Goal: Task Accomplishment & Management: Complete application form

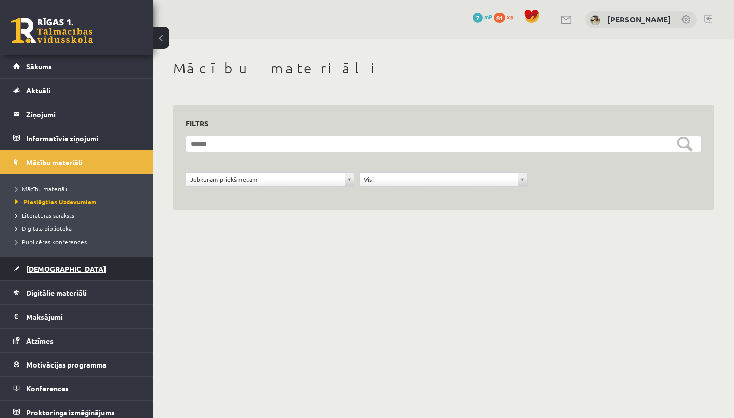
click at [42, 268] on span "[DEMOGRAPHIC_DATA]" at bounding box center [66, 268] width 80 height 9
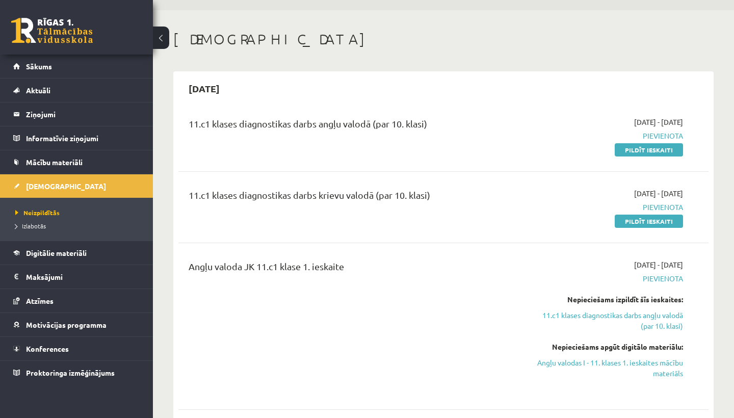
scroll to position [33, 0]
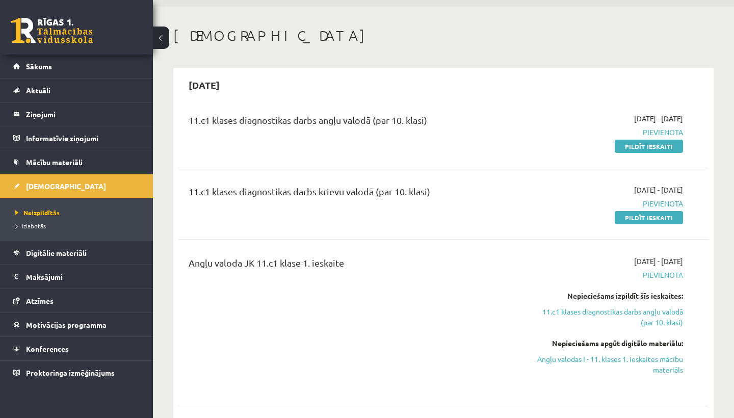
click at [379, 123] on div "11.c1 klases diagnostikas darbs angļu valodā (par 10. klasi)" at bounding box center [351, 122] width 325 height 19
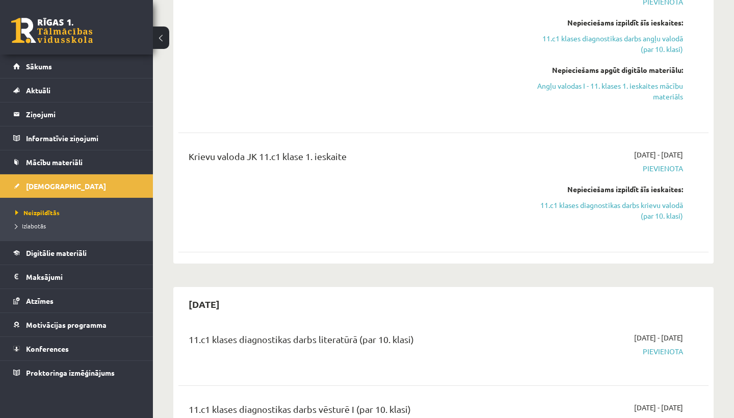
scroll to position [308, 0]
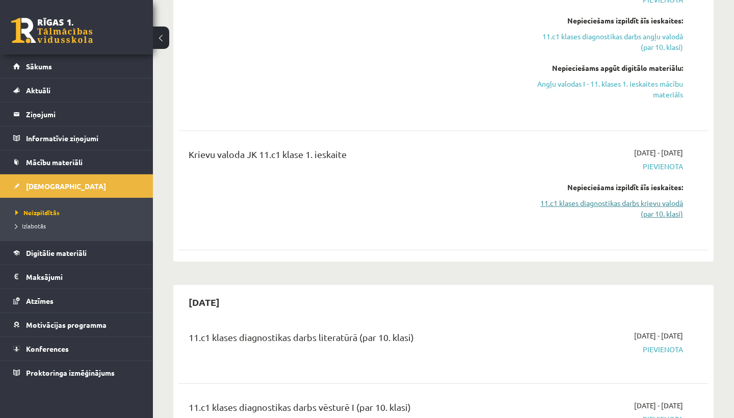
click at [602, 203] on link "11.c1 klases diagnostikas darbs krievu valodā (par 10. klasi)" at bounding box center [605, 208] width 154 height 21
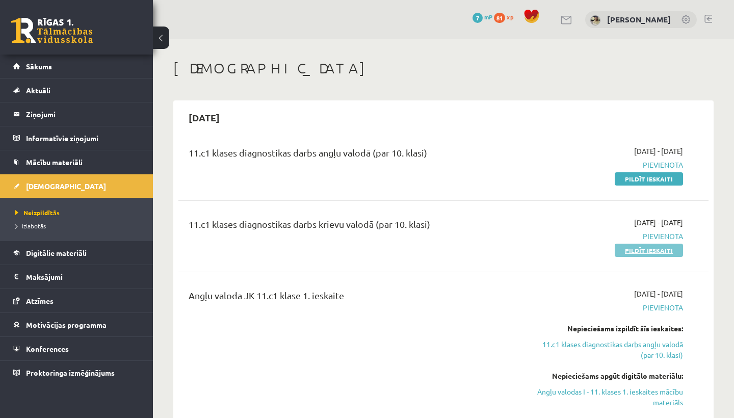
click at [643, 248] on link "Pildīt ieskaiti" at bounding box center [649, 250] width 68 height 13
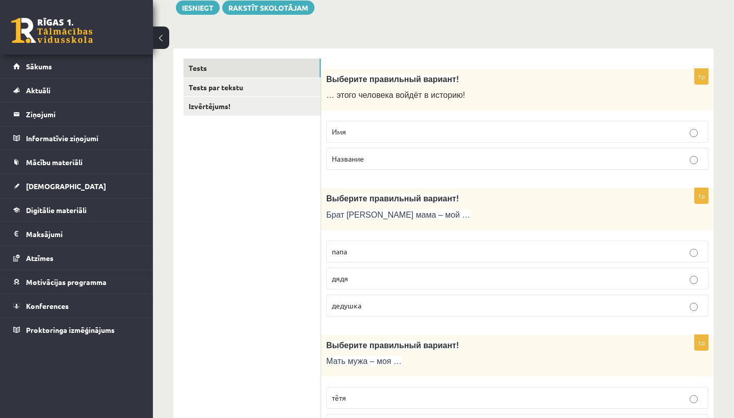
scroll to position [140, 0]
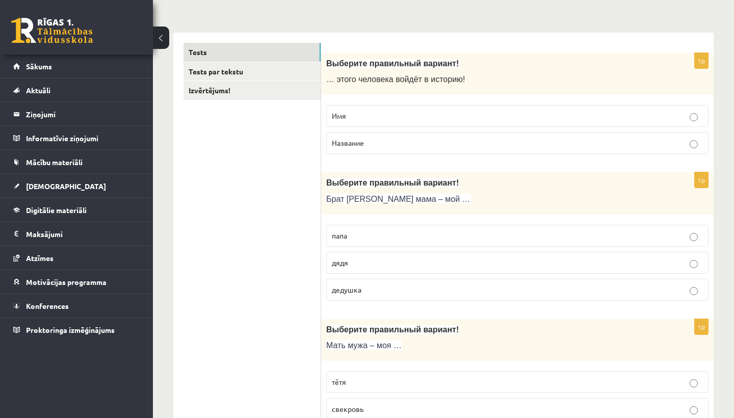
click at [354, 113] on p "Имя" at bounding box center [517, 116] width 371 height 11
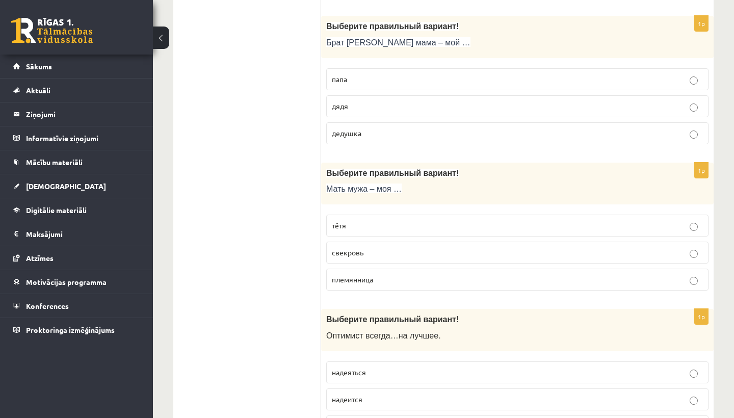
scroll to position [297, 0]
click at [367, 106] on p "дядя" at bounding box center [517, 105] width 371 height 11
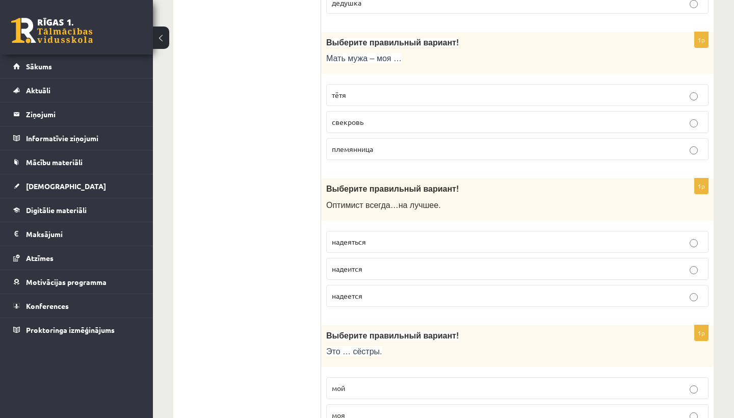
scroll to position [427, 0]
click at [379, 146] on p "племянница" at bounding box center [517, 149] width 371 height 11
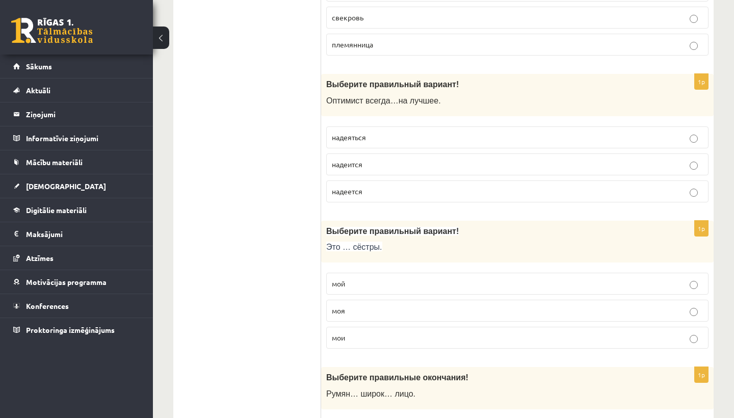
scroll to position [536, 0]
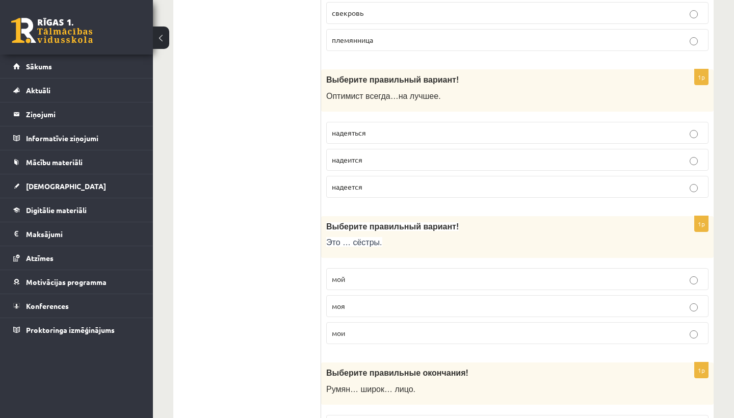
click at [366, 185] on p "надеется" at bounding box center [517, 186] width 371 height 11
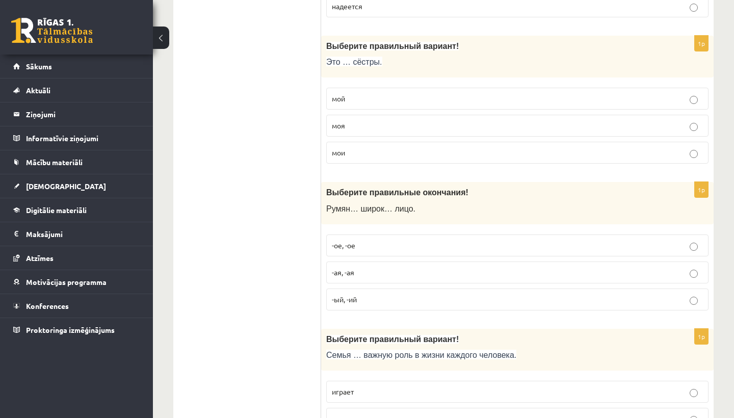
scroll to position [718, 0]
click at [343, 149] on span "мои" at bounding box center [338, 150] width 13 height 9
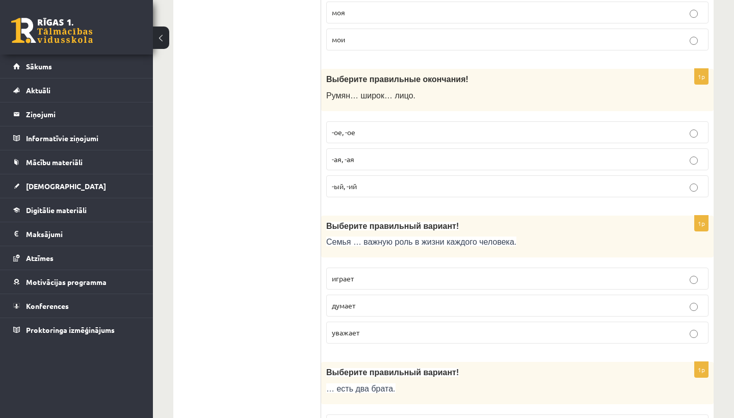
scroll to position [836, 0]
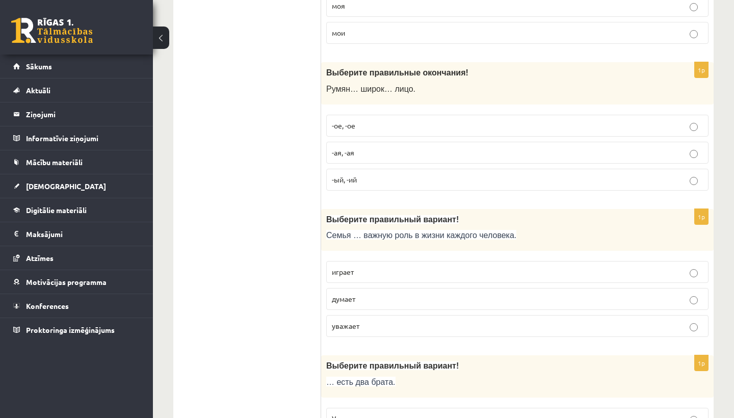
click at [342, 151] on span "-ая, -ая" at bounding box center [343, 152] width 22 height 9
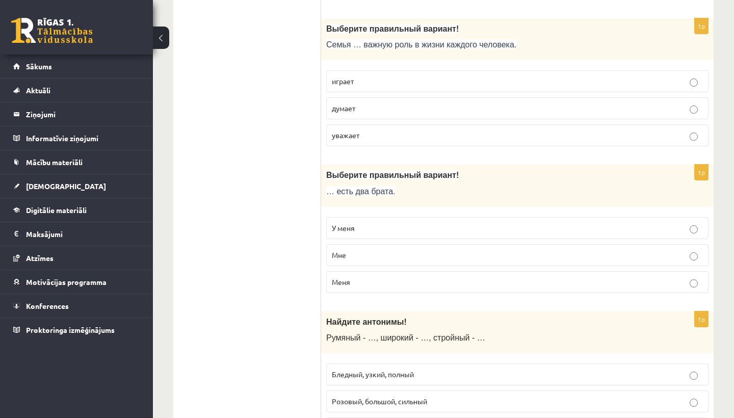
scroll to position [1029, 0]
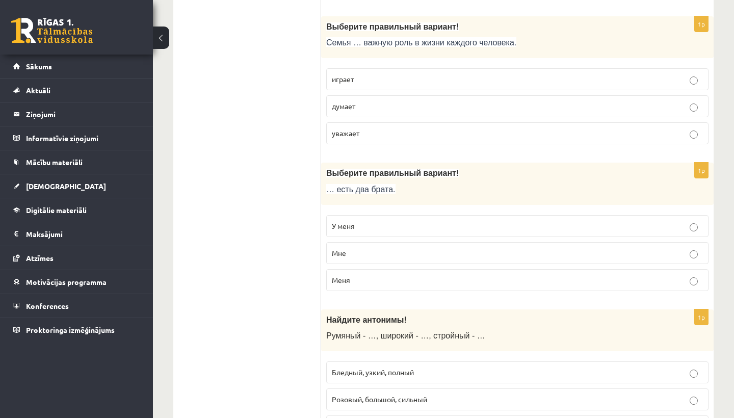
click at [342, 76] on span "играет" at bounding box center [343, 78] width 22 height 9
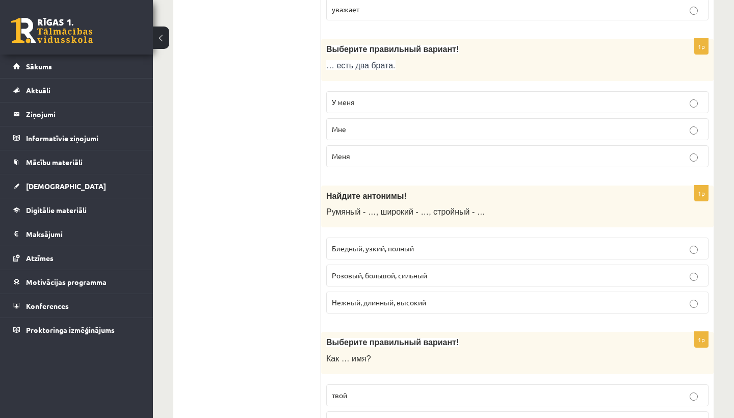
scroll to position [1160, 0]
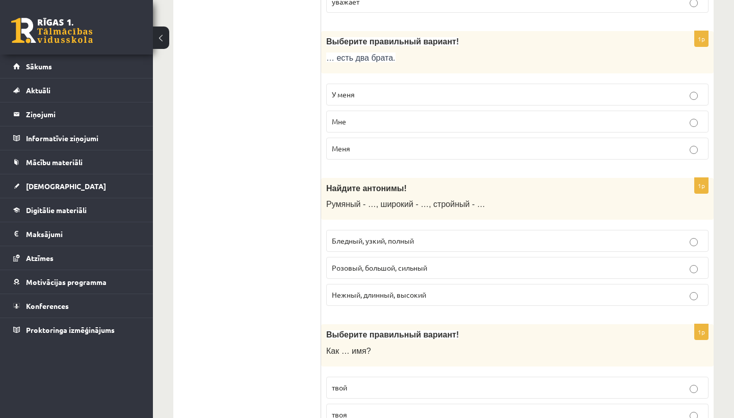
click at [356, 92] on p "У меня" at bounding box center [517, 94] width 371 height 11
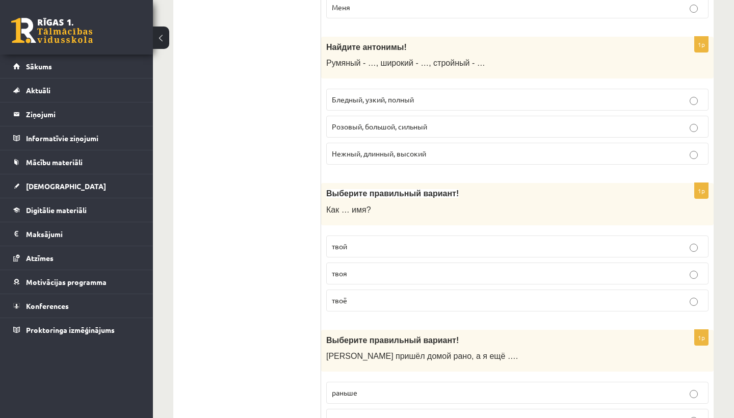
scroll to position [1303, 0]
click at [359, 149] on span "Нежный, длинный, высокий" at bounding box center [379, 151] width 94 height 9
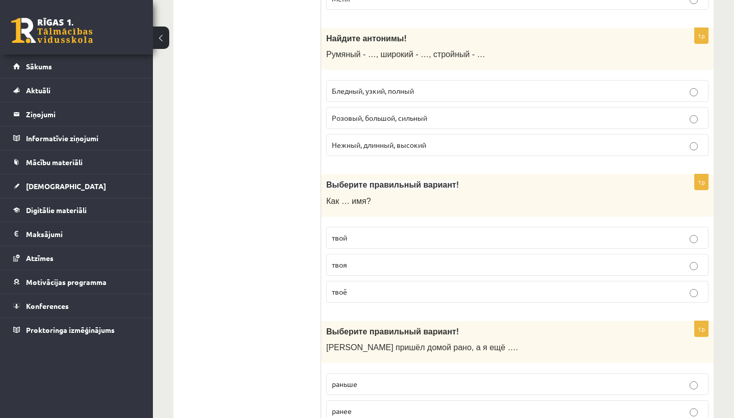
scroll to position [1303, 0]
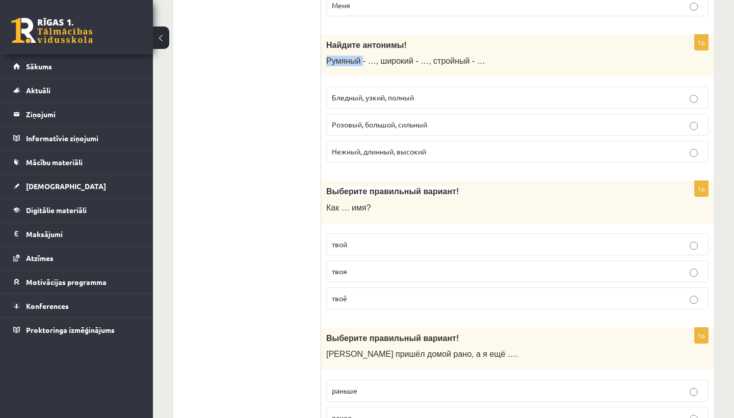
drag, startPoint x: 327, startPoint y: 53, endPoint x: 362, endPoint y: 60, distance: 35.8
click at [362, 60] on span "Румяный - …, широкий - …, стройный - …" at bounding box center [405, 61] width 159 height 9
copy span "Румяный"
click at [344, 93] on span "Бледный, узкий, полный" at bounding box center [373, 97] width 82 height 9
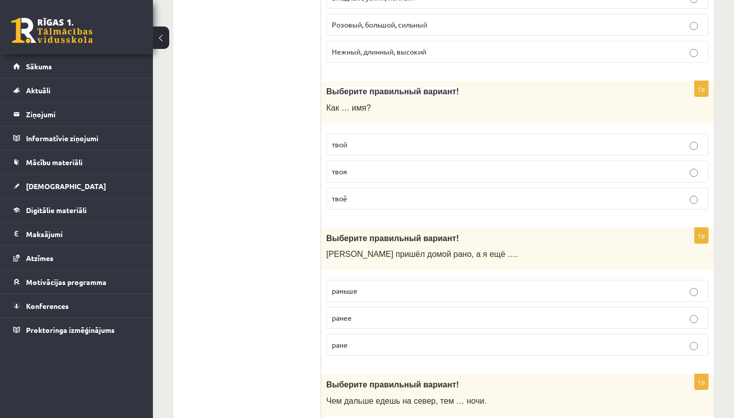
scroll to position [1412, 0]
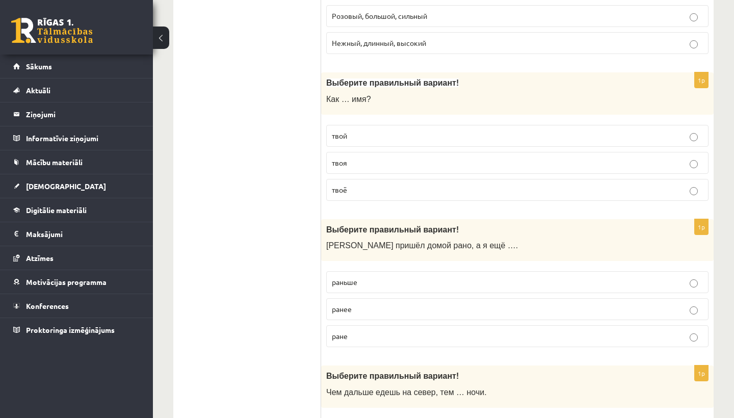
click at [351, 185] on p "твоё" at bounding box center [517, 189] width 371 height 11
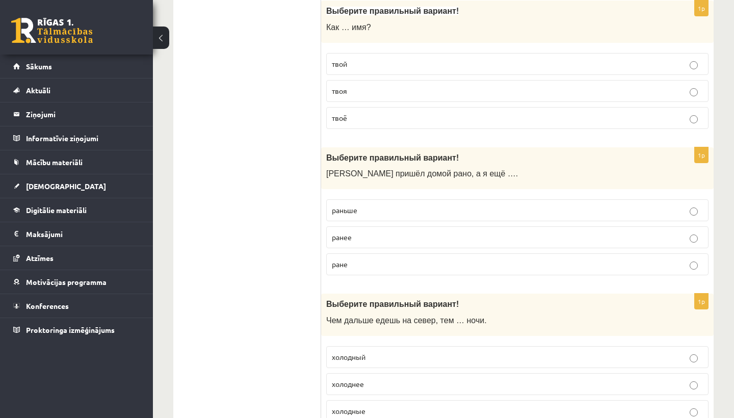
scroll to position [1481, 0]
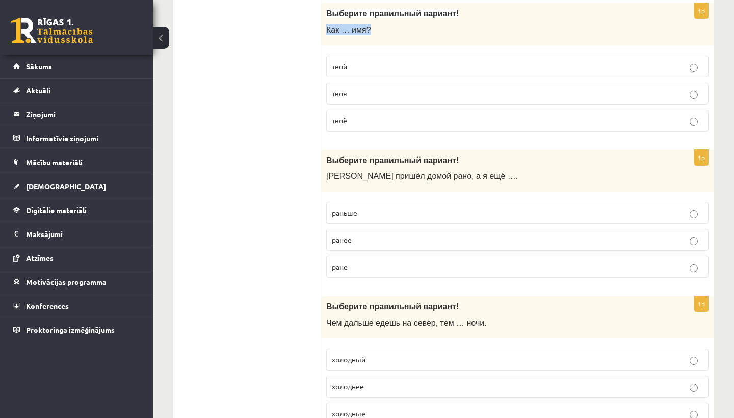
drag, startPoint x: 327, startPoint y: 23, endPoint x: 371, endPoint y: 26, distance: 45.0
click at [371, 26] on span "Как … имя?" at bounding box center [348, 29] width 45 height 9
copy span "Как … имя?"
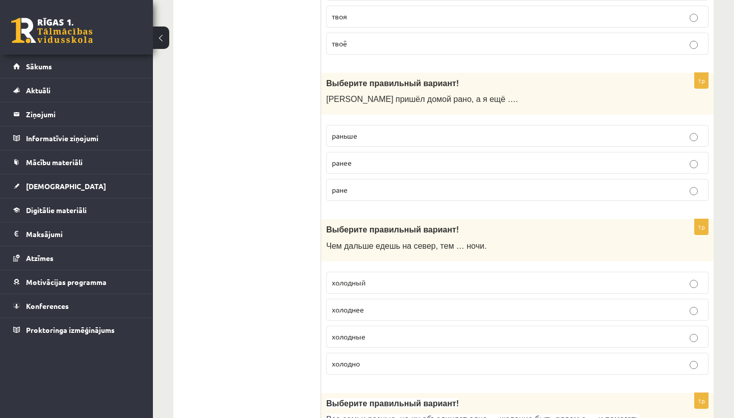
scroll to position [1560, 0]
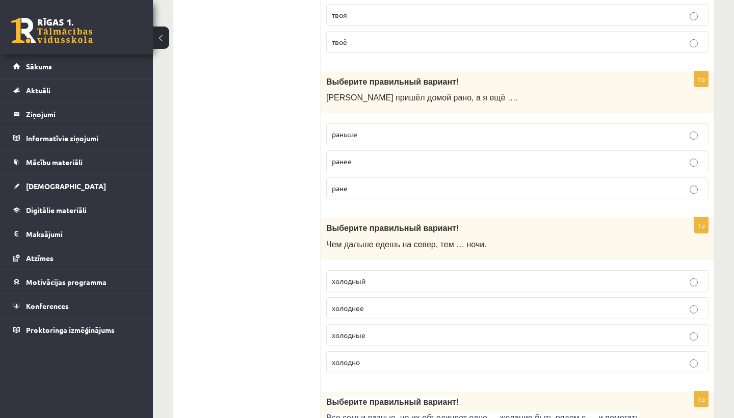
click at [348, 156] on span "ранее" at bounding box center [342, 160] width 20 height 9
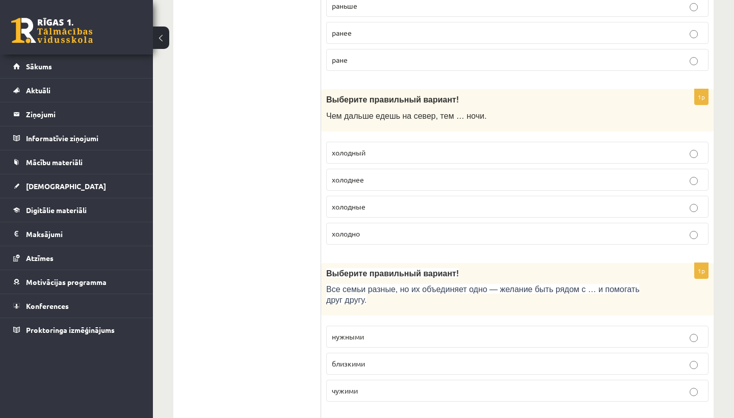
scroll to position [1690, 0]
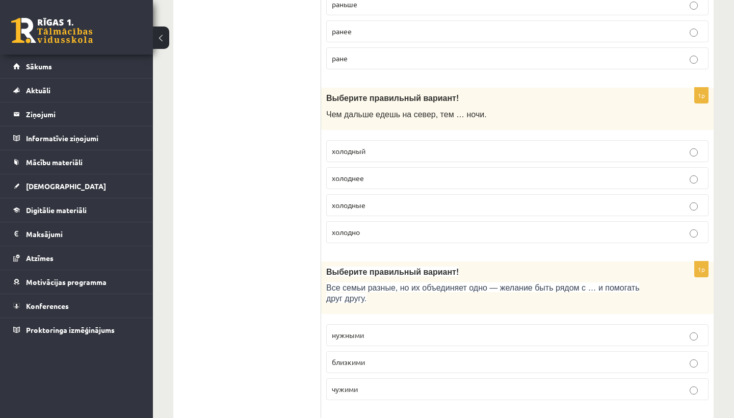
click at [351, 173] on span "холоднее" at bounding box center [348, 177] width 32 height 9
click at [342, 146] on span "холодный" at bounding box center [349, 150] width 34 height 9
drag, startPoint x: 489, startPoint y: 108, endPoint x: 328, endPoint y: 111, distance: 161.0
click at [328, 111] on p "Чем дальше едешь на север, тем … ночи." at bounding box center [491, 114] width 331 height 11
copy span "Чем дальше едешь на север, тем … ночи."
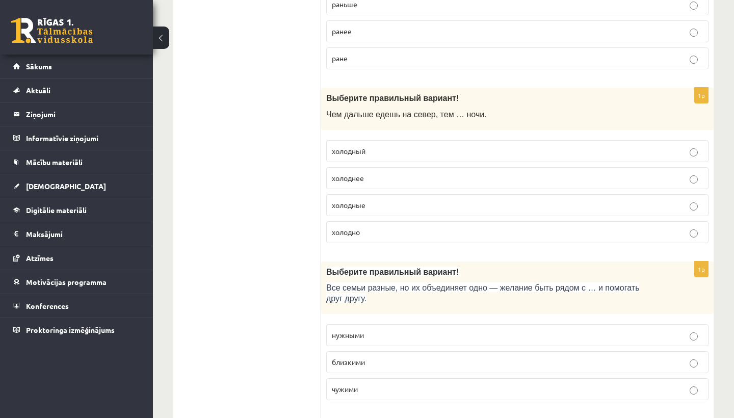
click at [373, 173] on p "холоднее" at bounding box center [517, 178] width 371 height 11
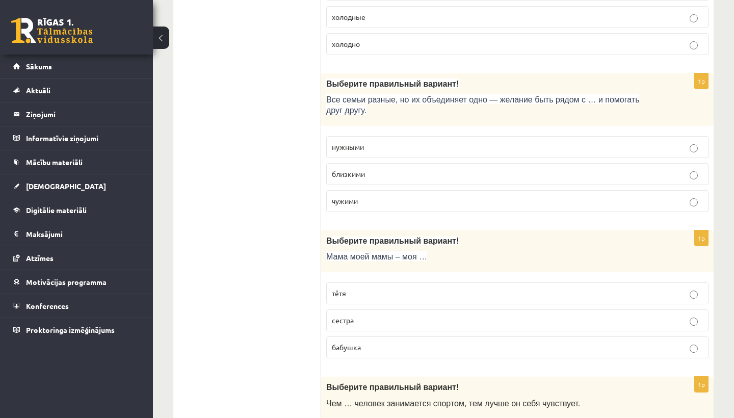
scroll to position [1859, 0]
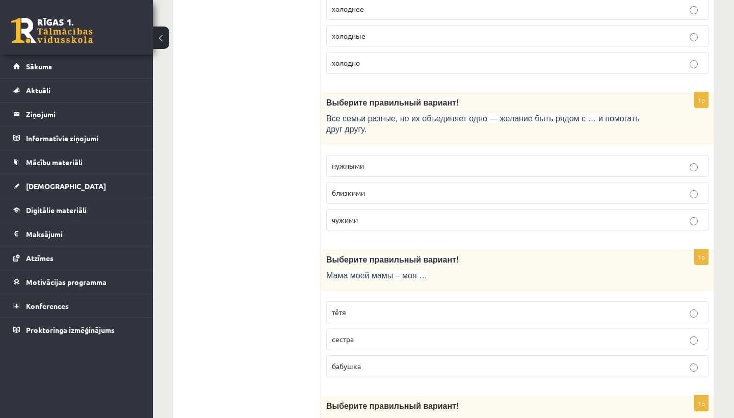
click at [270, 121] on ul "Tests Tests par tekstu Izvērtējums!" at bounding box center [252, 70] width 138 height 3493
click at [369, 124] on p "Все семьи разные, но их объединяет одно — желание быть рядом с … и помогать дру…" at bounding box center [491, 123] width 331 height 21
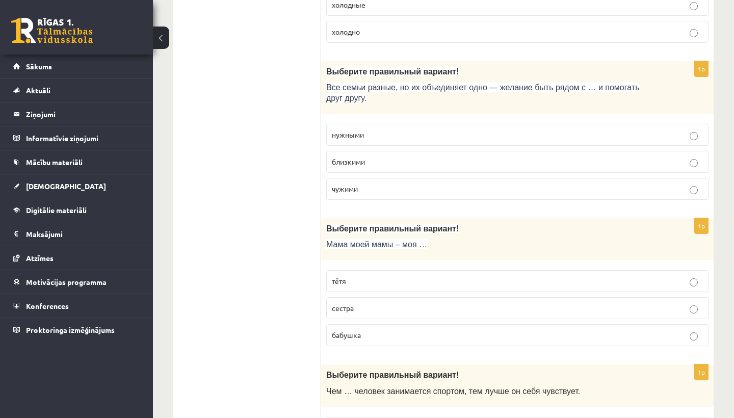
scroll to position [1891, 0]
click at [352, 156] on span "близкими" at bounding box center [348, 160] width 33 height 9
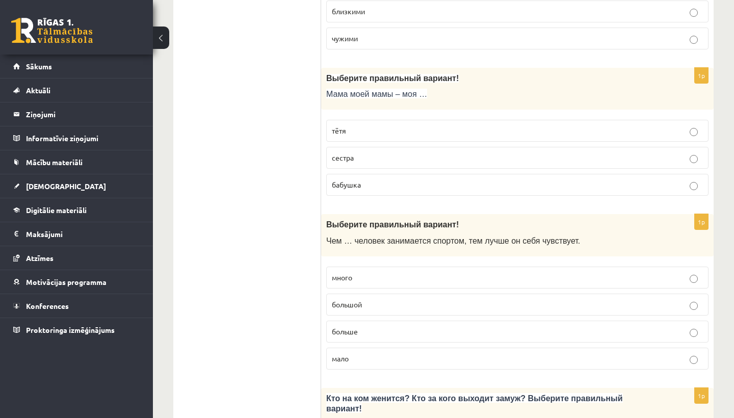
scroll to position [2054, 0]
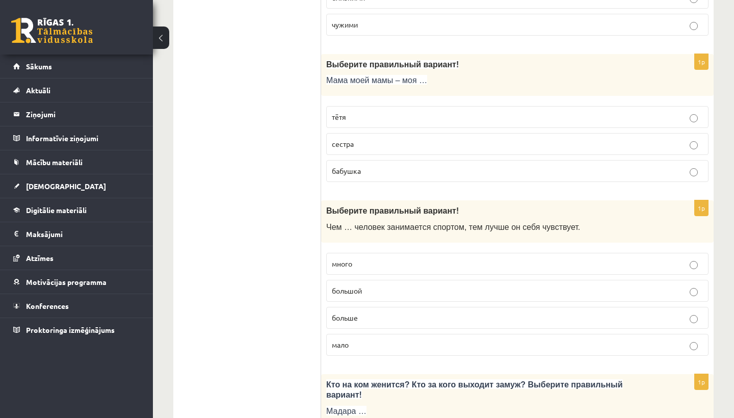
click at [439, 75] on p "Мама моей мамы – моя …" at bounding box center [491, 80] width 331 height 11
drag, startPoint x: 432, startPoint y: 68, endPoint x: 346, endPoint y: 62, distance: 85.3
click at [347, 62] on div "Выберите правильный вариант! Мама моей мамы – моя …" at bounding box center [517, 75] width 392 height 42
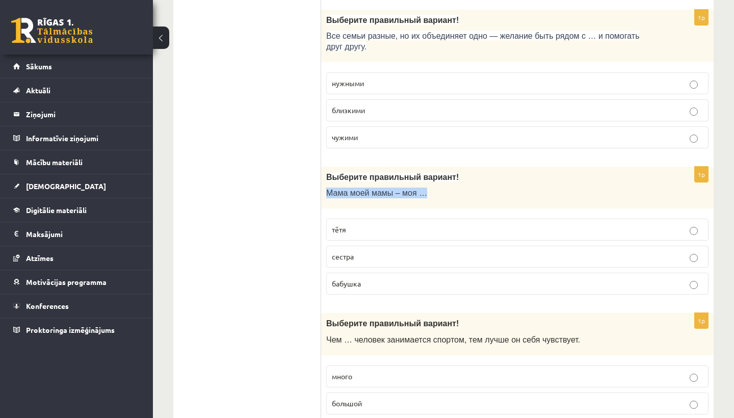
scroll to position [1948, 0]
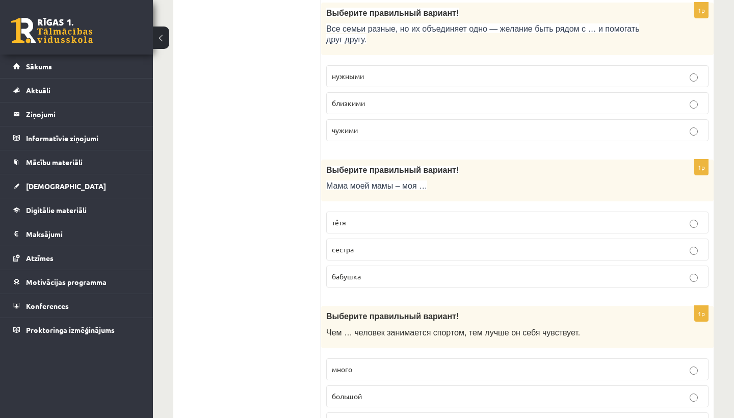
click at [447, 171] on div "Выберите правильный вариант! Мама моей мамы – моя …" at bounding box center [517, 180] width 392 height 42
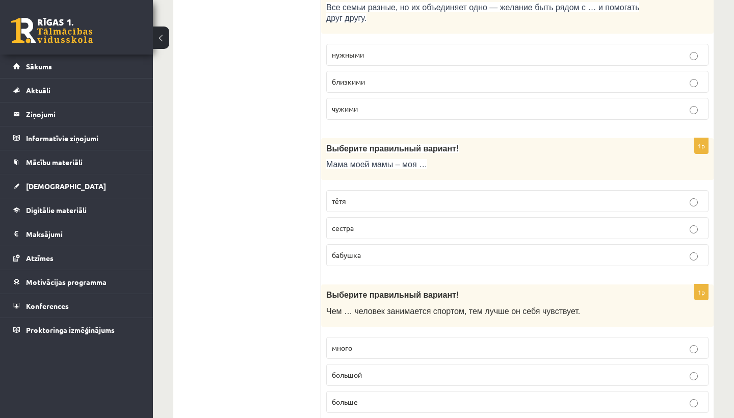
scroll to position [1972, 0]
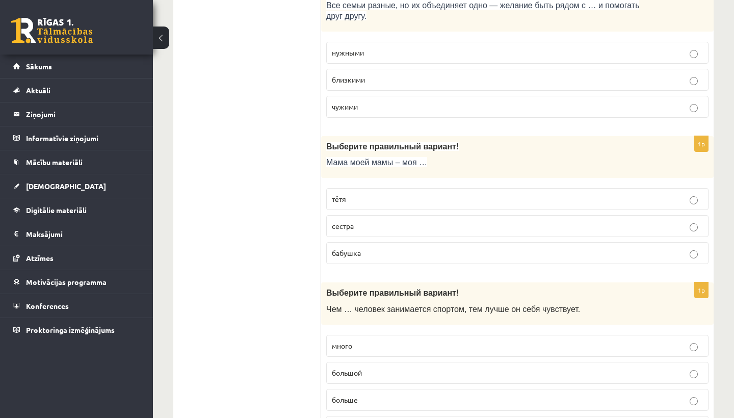
click at [361, 248] on span "бабушка" at bounding box center [346, 252] width 29 height 9
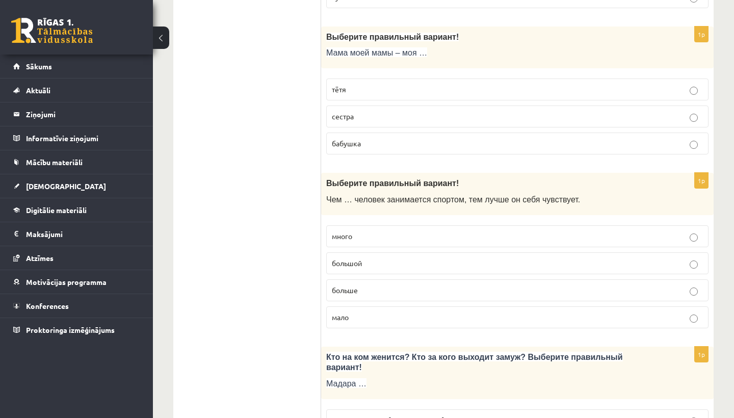
scroll to position [2104, 0]
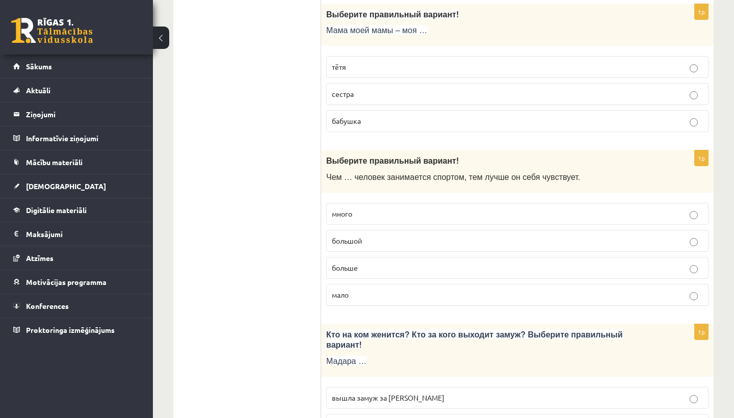
click at [357, 263] on span "больше" at bounding box center [345, 267] width 26 height 9
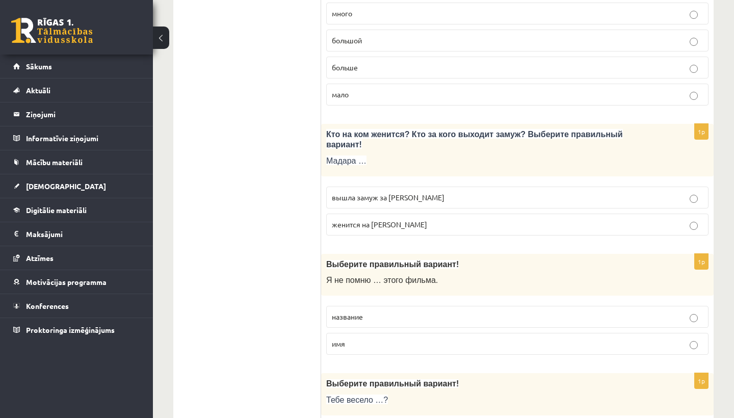
scroll to position [2300, 0]
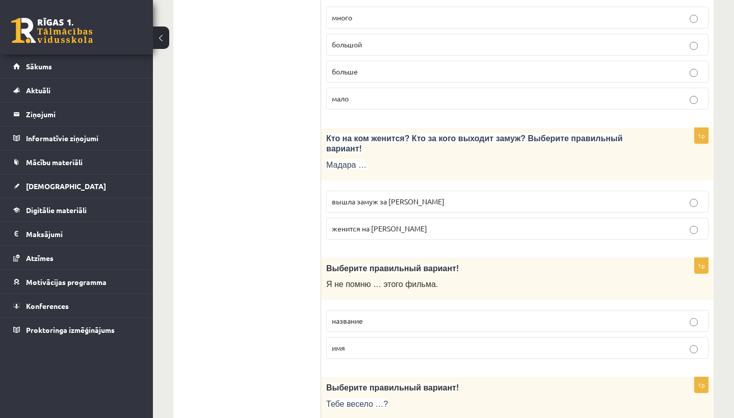
click at [363, 197] on span "вышла замуж за Марка" at bounding box center [388, 201] width 113 height 9
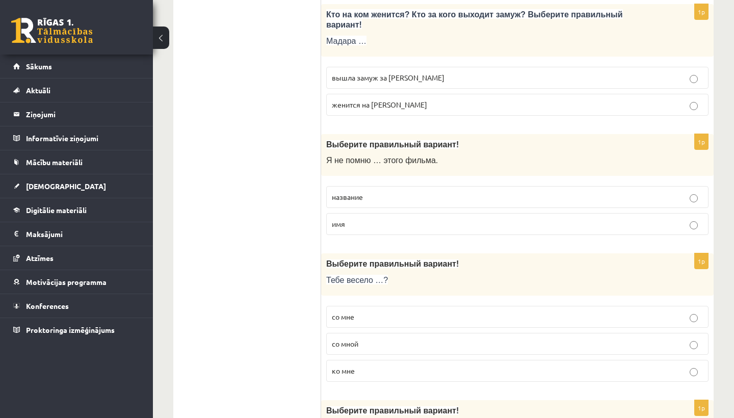
scroll to position [2426, 0]
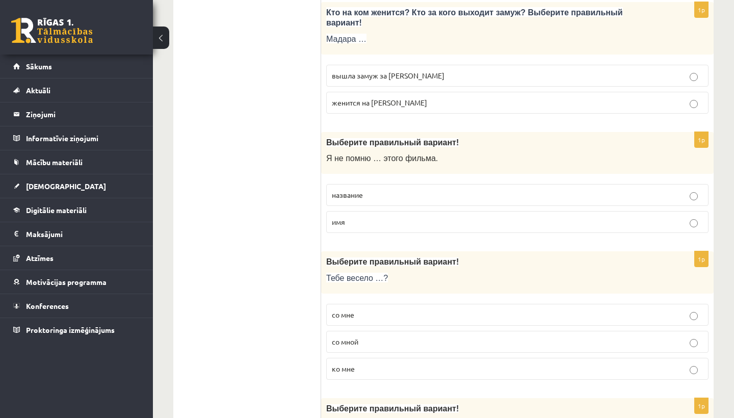
click at [353, 190] on span "название" at bounding box center [347, 194] width 31 height 9
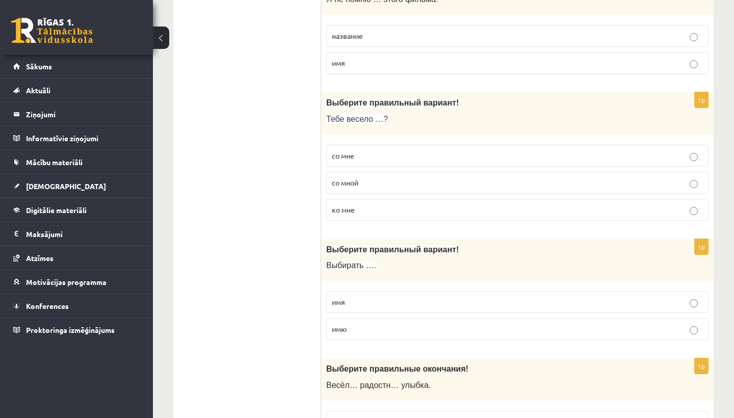
scroll to position [2585, 0]
click at [351, 177] on span "со мной" at bounding box center [345, 181] width 26 height 9
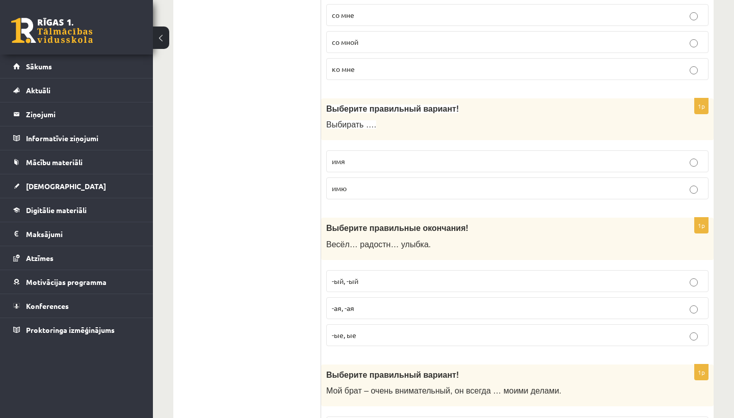
scroll to position [2727, 0]
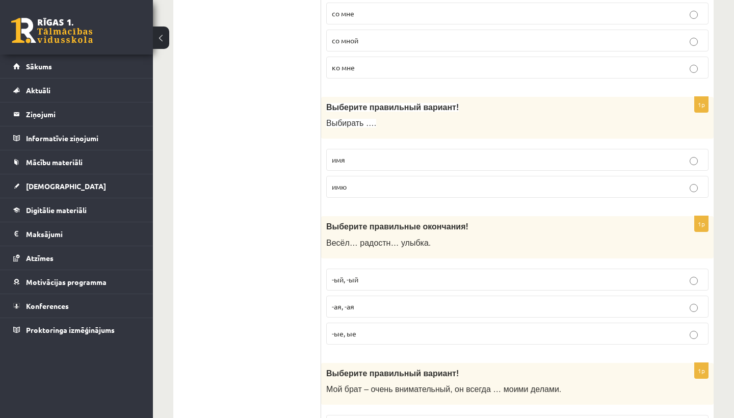
click at [343, 155] on span "имя" at bounding box center [338, 159] width 13 height 9
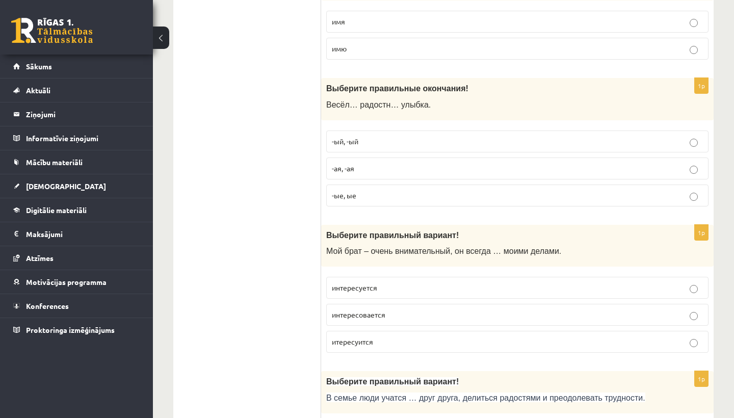
scroll to position [2867, 0]
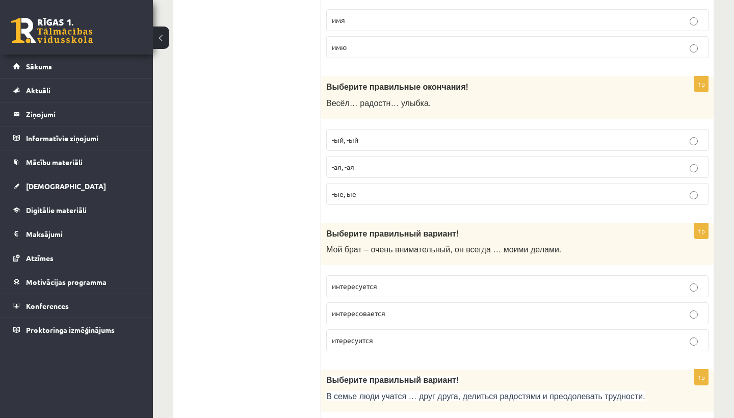
click at [356, 162] on p "-ая, -ая" at bounding box center [517, 167] width 371 height 11
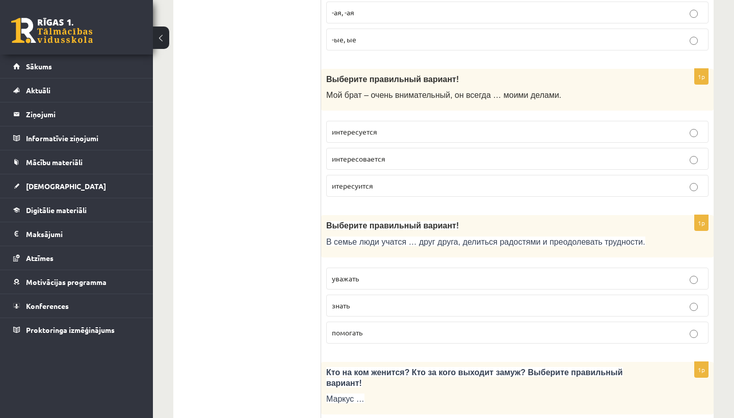
scroll to position [3022, 0]
click at [345, 126] on span "интересуется" at bounding box center [354, 130] width 45 height 9
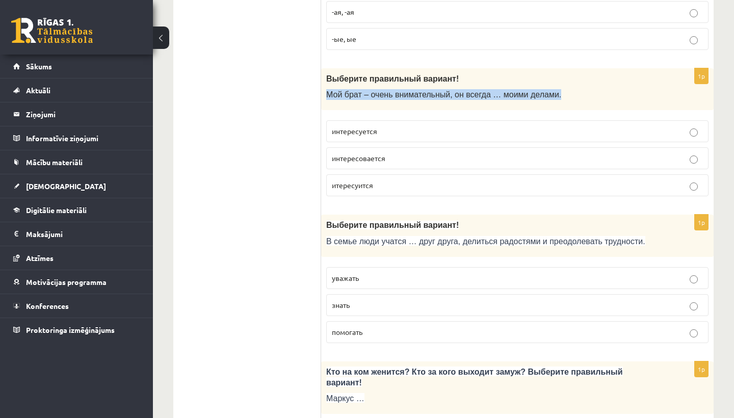
drag, startPoint x: 576, startPoint y: 79, endPoint x: 322, endPoint y: 83, distance: 254.8
click at [322, 82] on div "Выберите правильный вариант! Мой брат – очень внимательный, он всегда … моими д…" at bounding box center [517, 89] width 392 height 42
copy span "Мой брат – очень внимательный, он всегда … моими делами."
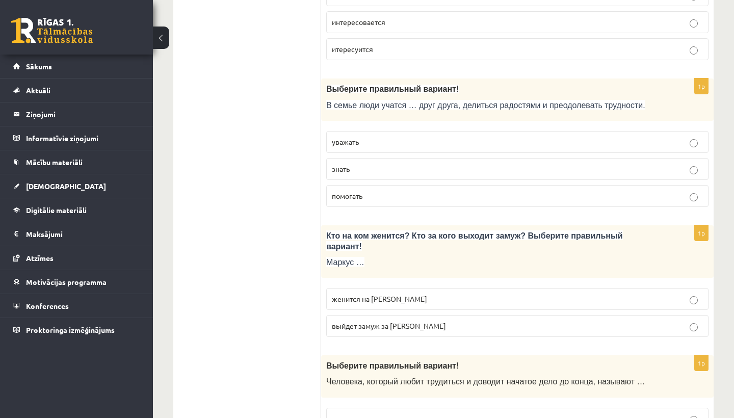
scroll to position [3158, 0]
click at [342, 137] on span "уважать" at bounding box center [345, 141] width 27 height 9
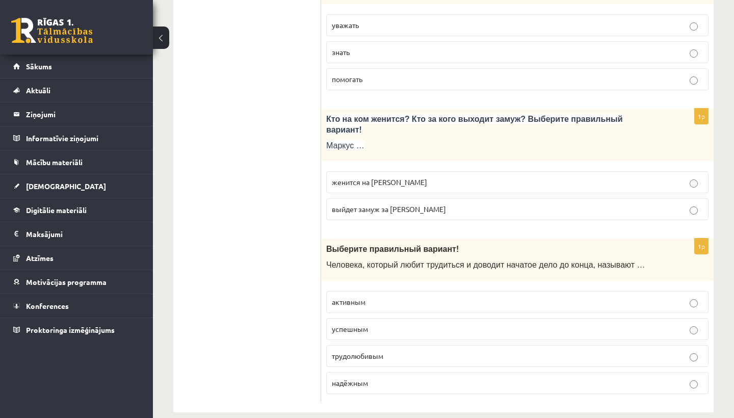
scroll to position [3274, 0]
click at [361, 178] on span "женится на Агнии" at bounding box center [379, 182] width 95 height 9
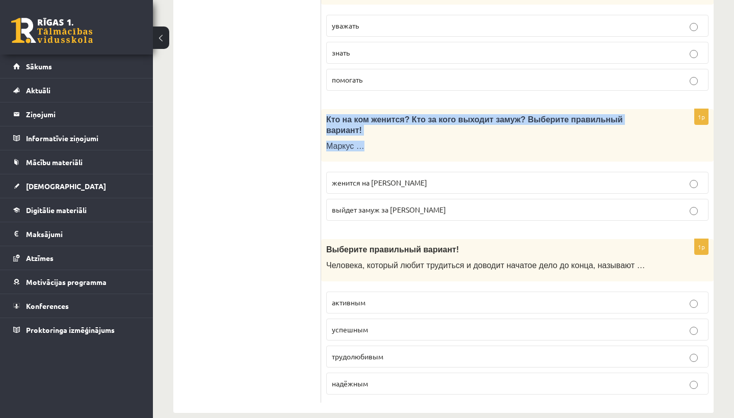
drag, startPoint x: 372, startPoint y: 130, endPoint x: 323, endPoint y: 103, distance: 55.6
click at [323, 109] on div "Кто на ком женится? Кто за кого выходит замуж? Выберите правильный вариант! Мар…" at bounding box center [517, 135] width 392 height 52
copy div "Кто на ком женится? Кто за кого выходит замуж? Выберите правильный вариант! Мар…"
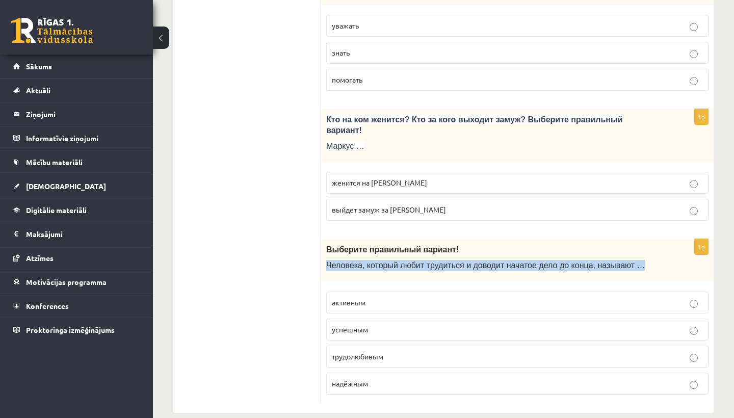
drag, startPoint x: 663, startPoint y: 247, endPoint x: 325, endPoint y: 251, distance: 338.4
click at [325, 251] on div "Выберите правильный вариант! Человека, который любит трудиться и доводит начато…" at bounding box center [517, 260] width 392 height 42
copy span "Человека, который любит трудиться и доводит начатое дело до конца, называют …"
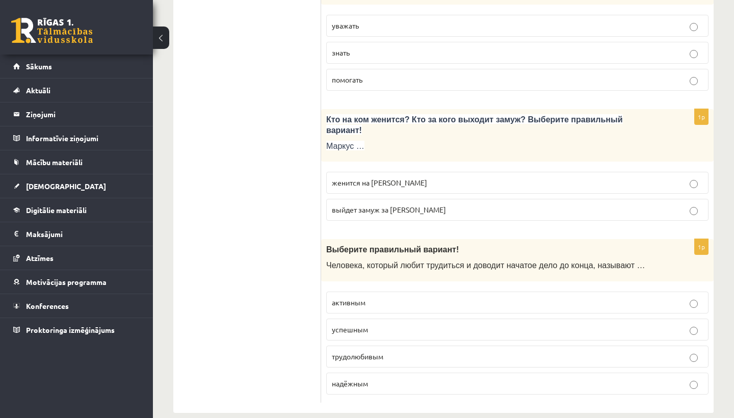
click at [359, 352] on span "трудолюбивым" at bounding box center [357, 356] width 51 height 9
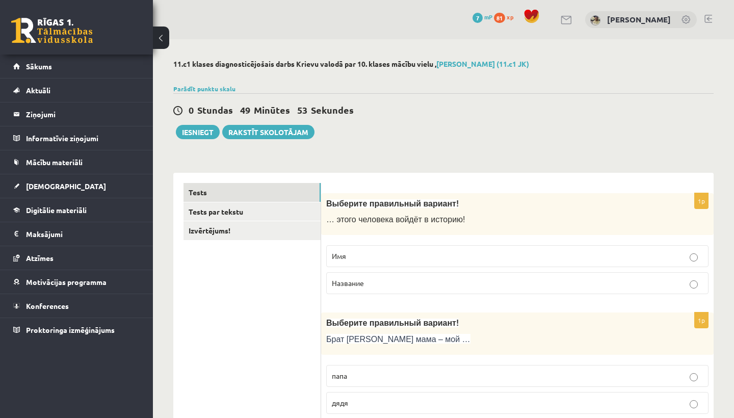
scroll to position [0, 0]
click at [282, 216] on link "Tests par tekstu" at bounding box center [251, 211] width 137 height 19
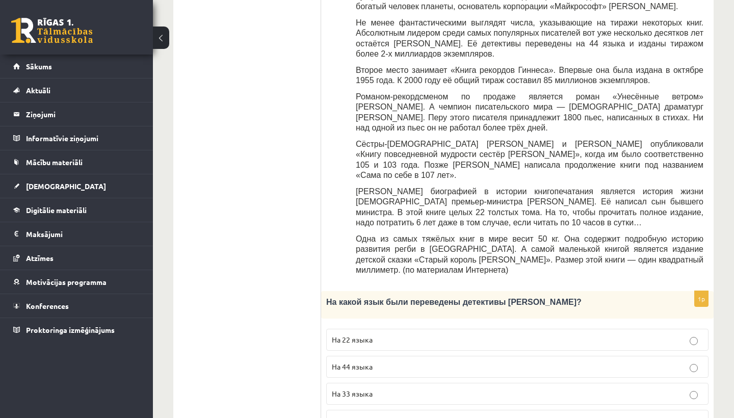
scroll to position [371, 0]
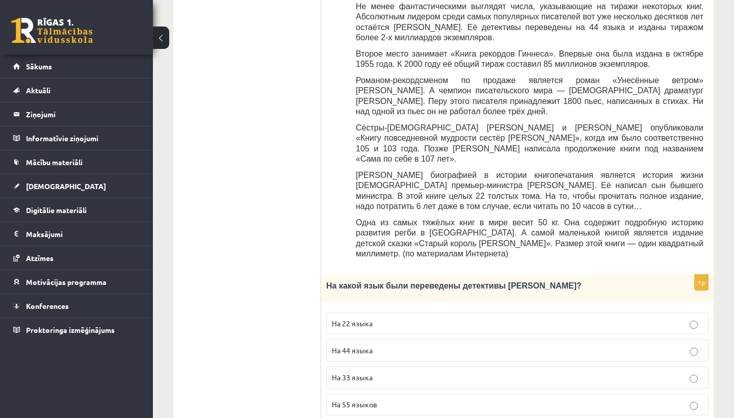
click at [364, 345] on span "На 44 языка" at bounding box center [352, 349] width 41 height 9
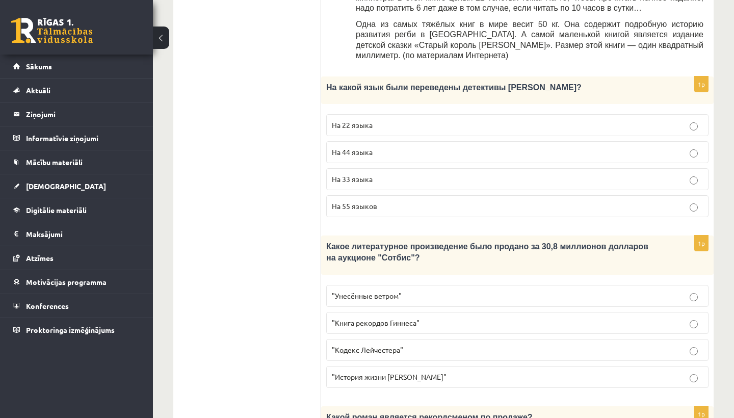
scroll to position [571, 0]
click at [378, 344] on span ""Кодекс Лейчестера"" at bounding box center [367, 348] width 71 height 9
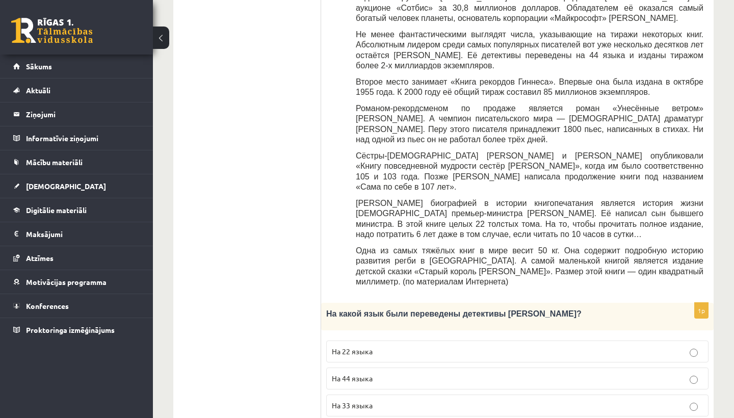
scroll to position [344, 0]
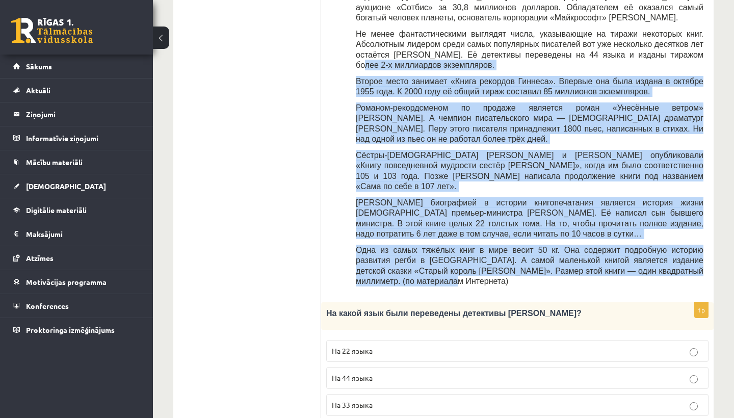
drag, startPoint x: 456, startPoint y: 249, endPoint x: 368, endPoint y: 52, distance: 215.6
click at [367, 50] on div "Прочитайте текст «Интересные факты о книгах», выберите правильный вариант! Инте…" at bounding box center [517, 65] width 372 height 453
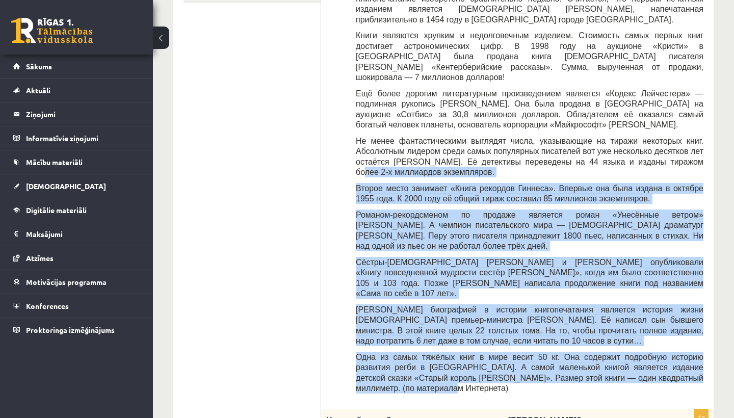
scroll to position [234, 0]
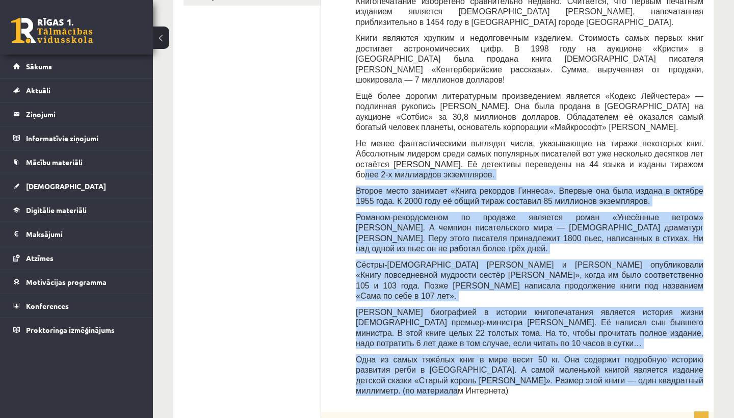
click at [457, 369] on div "Прочитайте текст «Интересные факты о книгах», выберите правильный вариант! Инте…" at bounding box center [517, 175] width 372 height 453
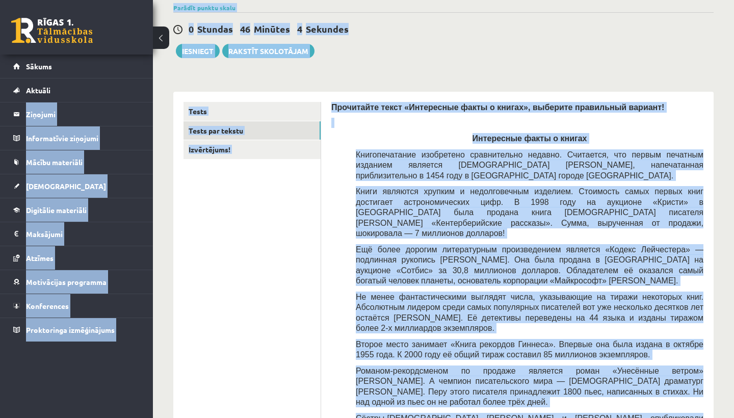
scroll to position [0, 0]
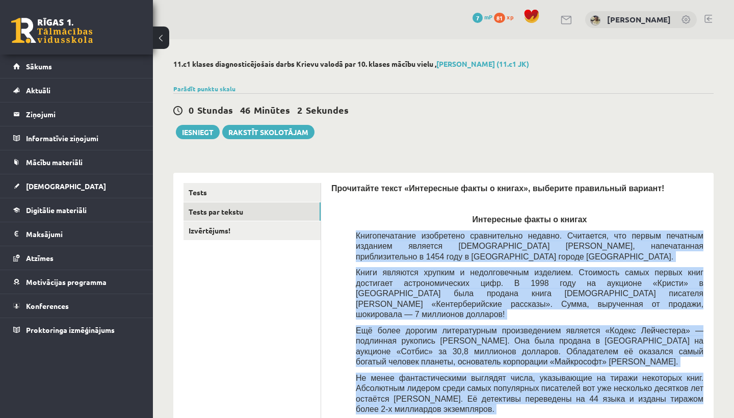
drag, startPoint x: 453, startPoint y: 357, endPoint x: 354, endPoint y: 230, distance: 161.5
click at [354, 230] on div "Прочитайте текст «Интересные факты о книгах», выберите правильный вариант! Инте…" at bounding box center [517, 409] width 372 height 453
copy div "Книгопечатание изобретено сравнительно недавно. Считается, что первым печатным …"
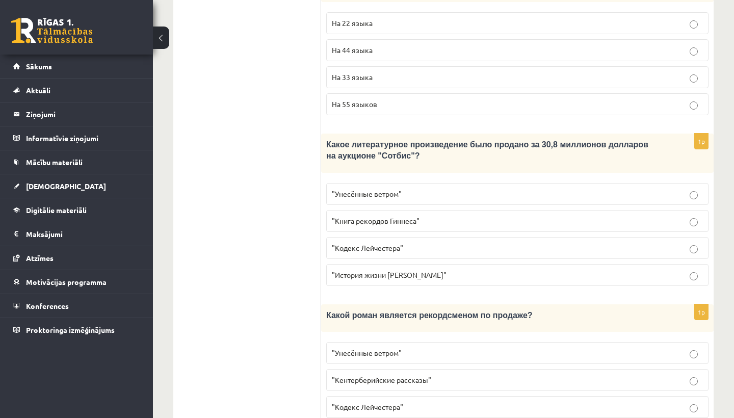
scroll to position [681, 0]
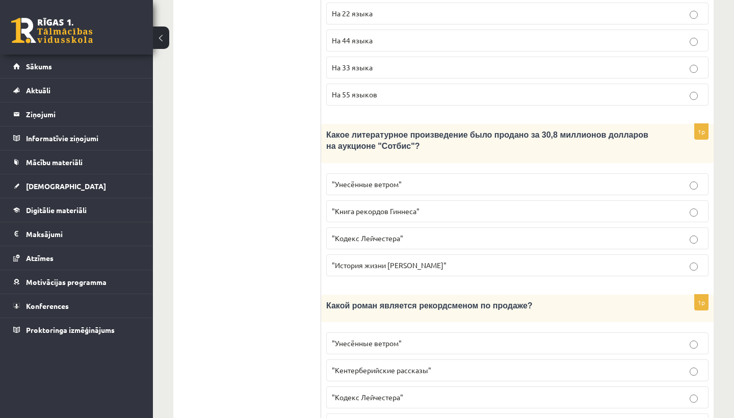
click at [473, 84] on form "Прочитайте текст «Интересные факты о книгах», выберите правильный вариант! Инте…" at bounding box center [517, 143] width 372 height 1283
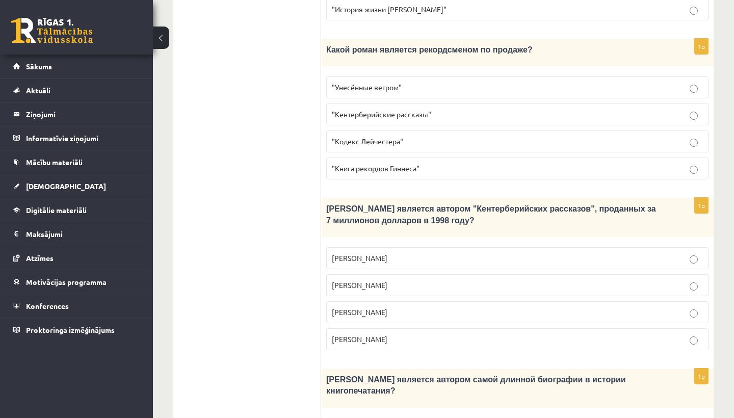
scroll to position [937, 0]
click at [419, 76] on label ""Унесённые ветром"" at bounding box center [517, 87] width 382 height 22
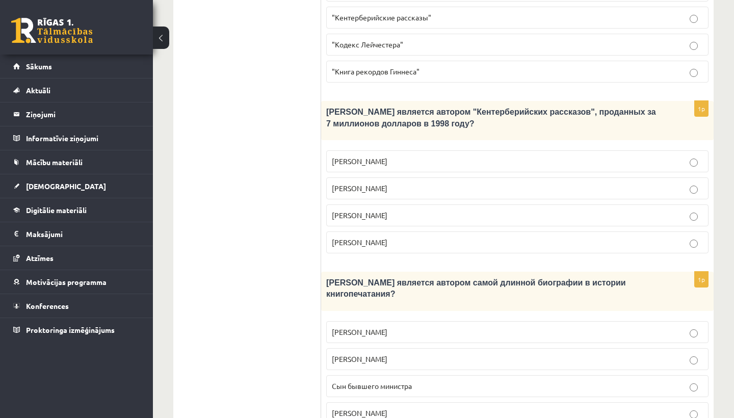
scroll to position [1034, 0]
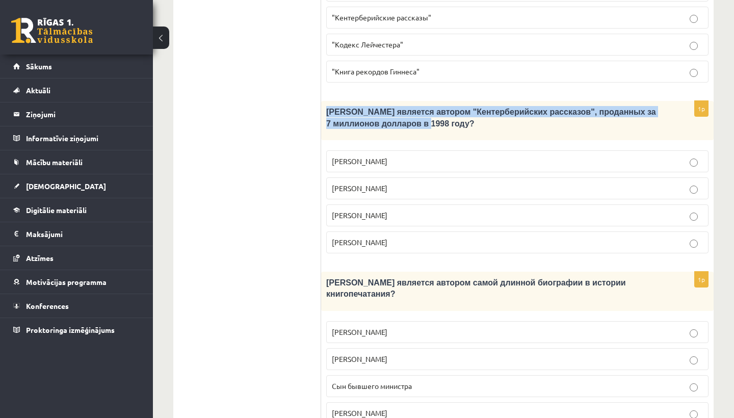
drag, startPoint x: 478, startPoint y: 93, endPoint x: 327, endPoint y: 83, distance: 151.7
click at [327, 106] on p "Кто является автором "Кентерберийских рассказов", проданных за 7 миллионов долл…" at bounding box center [491, 117] width 331 height 23
copy span "Кто является автором "Кентерберийских рассказов", проданных за 7 миллионов долл…"
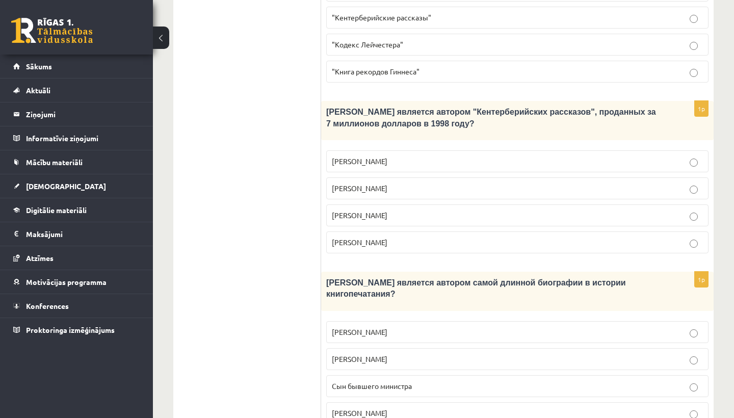
click at [396, 210] on p "Джефри Чосер" at bounding box center [517, 215] width 371 height 11
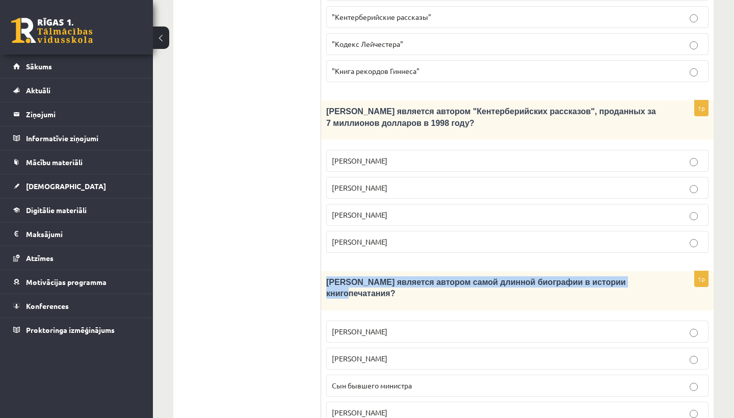
drag, startPoint x: 652, startPoint y: 252, endPoint x: 325, endPoint y: 242, distance: 327.3
click at [325, 271] on div "Кто является автором самой длинной биографии в истории книгопечатания?" at bounding box center [517, 290] width 392 height 39
copy span "Кто является автором самой длинной биографии в истории книгопечатания?"
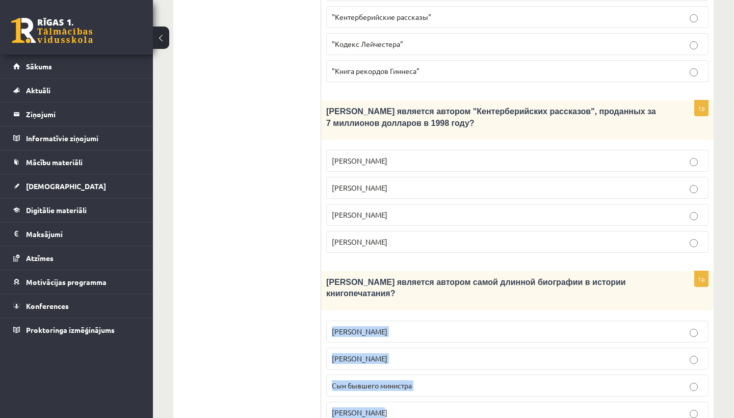
drag, startPoint x: 409, startPoint y: 387, endPoint x: 330, endPoint y: 282, distance: 131.1
click at [330, 282] on div "1p Кто является автором самой длинной биографии в истории книгопечатания? Билл …" at bounding box center [517, 351] width 392 height 161
copy fieldset "Билл Гейтс Лопе де Вега Сын бывшего министра Агата Кристи"
click at [565, 380] on p "Сын бывшего министра" at bounding box center [517, 385] width 371 height 11
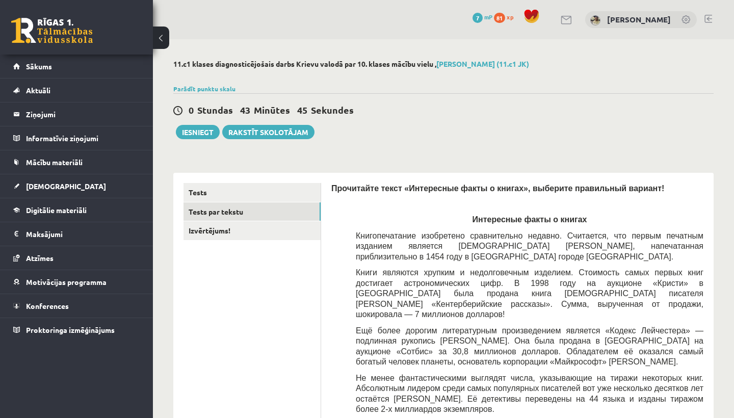
scroll to position [0, 0]
click at [254, 228] on link "Izvērtējums!" at bounding box center [251, 230] width 137 height 19
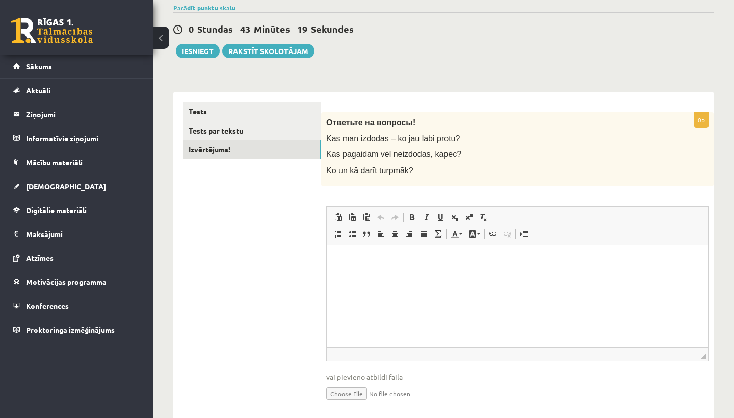
scroll to position [103, 0]
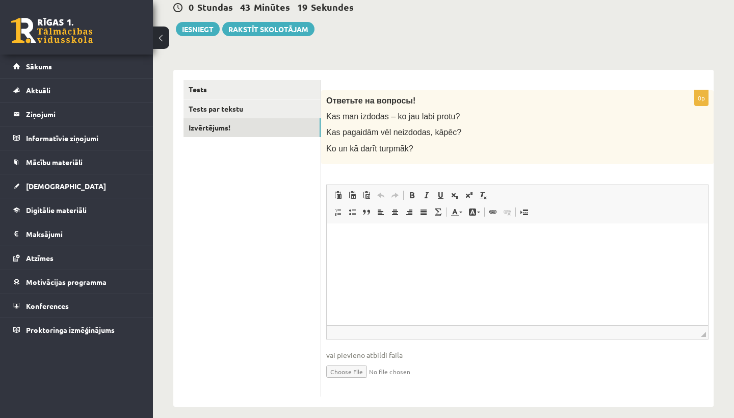
click at [490, 234] on p "Rich Text Editor, wiswyg-editor-user-answer-47363981482040" at bounding box center [517, 238] width 361 height 11
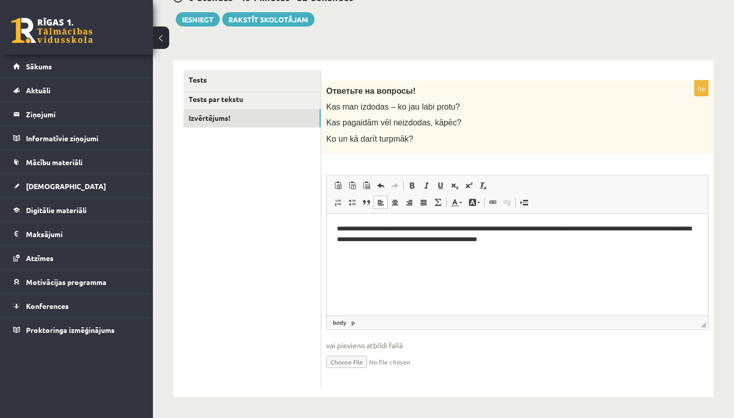
scroll to position [111, 0]
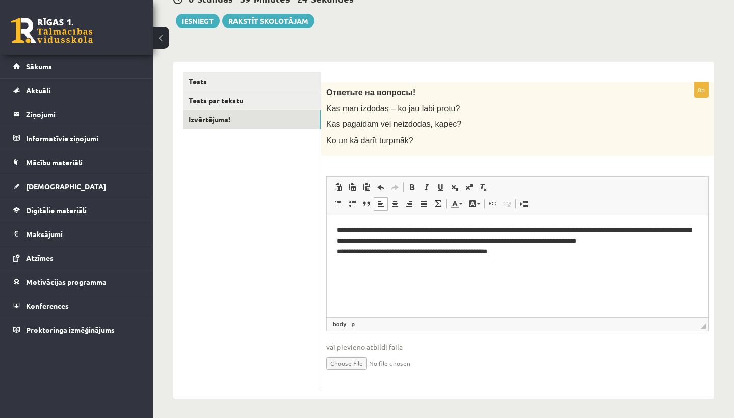
click at [436, 250] on p "**********" at bounding box center [517, 245] width 361 height 41
click at [520, 252] on p "**********" at bounding box center [517, 245] width 361 height 41
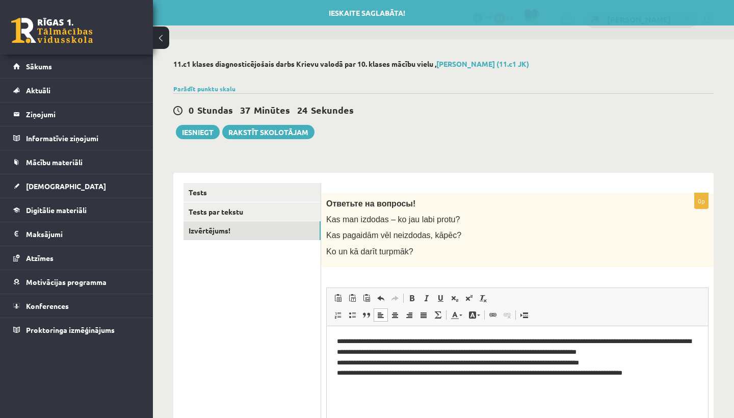
scroll to position [0, 0]
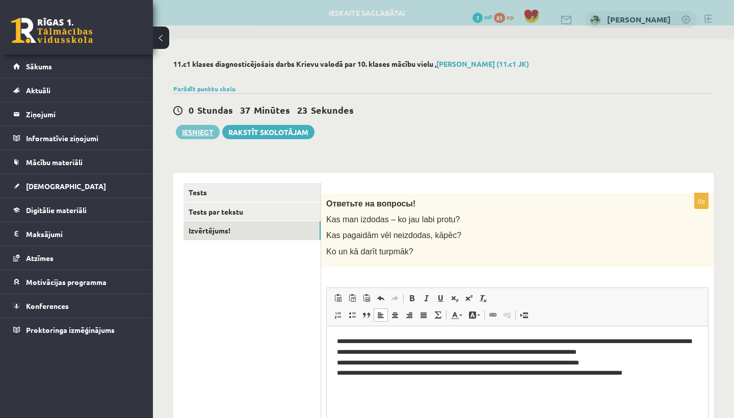
click at [199, 133] on button "Iesniegt" at bounding box center [198, 132] width 44 height 14
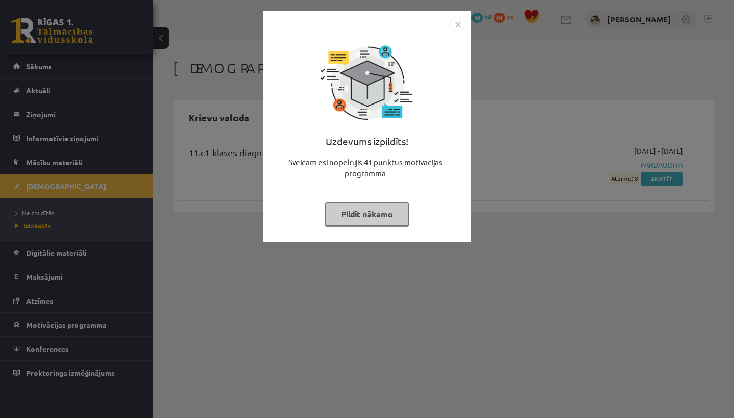
click at [457, 28] on img "Close" at bounding box center [457, 24] width 15 height 15
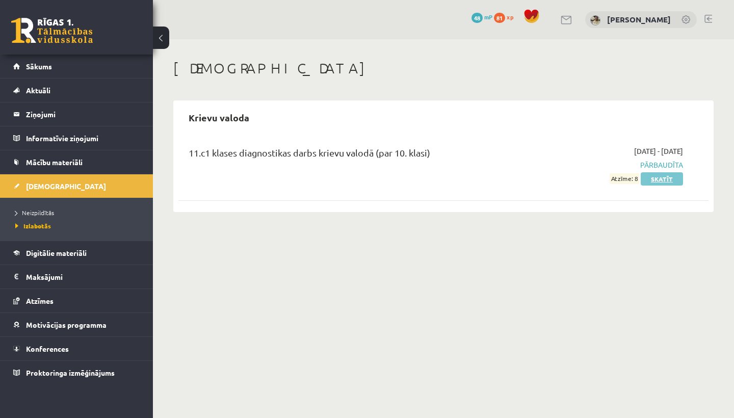
click at [660, 178] on link "Skatīt" at bounding box center [661, 178] width 42 height 13
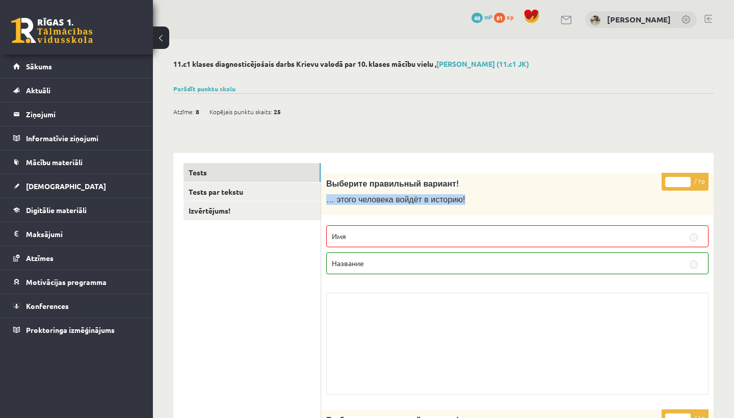
drag, startPoint x: 473, startPoint y: 197, endPoint x: 328, endPoint y: 195, distance: 145.2
click at [328, 195] on p "… этого человека войдёт в историю!" at bounding box center [491, 199] width 331 height 11
copy span "… этого человека войдёт в историю!"
click at [254, 192] on link "Tests par tekstu" at bounding box center [251, 191] width 137 height 19
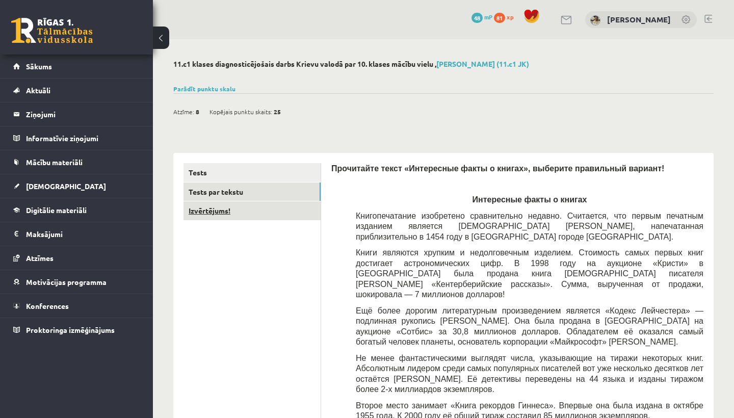
click at [202, 211] on link "Izvērtējums!" at bounding box center [251, 210] width 137 height 19
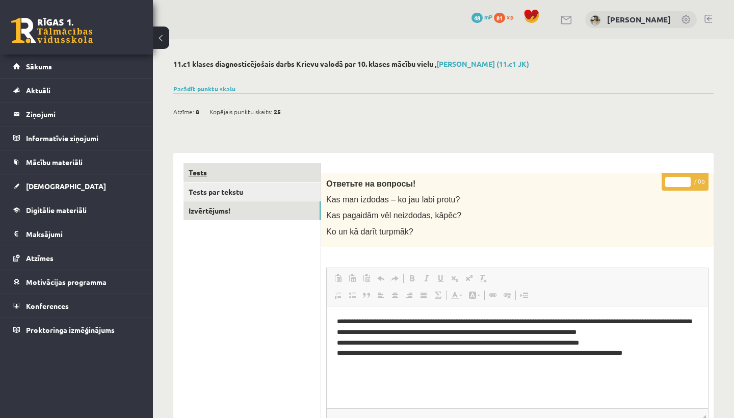
click at [216, 174] on link "Tests" at bounding box center [251, 172] width 137 height 19
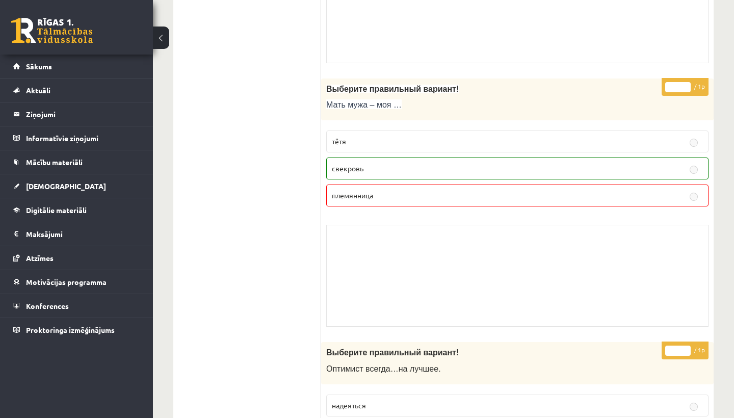
scroll to position [597, 0]
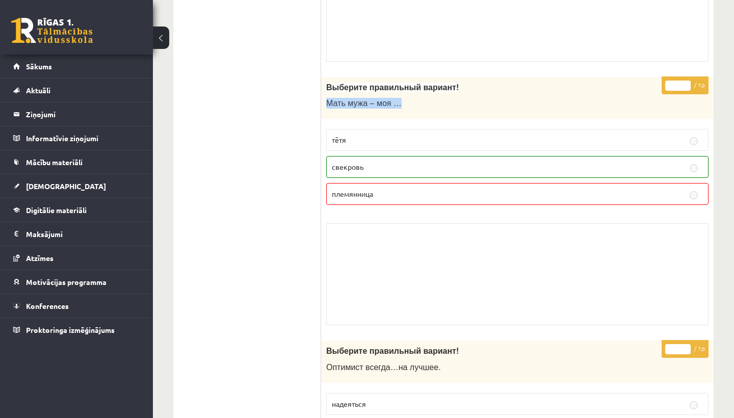
drag, startPoint x: 412, startPoint y: 104, endPoint x: 325, endPoint y: 103, distance: 86.6
click at [325, 103] on div "Выберите правильный вариант! Мать мужа – моя …" at bounding box center [517, 98] width 392 height 42
copy span "Мать мужа – моя …"
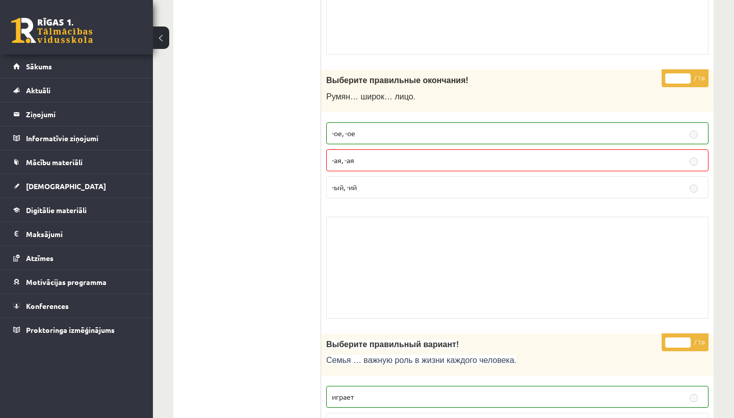
scroll to position [1398, 0]
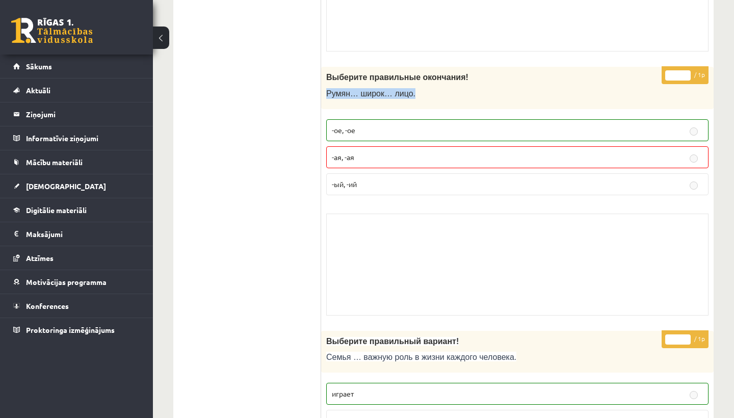
drag, startPoint x: 420, startPoint y: 89, endPoint x: 322, endPoint y: 85, distance: 98.4
click at [322, 85] on div "Выберите правильные окончания! Румян… широк… лицо." at bounding box center [517, 88] width 392 height 42
copy span "Румян… широк… лицо."
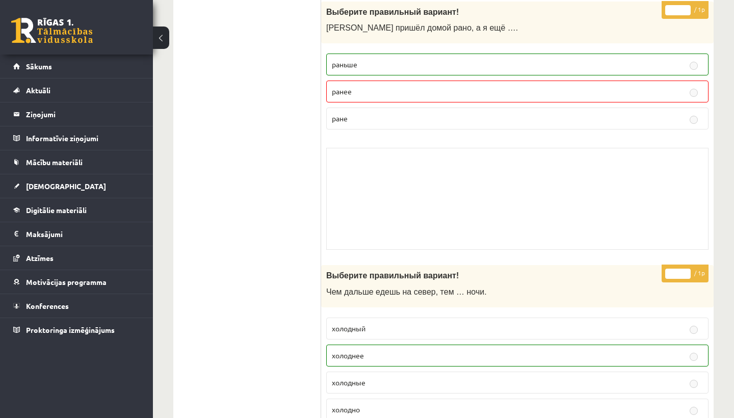
scroll to position [2757, 0]
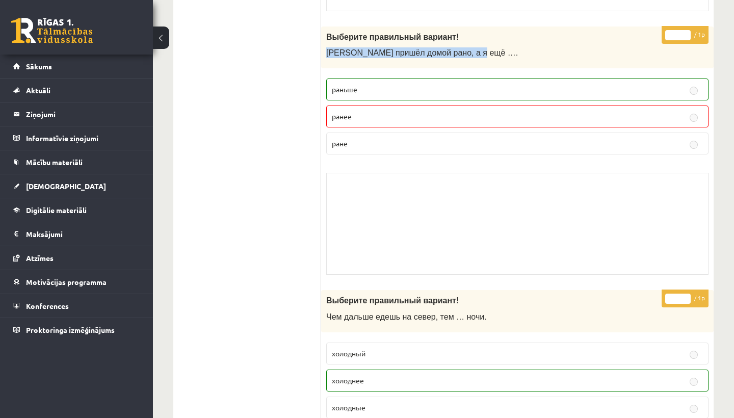
drag, startPoint x: 483, startPoint y: 47, endPoint x: 327, endPoint y: 49, distance: 156.4
click at [327, 49] on p "[PERSON_NAME] пришёл домой рано, а я ещё …." at bounding box center [491, 52] width 331 height 11
copy span "[PERSON_NAME] пришёл домой рано, а я ещё …."
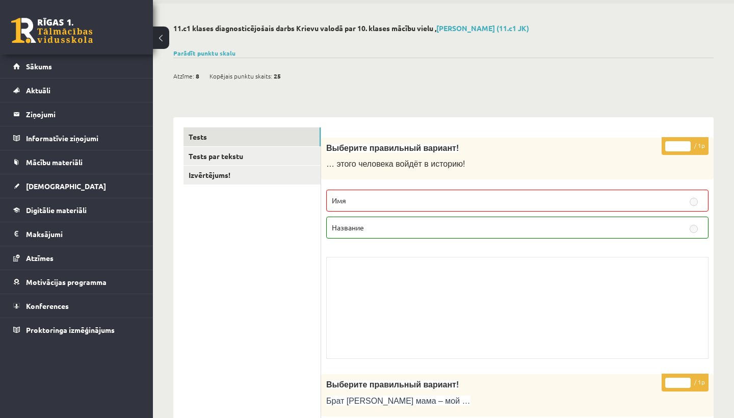
scroll to position [0, 0]
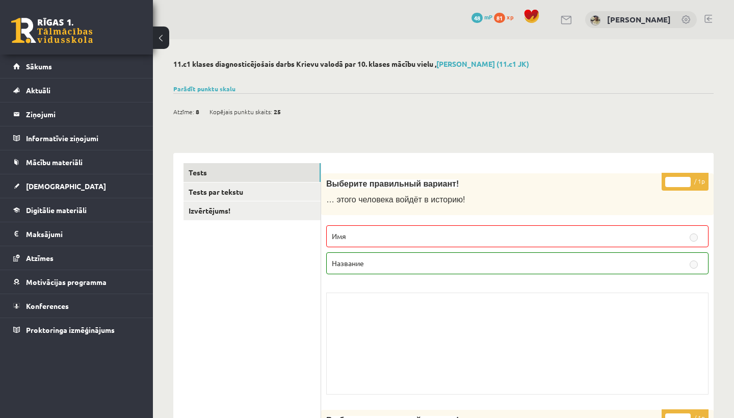
click at [505, 17] on span "81" at bounding box center [499, 18] width 11 height 10
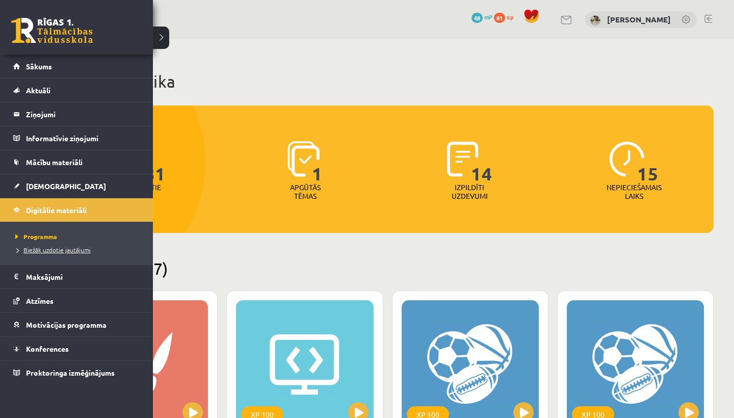
click at [35, 249] on span "Biežāk uzdotie jautājumi" at bounding box center [52, 250] width 78 height 8
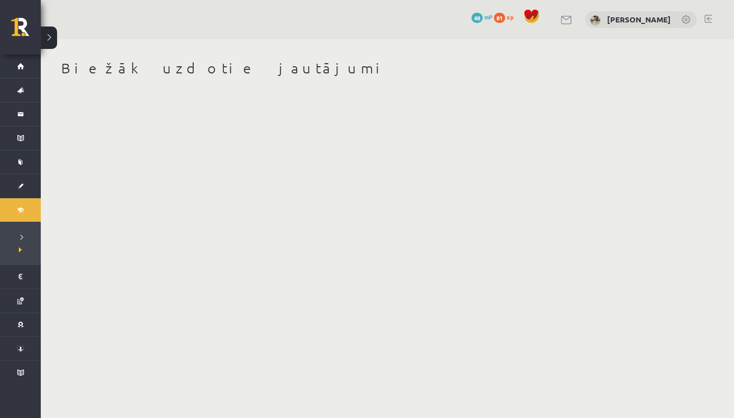
click at [49, 40] on button at bounding box center [49, 37] width 16 height 22
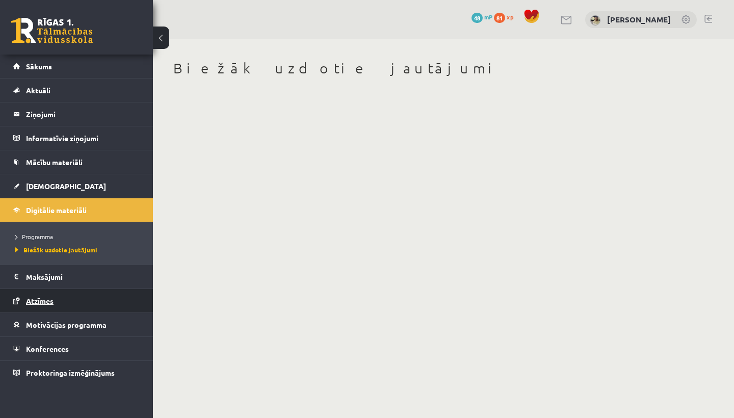
click at [41, 304] on span "Atzīmes" at bounding box center [40, 300] width 28 height 9
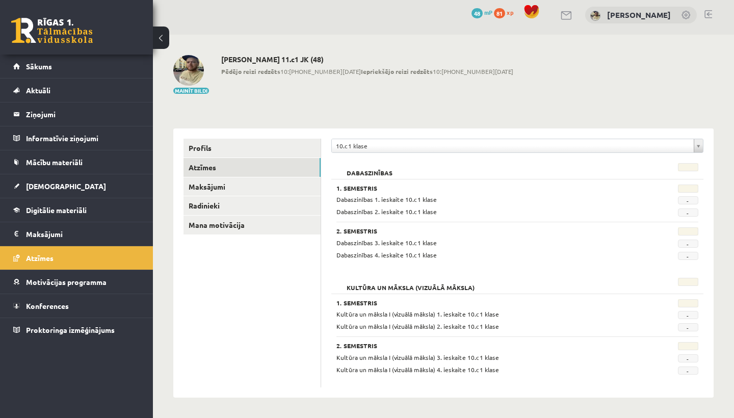
scroll to position [4, 0]
click at [205, 205] on link "Radinieki" at bounding box center [251, 206] width 137 height 19
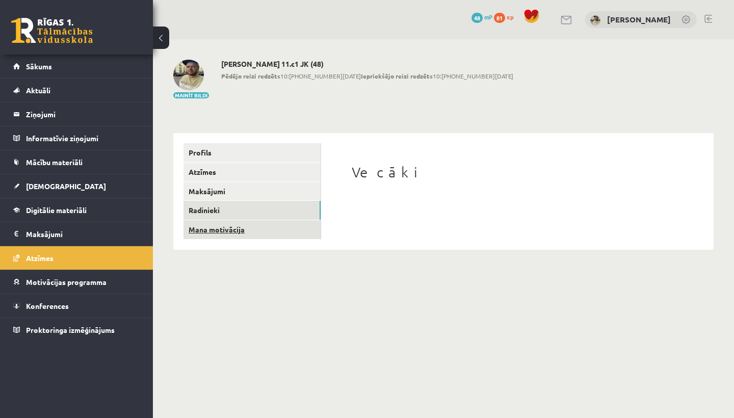
click at [210, 228] on link "Mana motivācija" at bounding box center [251, 229] width 137 height 19
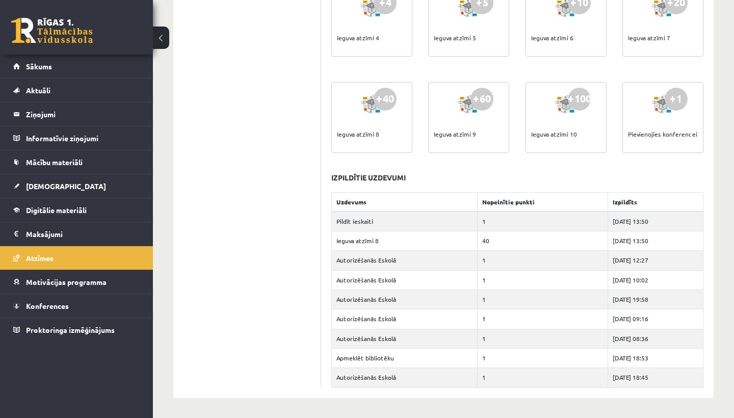
scroll to position [488, 0]
click at [47, 65] on span "Sākums" at bounding box center [39, 66] width 26 height 9
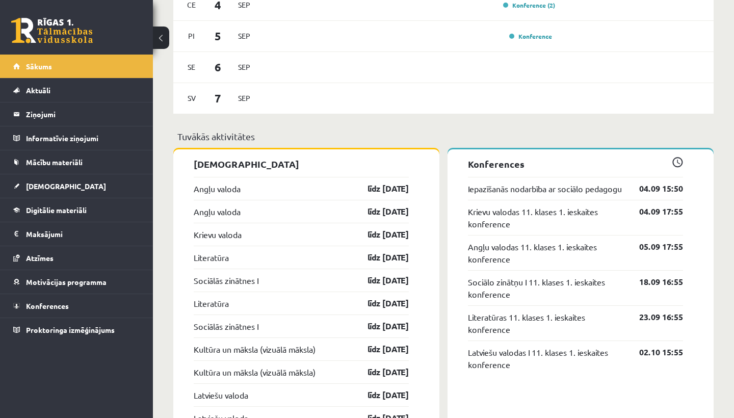
scroll to position [697, 0]
click at [217, 187] on link "Angļu valoda" at bounding box center [217, 189] width 47 height 12
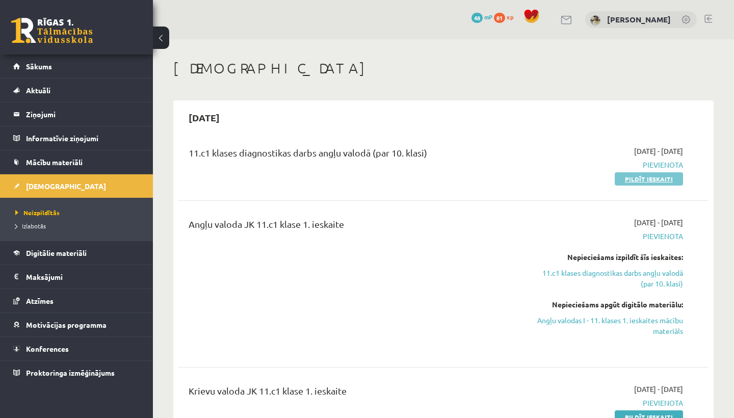
click at [646, 179] on link "Pildīt ieskaiti" at bounding box center [649, 178] width 68 height 13
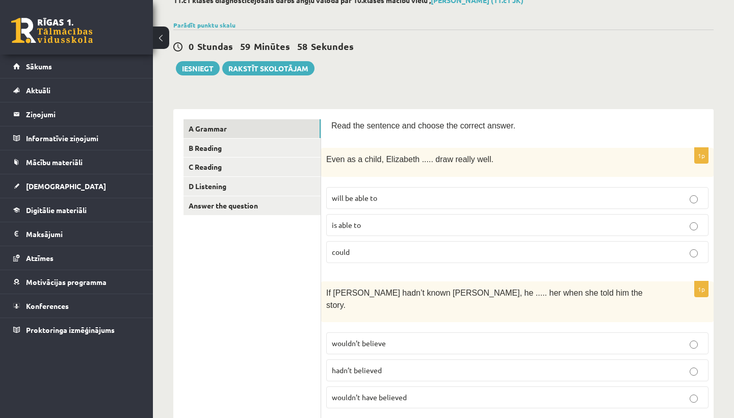
scroll to position [68, 0]
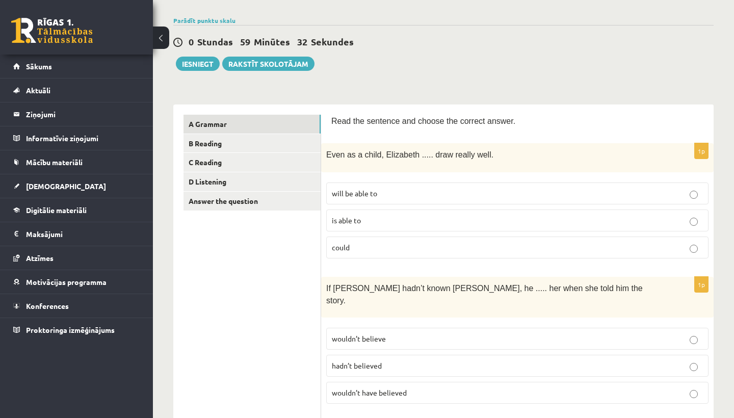
click at [380, 216] on p "is able to" at bounding box center [517, 220] width 371 height 11
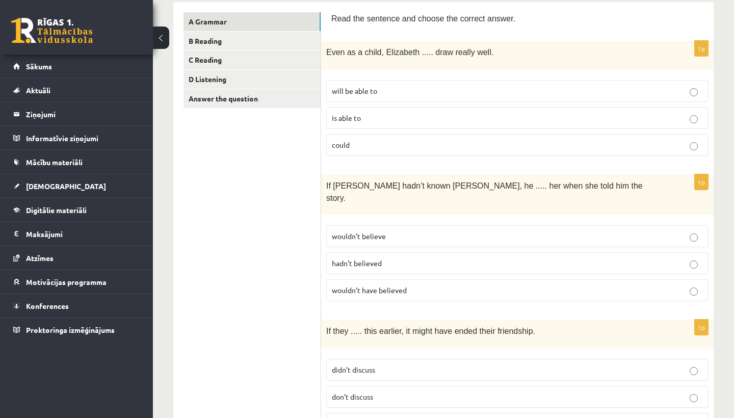
scroll to position [172, 0]
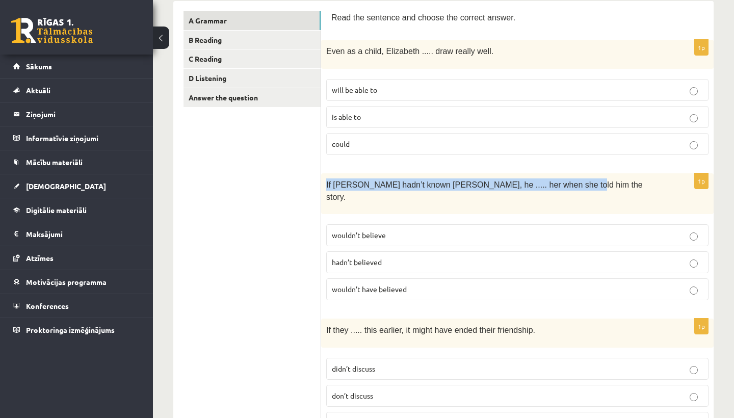
drag, startPoint x: 582, startPoint y: 181, endPoint x: 327, endPoint y: 184, distance: 255.8
click at [327, 184] on p "If [PERSON_NAME] hadn’t known [PERSON_NAME], he ..... her when she told him the…" at bounding box center [491, 190] width 331 height 25
copy span "If [PERSON_NAME] hadn’t known [PERSON_NAME], he ..... her when she told him the…"
click at [375, 284] on span "wouldn’t have believed" at bounding box center [369, 288] width 75 height 9
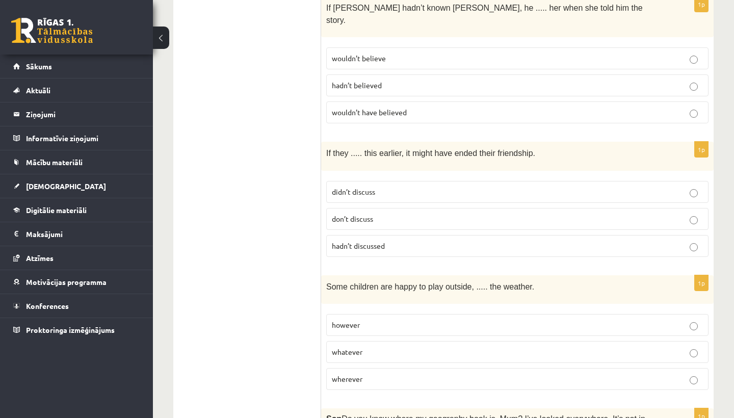
scroll to position [349, 0]
click at [367, 186] on span "didn’t discuss" at bounding box center [353, 190] width 43 height 9
drag, startPoint x: 560, startPoint y: 138, endPoint x: 326, endPoint y: 139, distance: 234.4
click at [326, 141] on div "If they ..... this earlier, it might have ended their friendship." at bounding box center [517, 155] width 392 height 29
copy span "If they ..... this earlier, it might have ended their friendship."
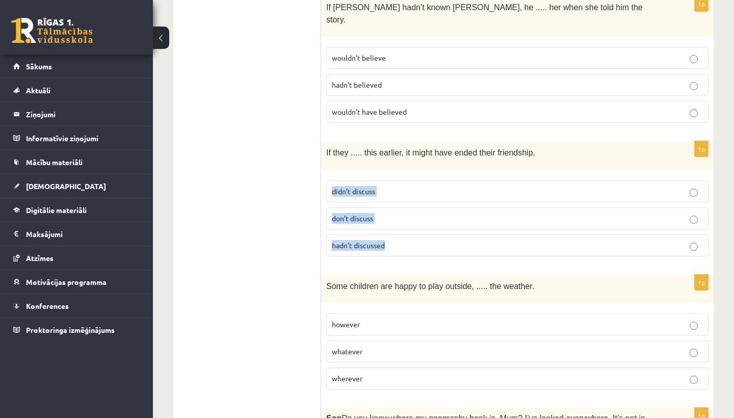
drag, startPoint x: 412, startPoint y: 234, endPoint x: 328, endPoint y: 178, distance: 100.9
click at [328, 178] on fieldset "didn’t discuss don’t discuss hadn’t discussed" at bounding box center [517, 217] width 382 height 84
copy fieldset "didn’t discuss don’t discuss hadn’t discussed"
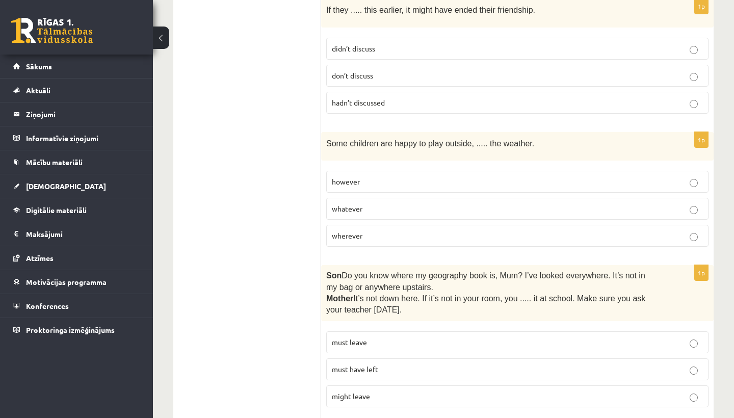
scroll to position [492, 0]
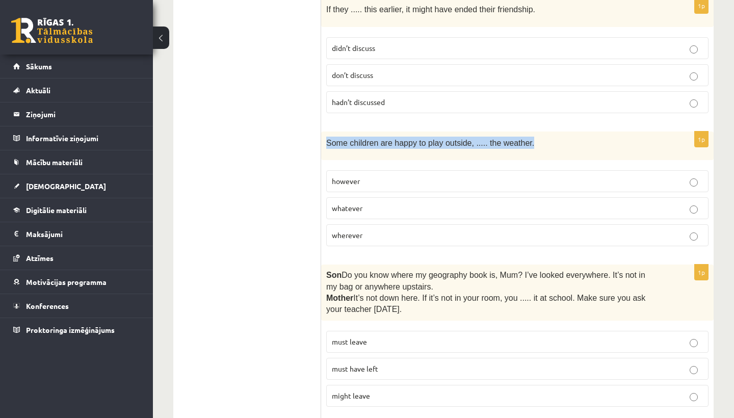
drag, startPoint x: 544, startPoint y: 126, endPoint x: 325, endPoint y: 122, distance: 219.1
click at [325, 131] on div "Some children are happy to play outside, ..... the weather." at bounding box center [517, 145] width 392 height 29
copy span "Some children are happy to play outside, ..... the weather."
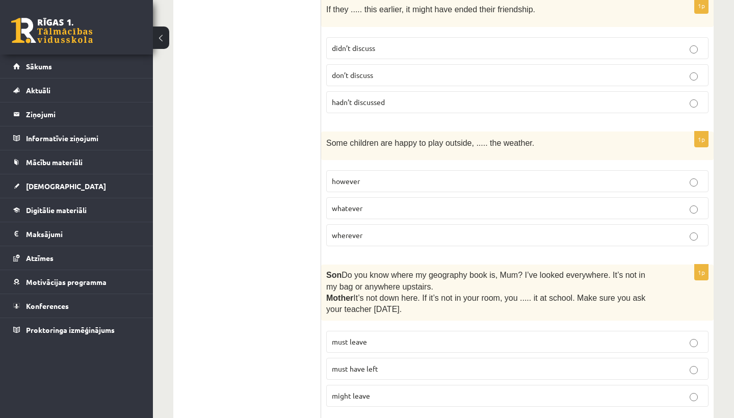
click at [351, 203] on span "whatever" at bounding box center [347, 207] width 31 height 9
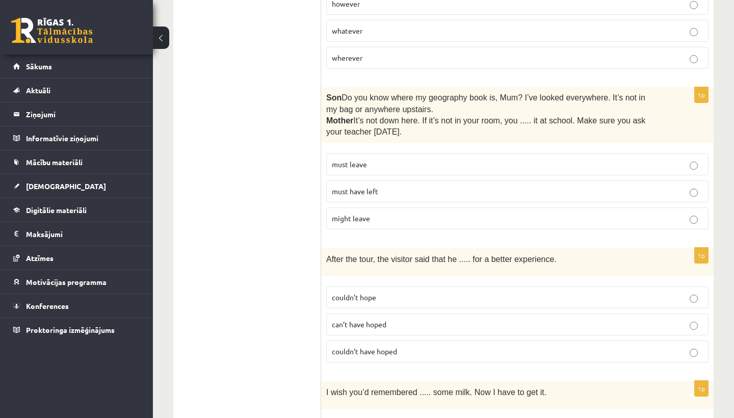
scroll to position [670, 0]
click at [351, 213] on span "might leave" at bounding box center [351, 217] width 38 height 9
drag, startPoint x: 416, startPoint y: 118, endPoint x: 328, endPoint y: 78, distance: 97.2
click at [328, 87] on div "Son  Do you know where my geography book is, Mum? I’ve looked everywhere. It’s …" at bounding box center [517, 115] width 392 height 56
copy div "Son  Do you know where my geography book is, Mum? I’ve looked everywhere. It’s …"
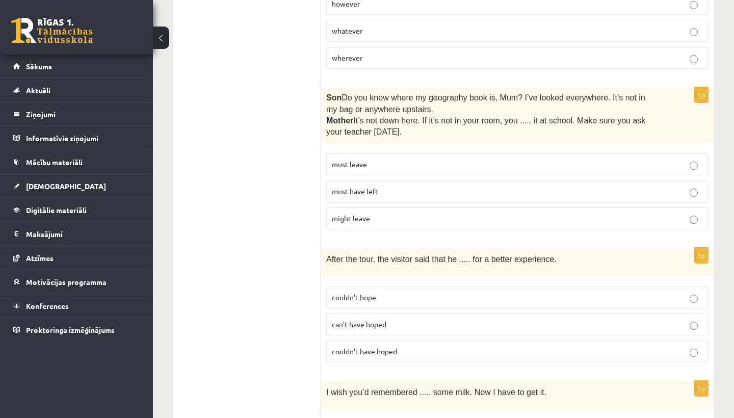
click at [362, 186] on span "must have left" at bounding box center [355, 190] width 46 height 9
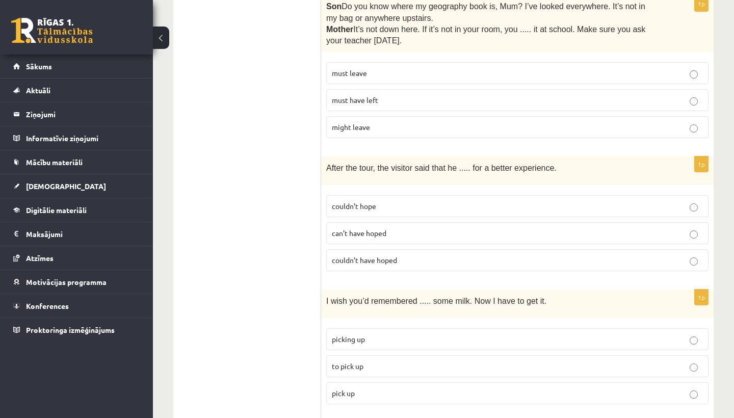
scroll to position [764, 0]
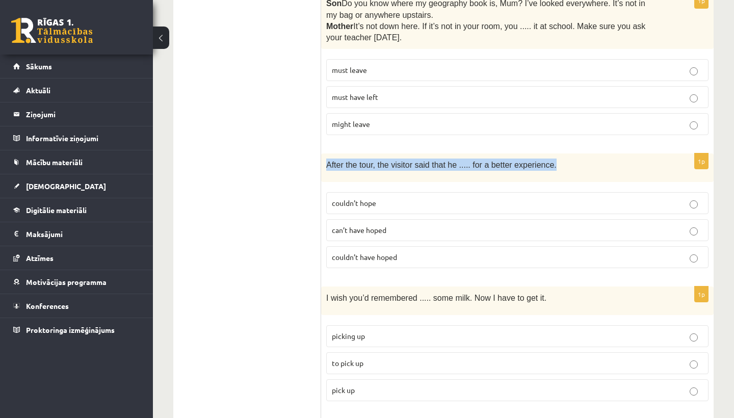
drag, startPoint x: 559, startPoint y: 147, endPoint x: 326, endPoint y: 147, distance: 232.9
click at [326, 158] on p "After the tour, the visitor said that he ..... for a better experience." at bounding box center [491, 164] width 331 height 12
copy span "After the tour, the visitor said that he ..... for a better experience."
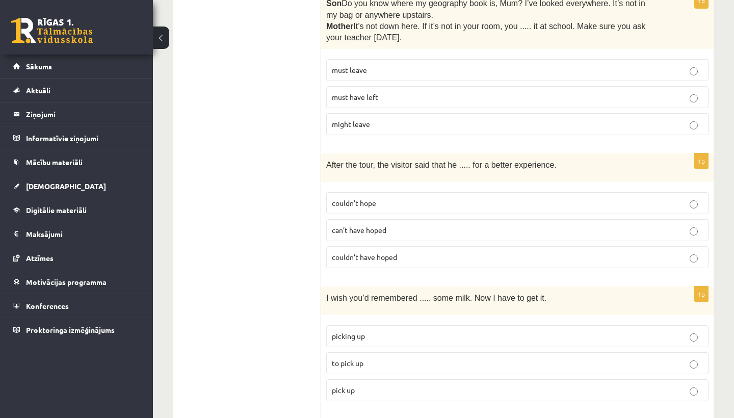
click at [359, 198] on span "couldn’t hope" at bounding box center [354, 202] width 44 height 9
click at [378, 252] on span "couldn’t have hoped" at bounding box center [364, 256] width 65 height 9
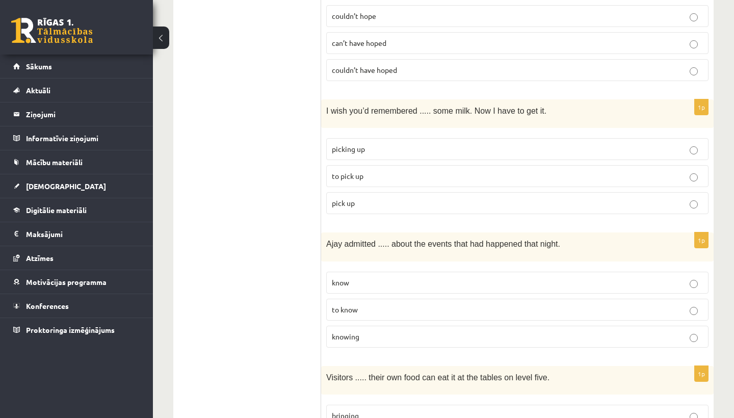
scroll to position [951, 0]
click at [356, 192] on label "pick up" at bounding box center [517, 203] width 382 height 22
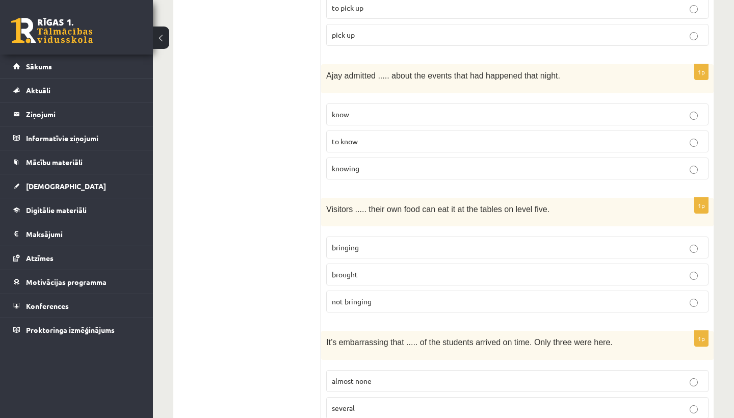
scroll to position [1123, 0]
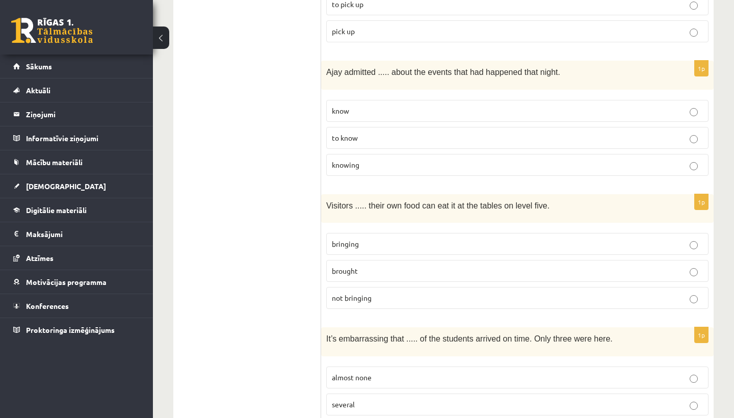
click at [345, 160] on span "knowing" at bounding box center [346, 164] width 28 height 9
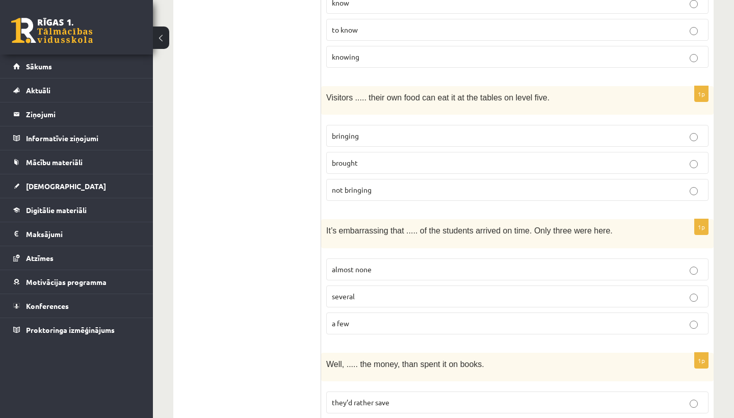
scroll to position [1235, 0]
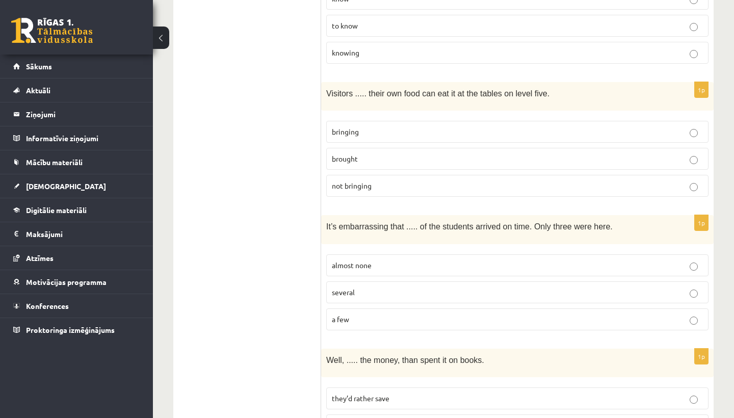
click at [345, 154] on span "brought" at bounding box center [345, 158] width 26 height 9
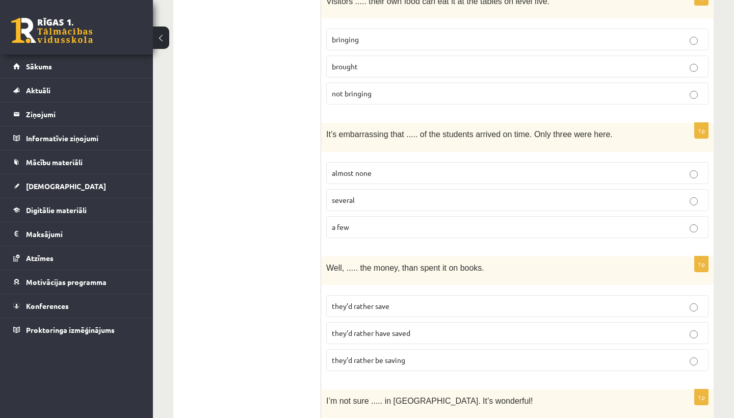
scroll to position [1333, 0]
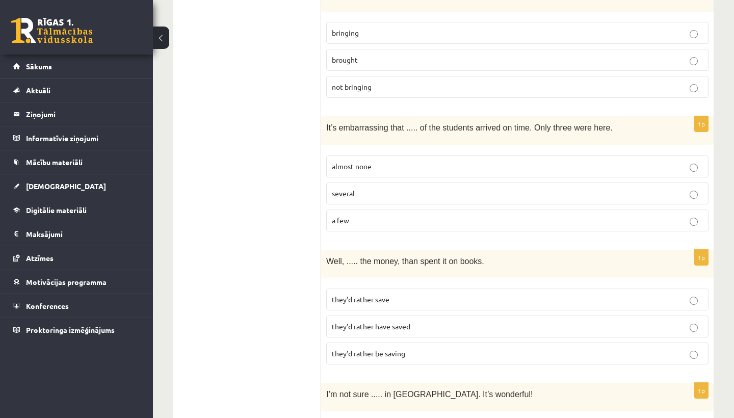
click at [346, 189] on span "several" at bounding box center [343, 193] width 23 height 9
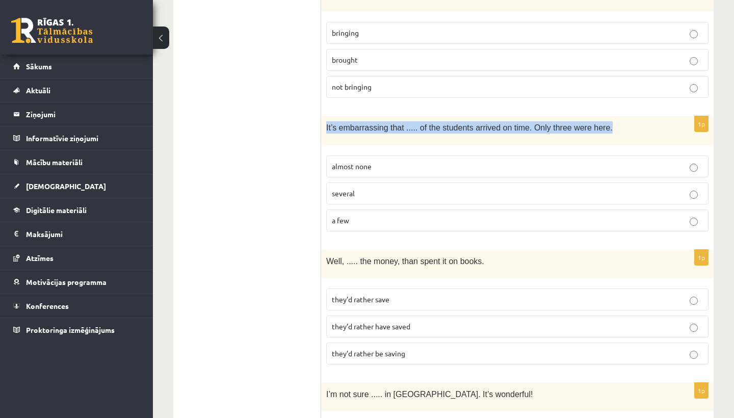
drag, startPoint x: 620, startPoint y: 104, endPoint x: 323, endPoint y: 108, distance: 297.1
click at [323, 116] on div "It’s embarrassing that ..... of the students arrived on time. Only three were h…" at bounding box center [517, 130] width 392 height 29
copy span "It’s embarrassing that ..... of the students arrived on time. Only three were h…"
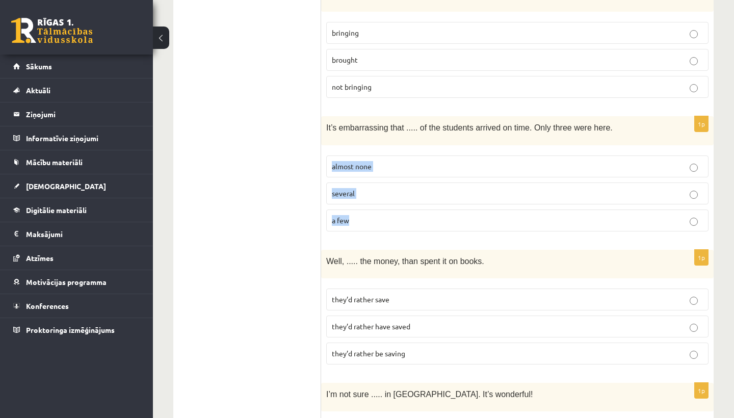
drag, startPoint x: 358, startPoint y: 199, endPoint x: 327, endPoint y: 142, distance: 65.4
click at [327, 150] on fieldset "almost none several a few" at bounding box center [517, 192] width 382 height 84
copy fieldset "almost none several a few"
click at [294, 169] on ul "A Grammar B Reading C Reading D Listening Answer the question" at bounding box center [252, 254] width 138 height 2811
click at [594, 161] on p "almost none" at bounding box center [517, 166] width 371 height 11
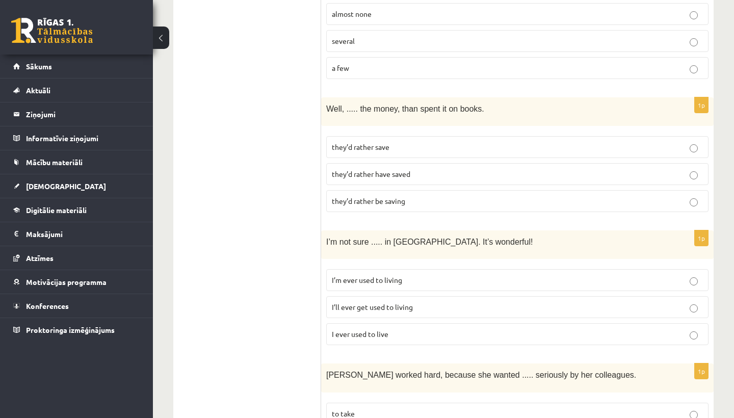
scroll to position [1500, 0]
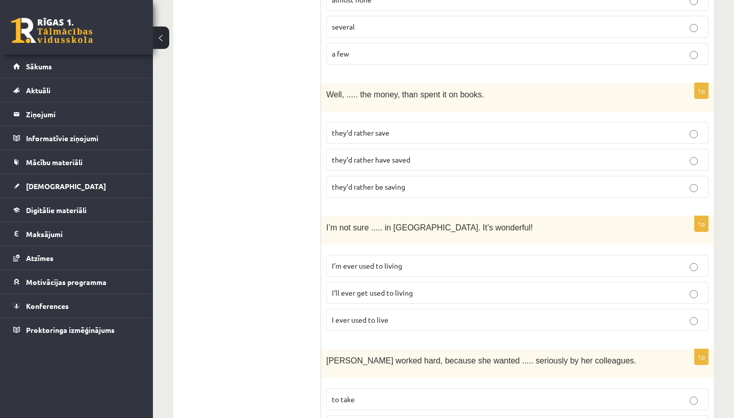
click at [397, 155] on span "they’d rather have saved" at bounding box center [371, 159] width 78 height 9
drag, startPoint x: 494, startPoint y: 66, endPoint x: 406, endPoint y: 69, distance: 88.2
click at [406, 83] on div "Well, ..... the money, than spent it on books." at bounding box center [517, 97] width 392 height 29
click at [501, 88] on p "Well, ..... the money, than spent it on books." at bounding box center [491, 94] width 331 height 12
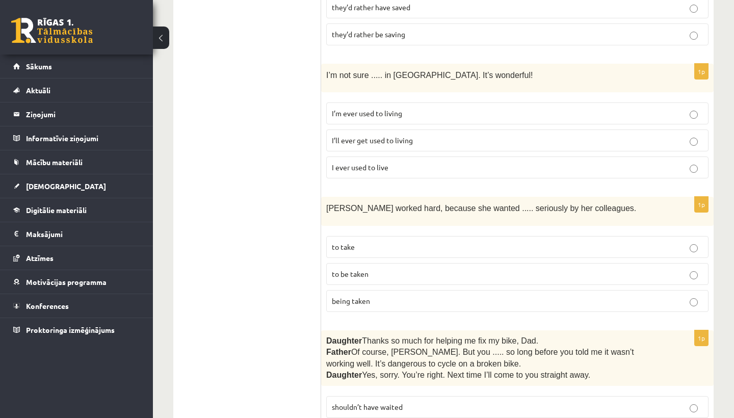
scroll to position [1653, 0]
drag, startPoint x: 475, startPoint y: 54, endPoint x: 326, endPoint y: 55, distance: 148.8
click at [326, 68] on p "I’m not sure ..... in Paris. It’s wonderful!" at bounding box center [491, 74] width 331 height 12
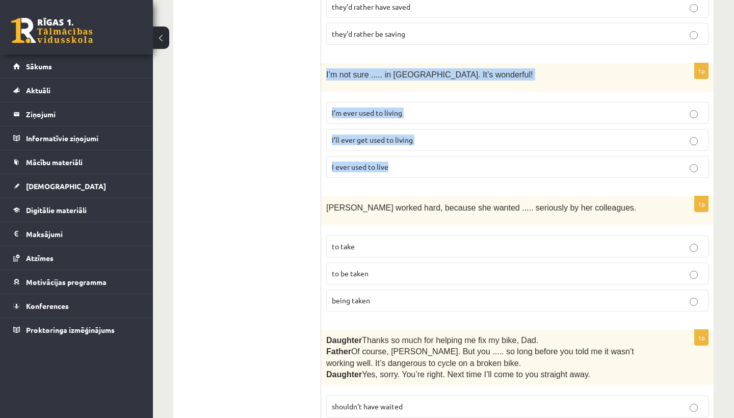
drag, startPoint x: 401, startPoint y: 144, endPoint x: 326, endPoint y: 58, distance: 114.5
click at [326, 63] on div "1p I’m not sure ..... in Paris. It’s wonderful! I’m ever used to living I’ll ev…" at bounding box center [517, 124] width 392 height 123
copy div "I’m not sure ..... in Paris. It’s wonderful! I’m ever used to living I’ll ever …"
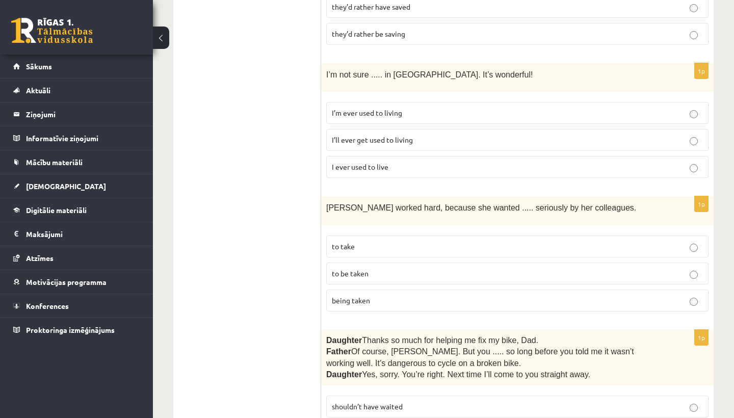
click at [404, 135] on p "I’ll ever get used to living" at bounding box center [517, 140] width 371 height 11
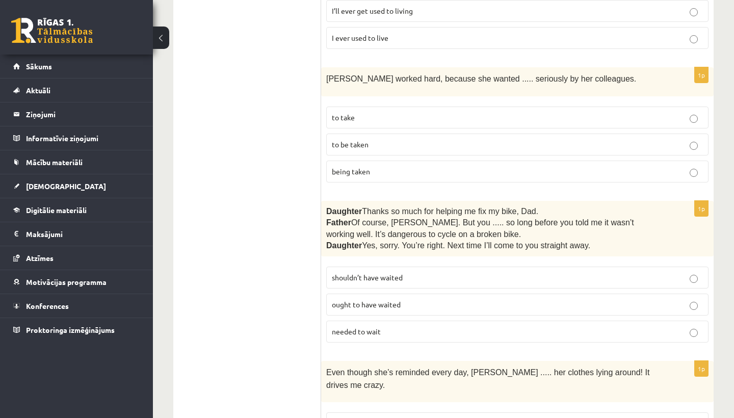
scroll to position [1782, 0]
click at [359, 140] on span "to be taken" at bounding box center [350, 144] width 37 height 9
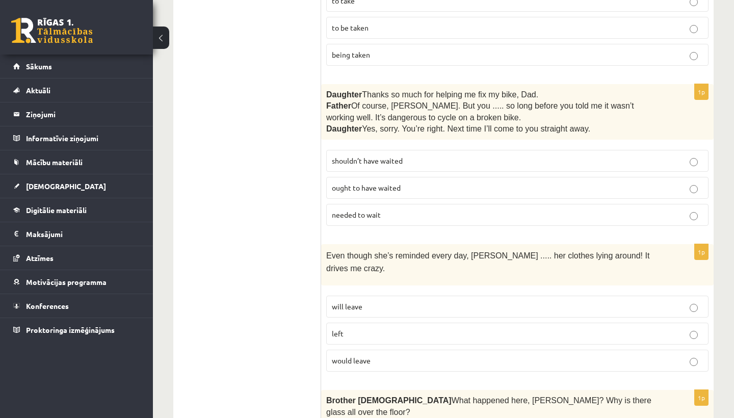
scroll to position [1908, 0]
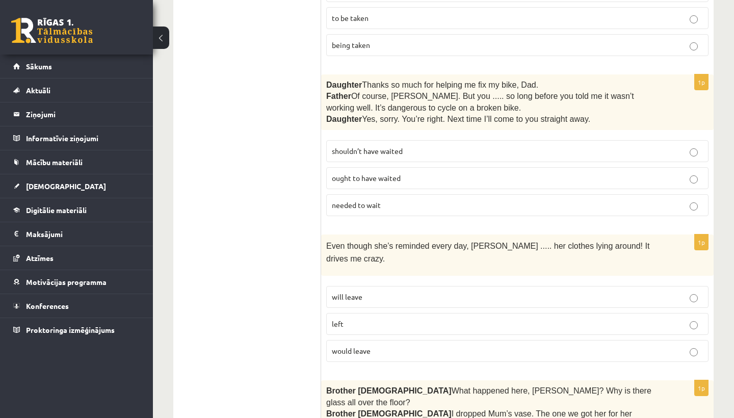
click at [340, 146] on span "shouldn’t have waited" at bounding box center [367, 150] width 71 height 9
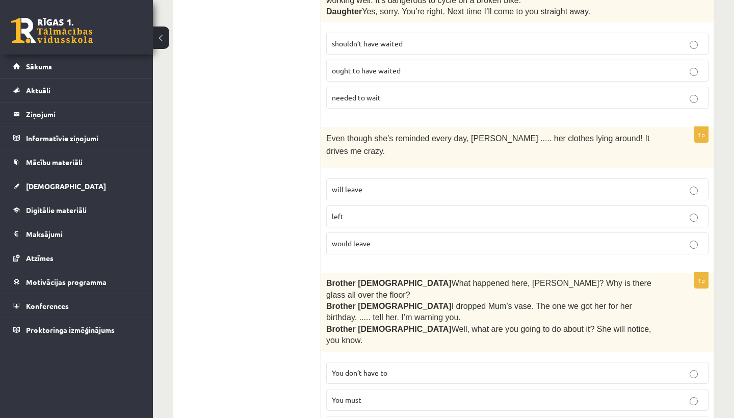
scroll to position [2017, 0]
click at [349, 210] on p "left" at bounding box center [517, 215] width 371 height 11
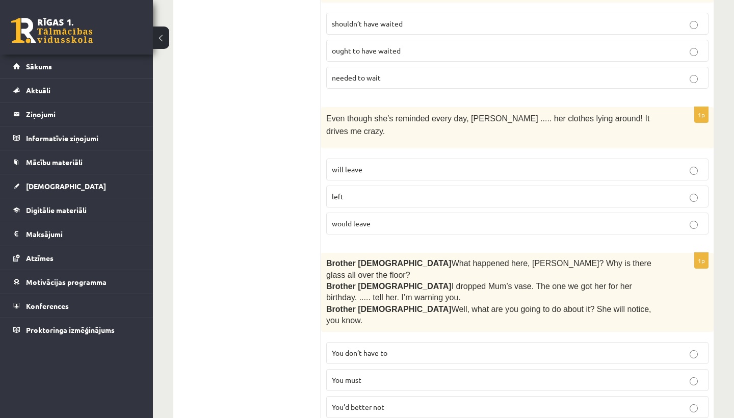
scroll to position [2051, 0]
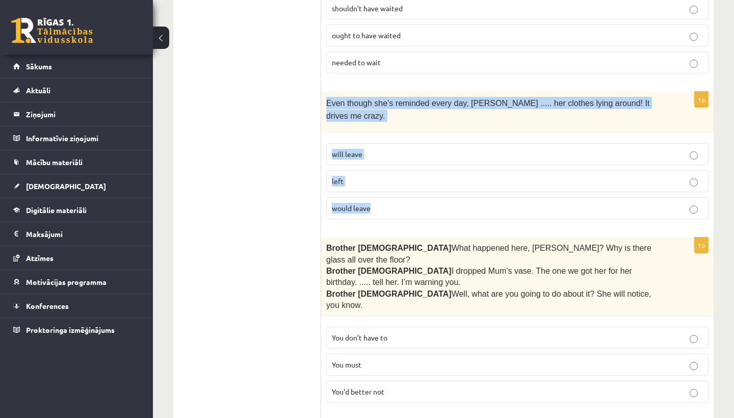
drag, startPoint x: 387, startPoint y: 189, endPoint x: 325, endPoint y: 82, distance: 123.8
click at [325, 92] on div "1p Even though she’s reminded every day, Cathy ..... her clothes lying around! …" at bounding box center [517, 160] width 392 height 136
copy div "Even though she’s reminded every day, Cathy ..... her clothes lying around! It …"
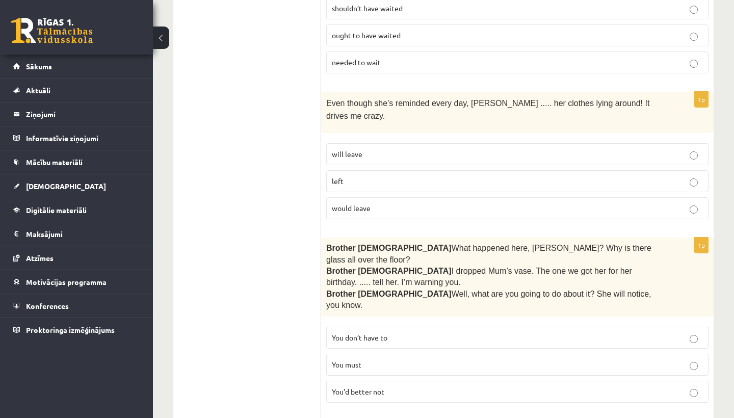
click at [385, 149] on p "will leave" at bounding box center [517, 154] width 371 height 11
click at [368, 170] on label "left" at bounding box center [517, 181] width 382 height 22
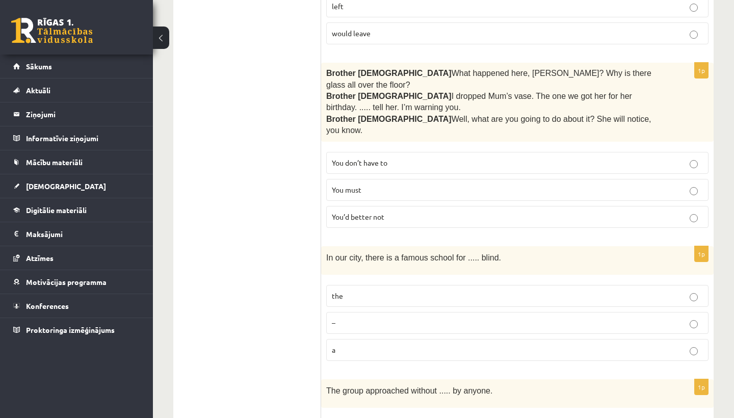
scroll to position [2227, 0]
click at [372, 211] on span "You’d better not" at bounding box center [358, 215] width 52 height 9
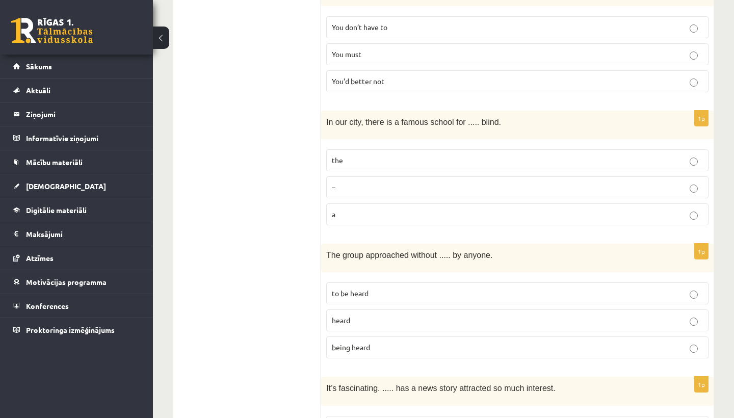
scroll to position [2368, 0]
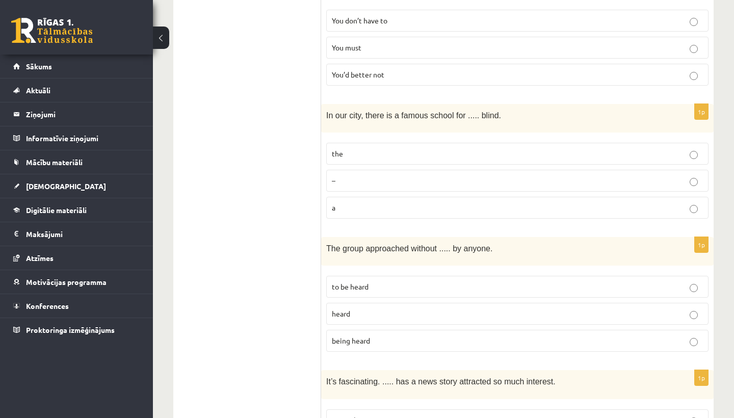
click at [357, 143] on label "the" at bounding box center [517, 154] width 382 height 22
drag, startPoint x: 507, startPoint y: 65, endPoint x: 320, endPoint y: 67, distance: 187.0
click at [479, 148] on p "the" at bounding box center [517, 153] width 371 height 11
click at [474, 111] on span "In our city, there is a famous school for ..... blind." at bounding box center [413, 115] width 175 height 9
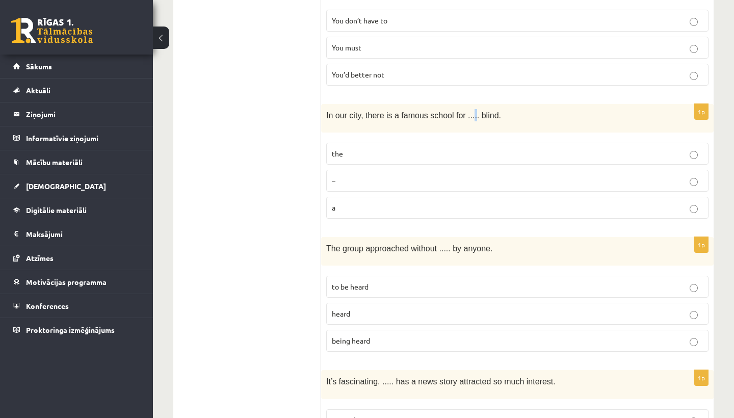
click at [474, 111] on span "In our city, there is a famous school for ..... blind." at bounding box center [413, 115] width 175 height 9
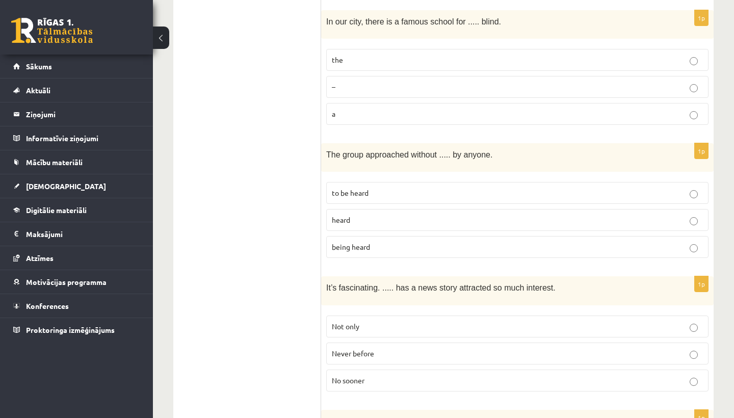
scroll to position [2465, 0]
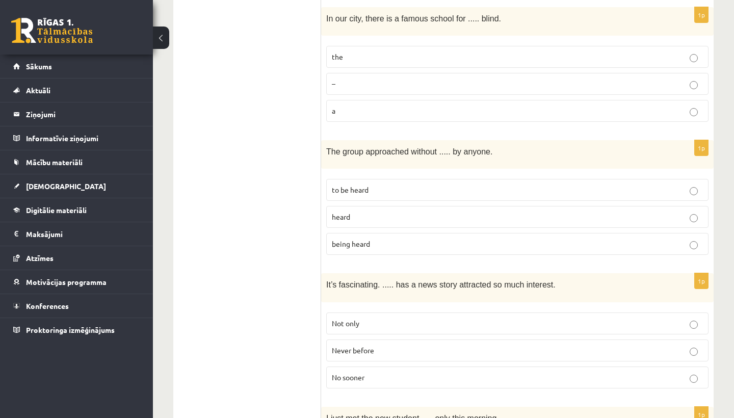
click at [361, 239] on span "being heard" at bounding box center [351, 243] width 38 height 9
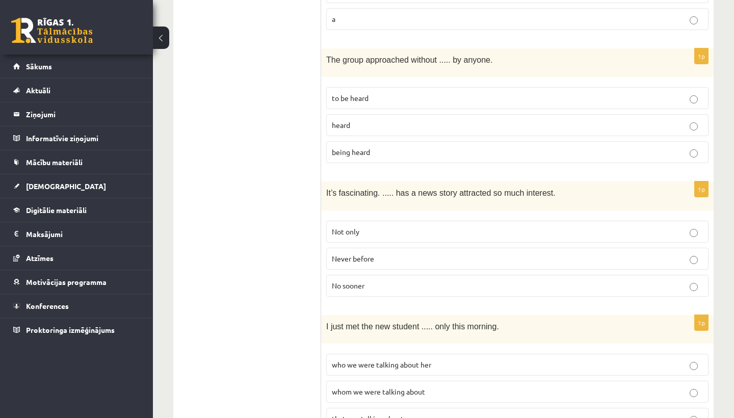
scroll to position [2556, 0]
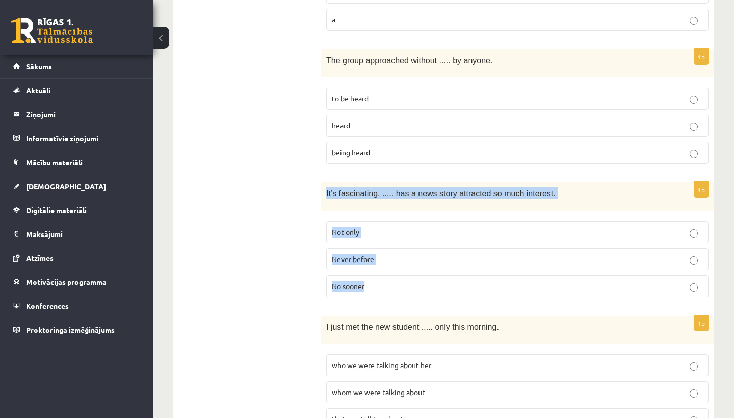
drag, startPoint x: 393, startPoint y: 238, endPoint x: 324, endPoint y: 148, distance: 113.4
click at [324, 182] on div "1p It’s fascinating. ..... has a news story attracted so much interest. Not onl…" at bounding box center [517, 243] width 392 height 123
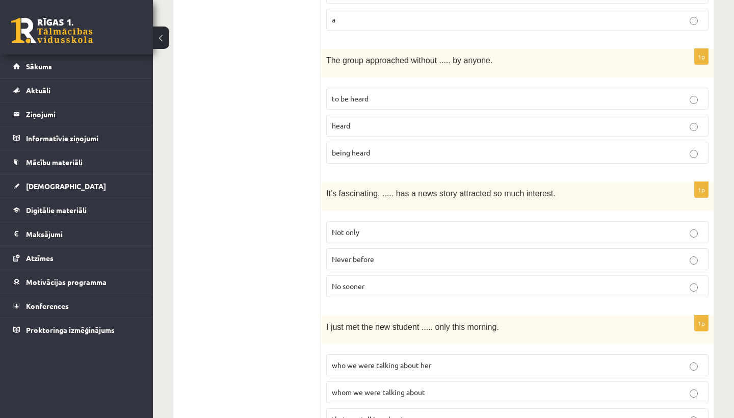
click at [371, 248] on label "Never before" at bounding box center [517, 259] width 382 height 22
click at [376, 360] on span "who we were talking about her" at bounding box center [381, 364] width 99 height 9
click at [341, 387] on span "whom we were talking about" at bounding box center [378, 391] width 93 height 9
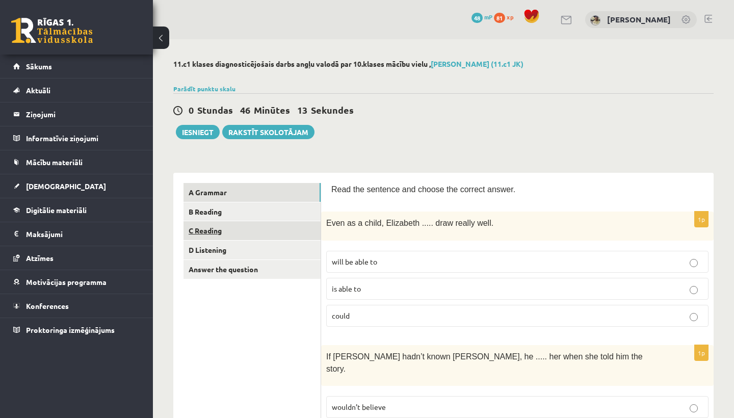
scroll to position [0, 0]
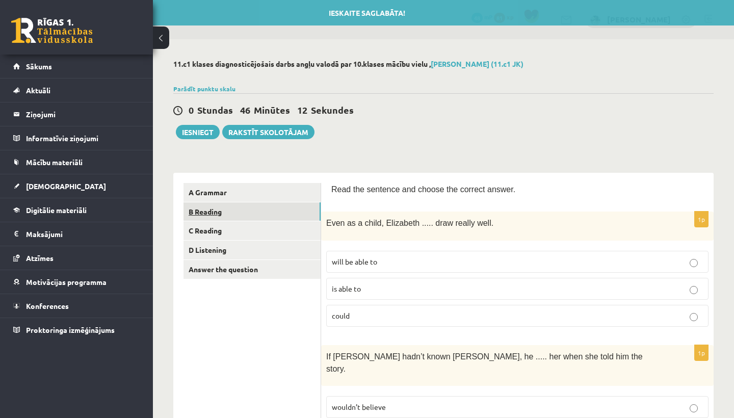
click at [213, 212] on link "B Reading" at bounding box center [251, 211] width 137 height 19
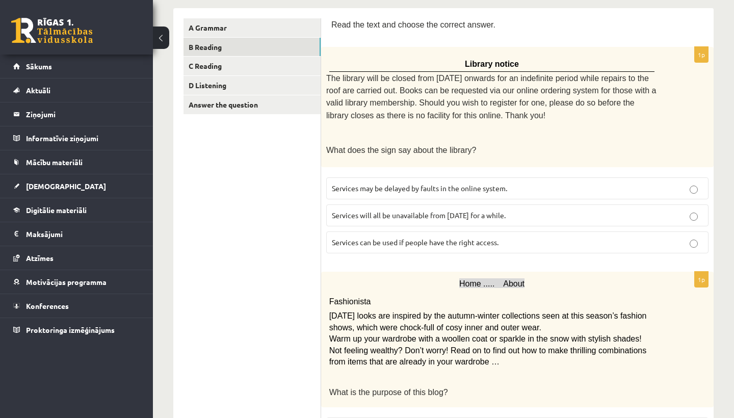
scroll to position [164, 0]
click at [423, 211] on span "Services will all be unavailable from Monday for a while." at bounding box center [419, 215] width 174 height 9
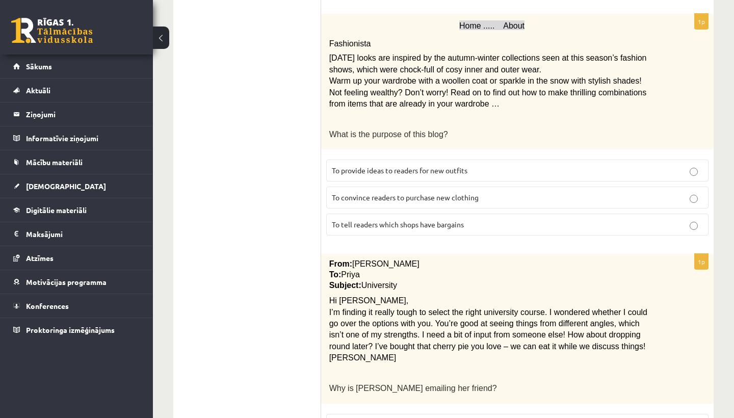
scroll to position [422, 0]
click at [357, 166] on span "To provide ideas to readers for new outfits" at bounding box center [400, 170] width 136 height 9
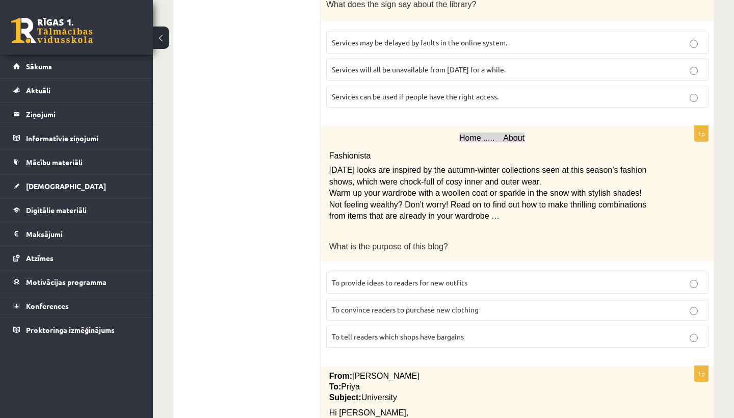
scroll to position [308, 0]
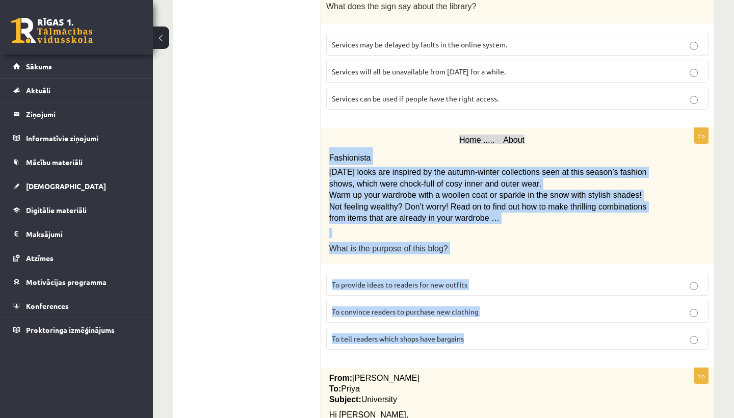
drag, startPoint x: 486, startPoint y: 329, endPoint x: 329, endPoint y: 153, distance: 235.7
click at [329, 153] on div "1p Home ..... About Fashionista Today’s looks are inspired by the autumn-winter…" at bounding box center [517, 243] width 392 height 230
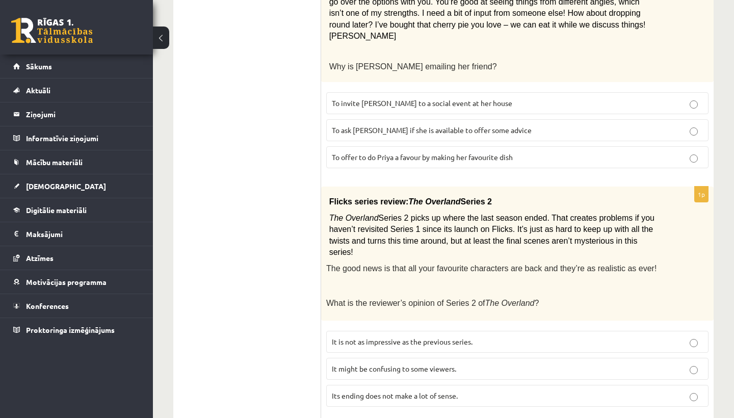
scroll to position [744, 0]
click at [356, 125] on span "To ask Priya if she is available to offer some advice" at bounding box center [432, 129] width 200 height 9
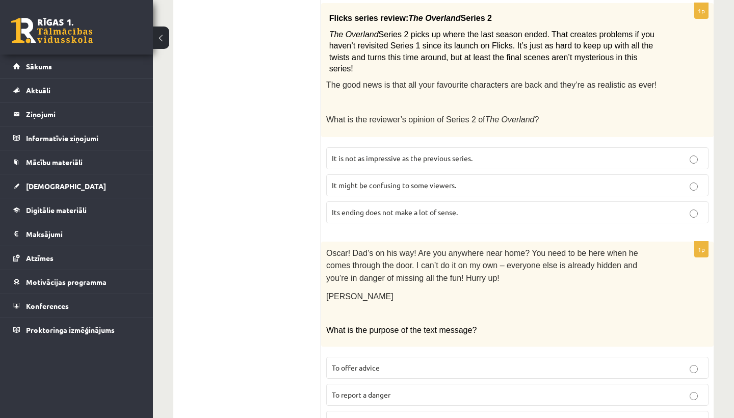
scroll to position [942, 0]
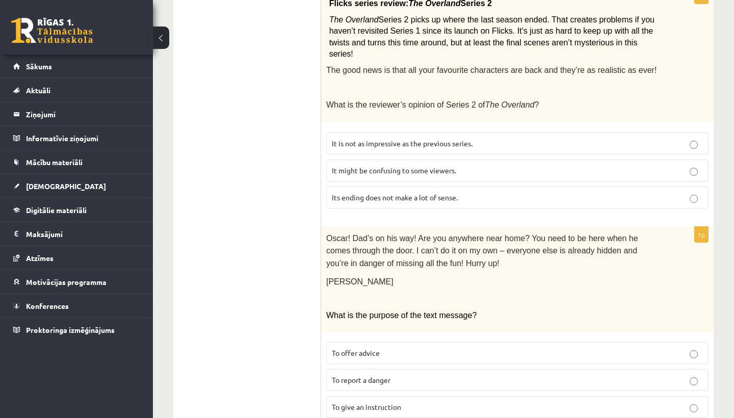
click at [343, 139] on span "It is not as impressive as the previous series." at bounding box center [402, 143] width 141 height 9
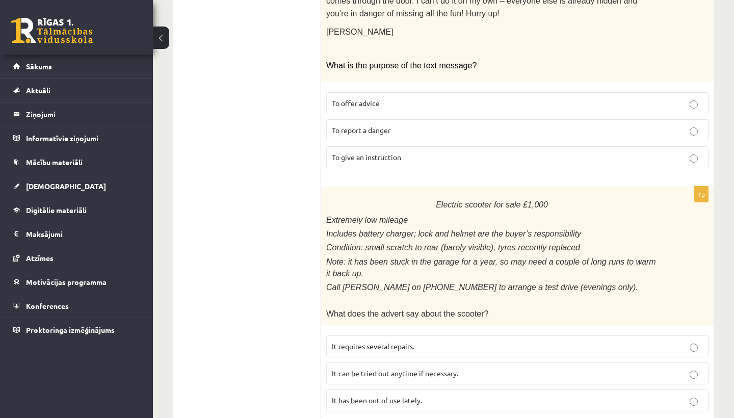
scroll to position [1193, 0]
click at [373, 151] on span "To give an instruction" at bounding box center [366, 155] width 69 height 9
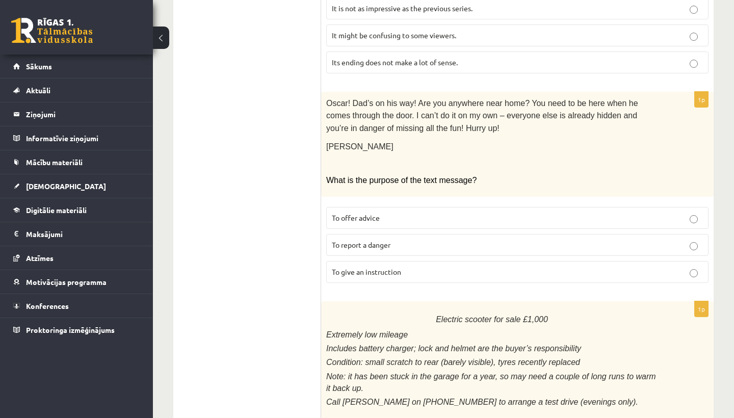
scroll to position [1083, 0]
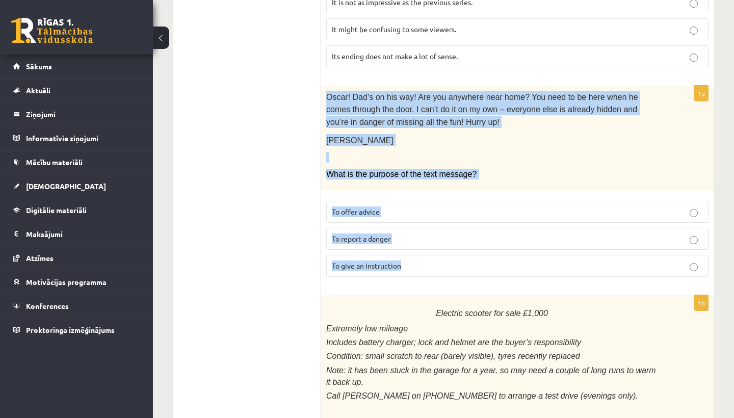
drag, startPoint x: 409, startPoint y: 245, endPoint x: 325, endPoint y: 80, distance: 185.5
click at [325, 86] on div "1p Oscar! Dad’s on his way! Are you anywhere near home? You need to be here whe…" at bounding box center [517, 185] width 392 height 199
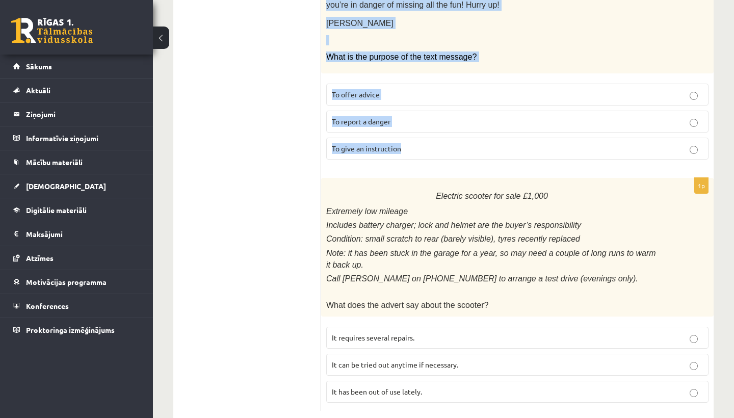
scroll to position [1199, 0]
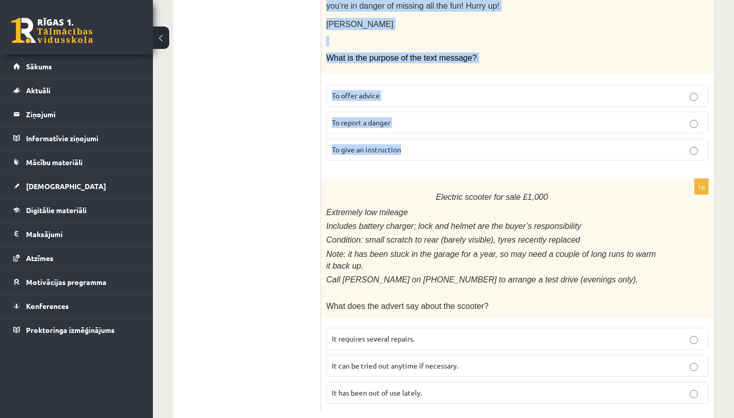
click at [361, 388] on span "It has been out of use lately." at bounding box center [377, 392] width 90 height 9
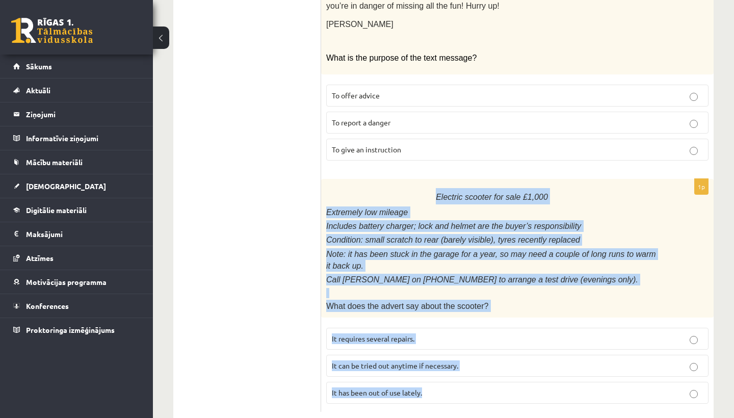
drag, startPoint x: 464, startPoint y: 387, endPoint x: 325, endPoint y: 180, distance: 249.3
click at [325, 179] on div "1p Electric scooter for sale £1,000 Extremely low mileage Includes battery char…" at bounding box center [517, 295] width 392 height 233
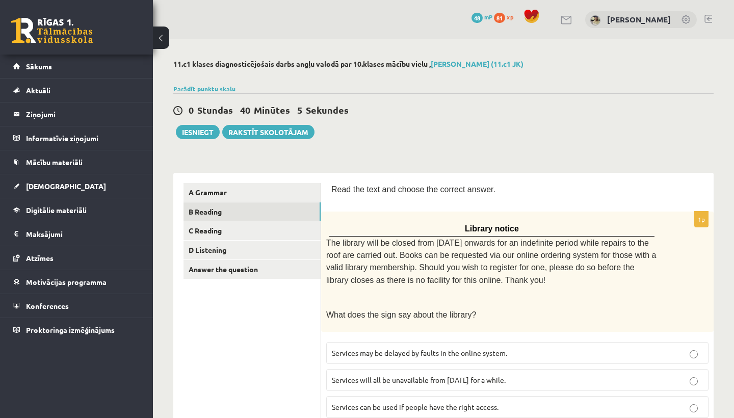
scroll to position [0, 0]
click at [201, 230] on link "C Reading" at bounding box center [251, 230] width 137 height 19
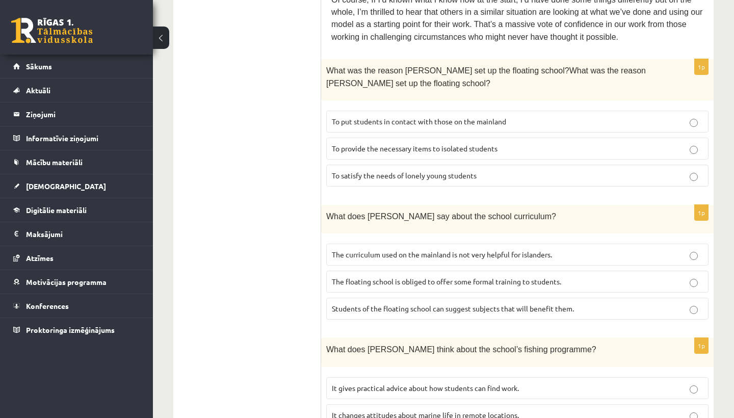
scroll to position [573, 0]
click at [604, 143] on p "To provide the necessary items to isolated students" at bounding box center [517, 148] width 371 height 11
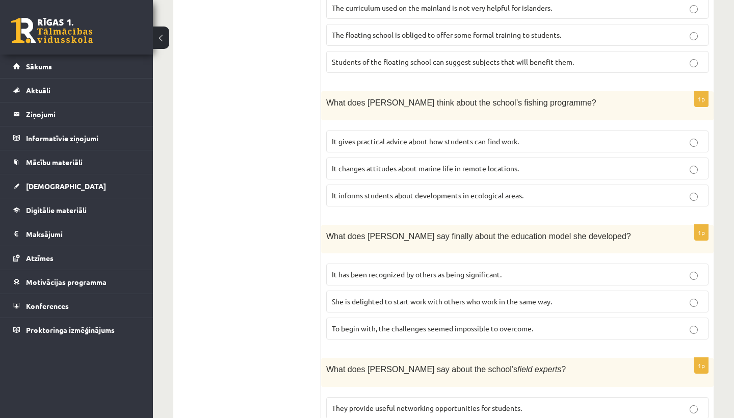
scroll to position [823, 0]
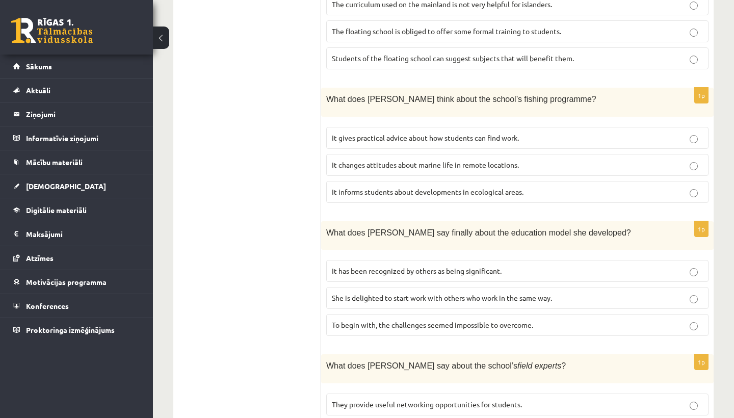
click at [515, 133] on span "It gives practical advice about how students can find work." at bounding box center [425, 137] width 187 height 9
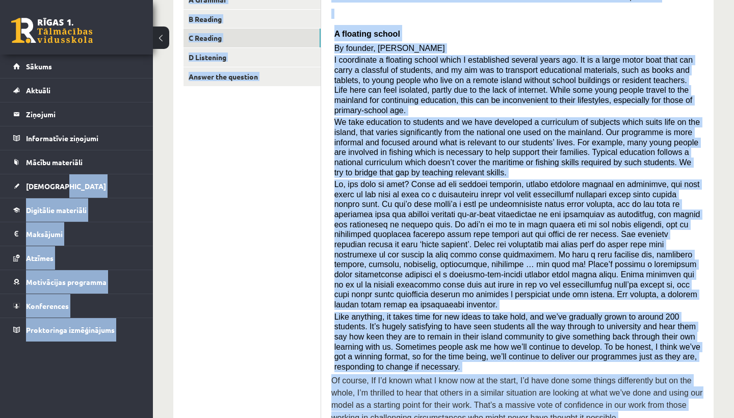
scroll to position [139, 0]
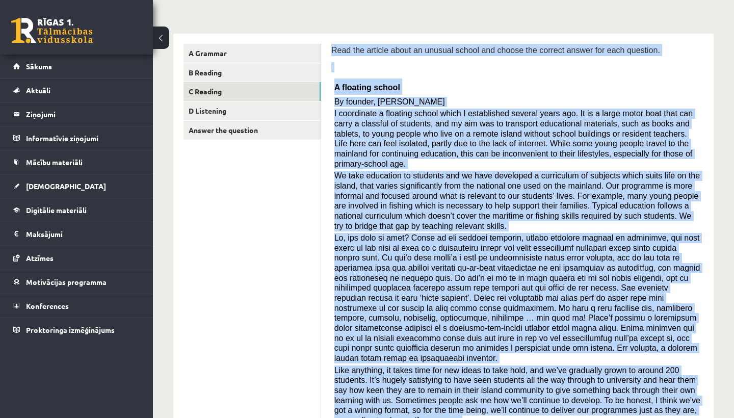
drag, startPoint x: 626, startPoint y: 234, endPoint x: 332, endPoint y: 49, distance: 347.6
click at [332, 48] on div "Read the article about an unusual school and choose the correct answer for each…" at bounding box center [517, 263] width 372 height 439
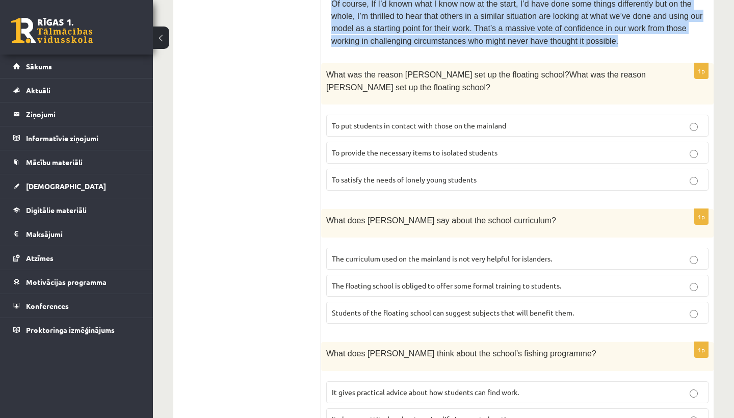
scroll to position [572, 0]
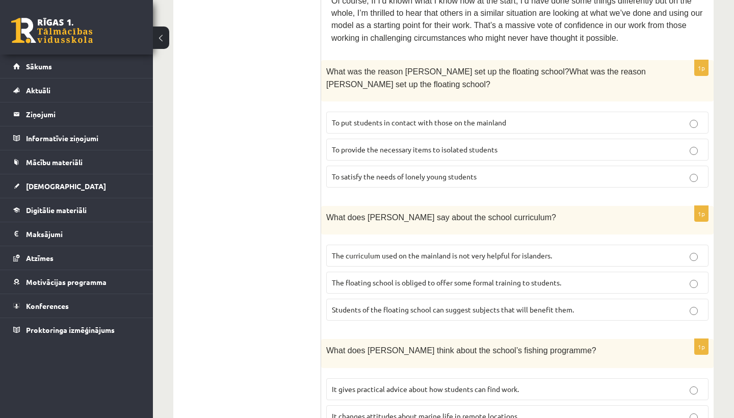
click at [491, 175] on div "1p What was the reason Anna set up the floating school?What was the reason Anna…" at bounding box center [517, 128] width 392 height 136
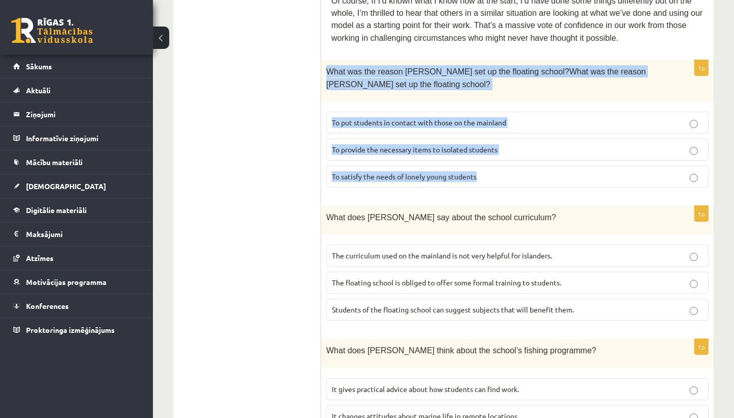
drag, startPoint x: 489, startPoint y: 159, endPoint x: 323, endPoint y: 54, distance: 197.2
click at [323, 60] on div "1p What was the reason Anna set up the floating school?What was the reason Anna…" at bounding box center [517, 128] width 392 height 136
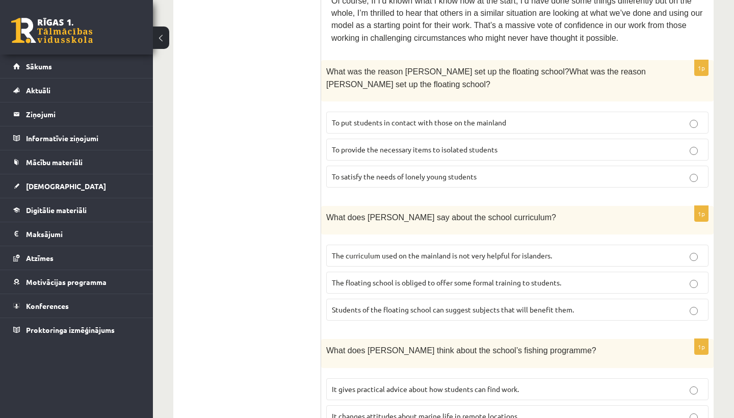
click at [263, 142] on ul "A Grammar B Reading C Reading D Listening Answer the question" at bounding box center [252, 236] width 138 height 1251
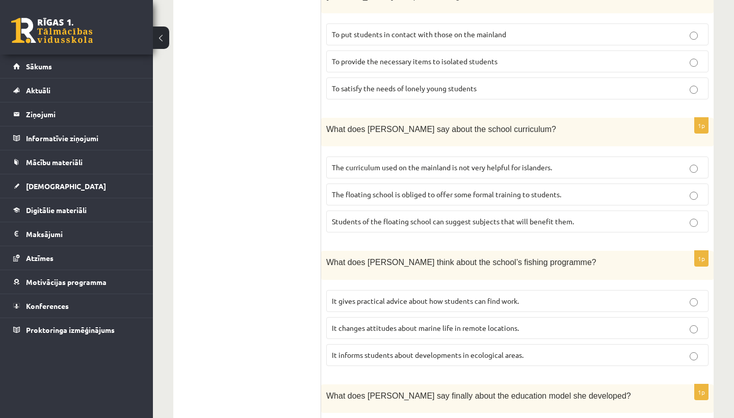
scroll to position [693, 0]
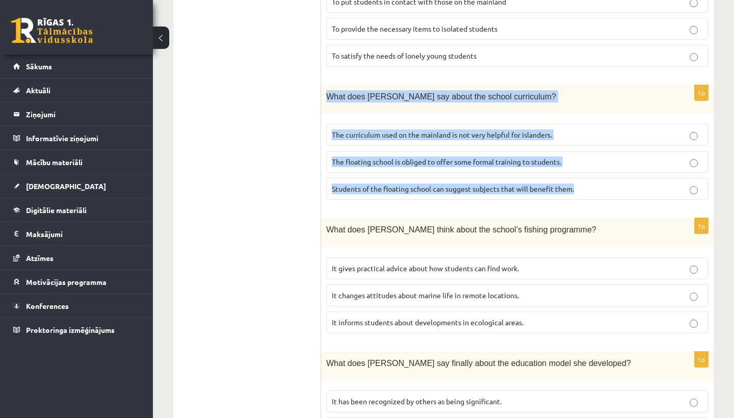
drag, startPoint x: 587, startPoint y: 171, endPoint x: 323, endPoint y: 80, distance: 279.6
click at [323, 85] on div "1p What does Anna say about the school curriculum? The curriculum used on the m…" at bounding box center [517, 146] width 392 height 123
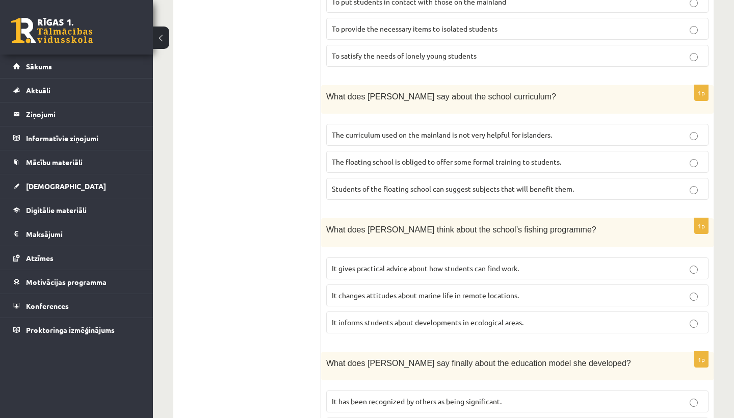
click at [286, 164] on ul "A Grammar B Reading C Reading D Listening Answer the question" at bounding box center [252, 115] width 138 height 1251
click at [580, 129] on p "The curriculum used on the mainland is not very helpful for islanders." at bounding box center [517, 134] width 371 height 11
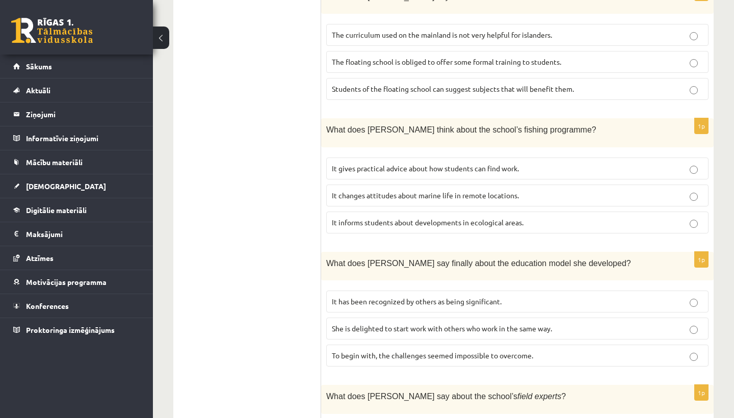
scroll to position [798, 0]
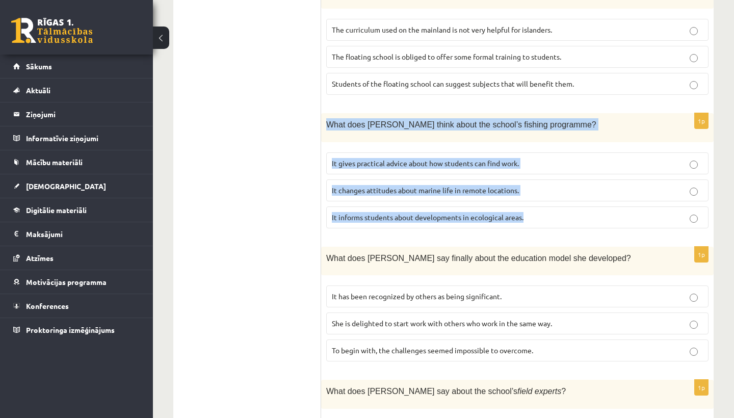
drag, startPoint x: 556, startPoint y: 203, endPoint x: 324, endPoint y: 108, distance: 251.1
click at [324, 113] on div "1p What does Anna think about the school’s fishing programme? It gives practica…" at bounding box center [517, 174] width 392 height 123
click at [598, 212] on p "It informs students about developments in ecological areas." at bounding box center [517, 217] width 371 height 11
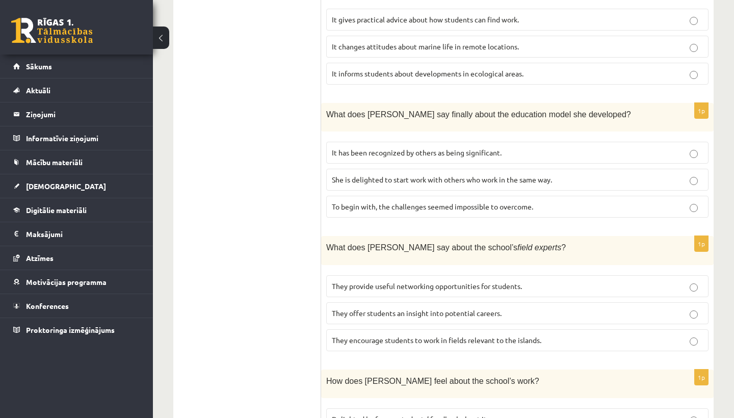
scroll to position [943, 0]
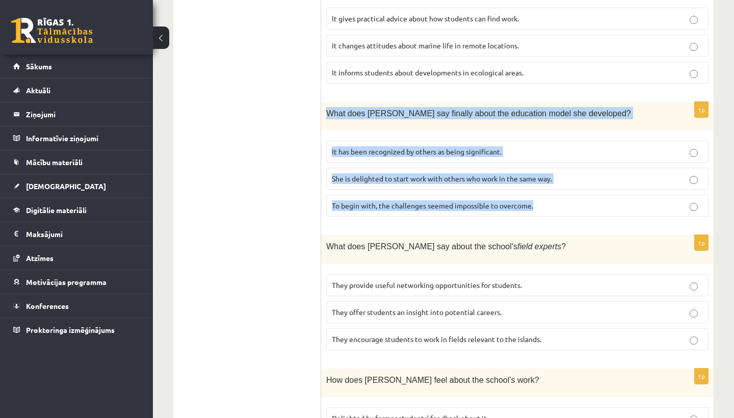
drag, startPoint x: 563, startPoint y: 190, endPoint x: 326, endPoint y: 93, distance: 256.0
click at [326, 102] on div "1p What does Anna say finally about the education model she developed? It has b…" at bounding box center [517, 163] width 392 height 123
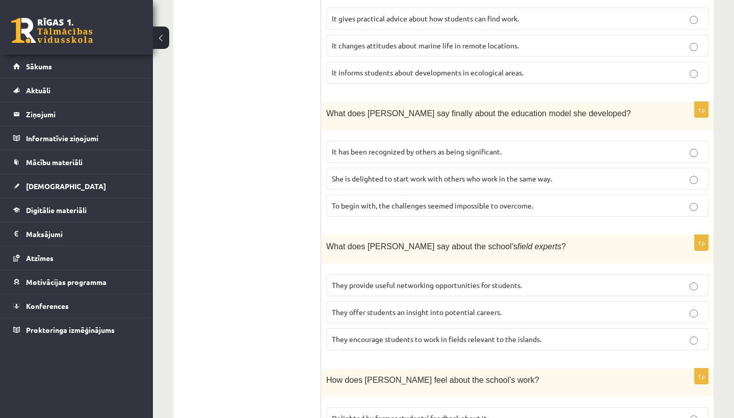
click at [532, 146] on p "It has been recognized by others as being significant." at bounding box center [517, 151] width 371 height 11
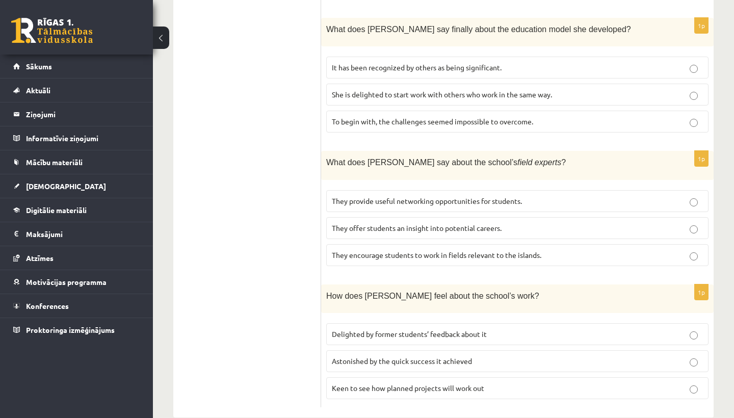
scroll to position [1026, 0]
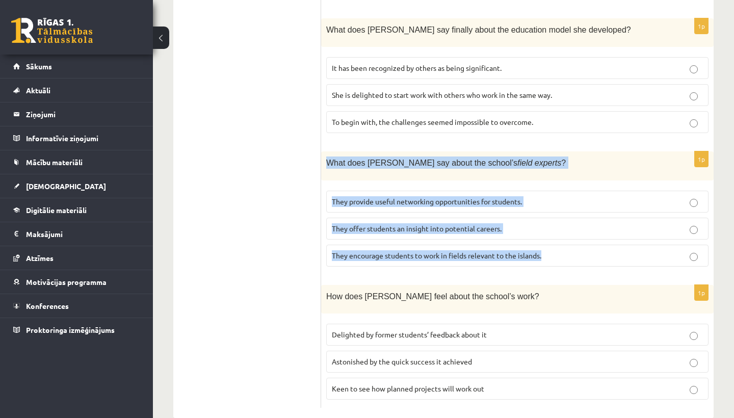
drag, startPoint x: 548, startPoint y: 234, endPoint x: 324, endPoint y: 142, distance: 242.6
click at [324, 151] on div "1p What does Anna say about the school’s field experts ? They provide useful ne…" at bounding box center [517, 212] width 392 height 123
click at [528, 223] on p "They offer students an insight into potential careers." at bounding box center [517, 228] width 371 height 11
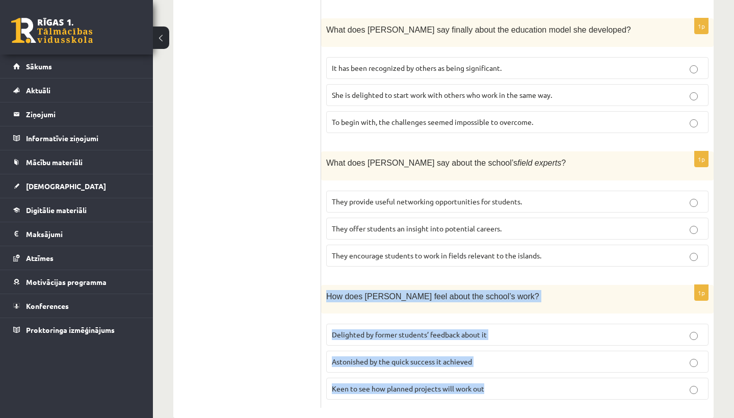
drag, startPoint x: 506, startPoint y: 367, endPoint x: 326, endPoint y: 277, distance: 202.4
click at [326, 285] on div "1p How does Anna feel about the school’s work? Delighted by former students’ fe…" at bounding box center [517, 346] width 392 height 123
click at [487, 330] on span "Delighted by former students’ feedback about it" at bounding box center [409, 334] width 155 height 9
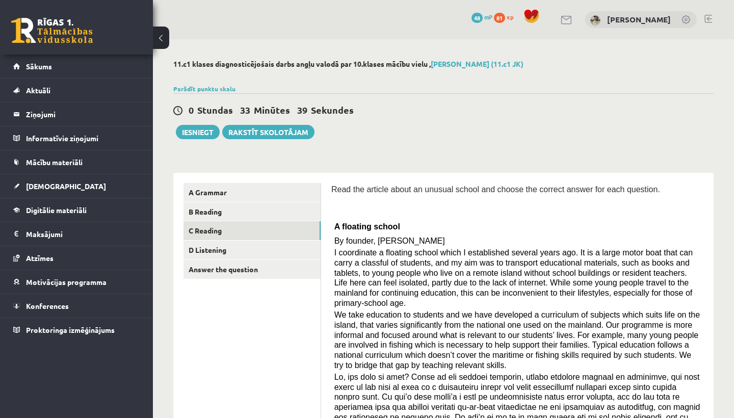
scroll to position [0, 0]
click at [228, 253] on link "D Listening" at bounding box center [251, 250] width 137 height 19
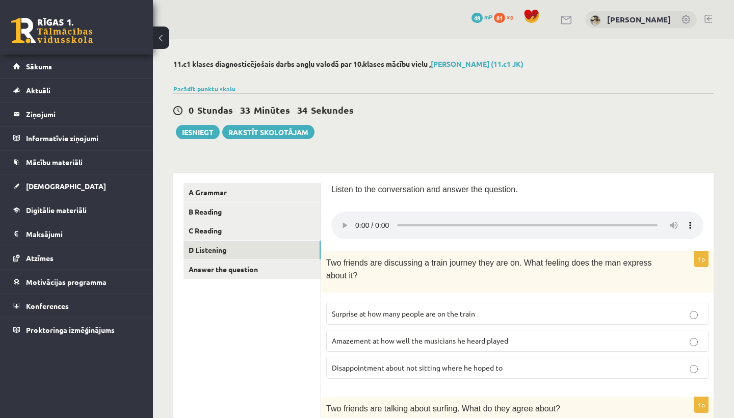
click at [357, 219] on audio at bounding box center [517, 225] width 372 height 28
drag, startPoint x: 452, startPoint y: 218, endPoint x: 385, endPoint y: 219, distance: 66.8
click at [385, 219] on audio at bounding box center [517, 225] width 372 height 28
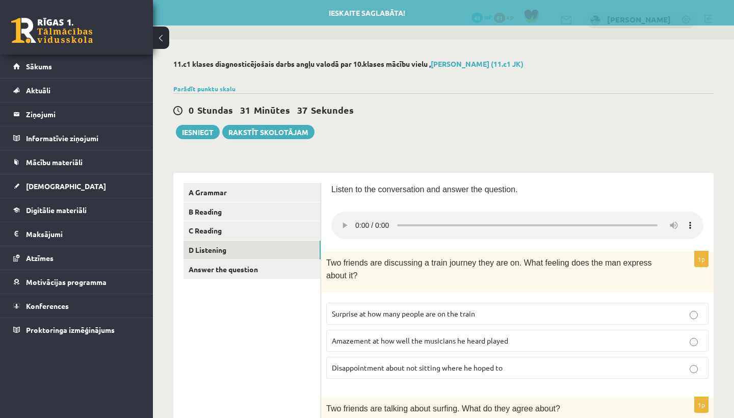
click at [356, 220] on audio at bounding box center [517, 225] width 372 height 28
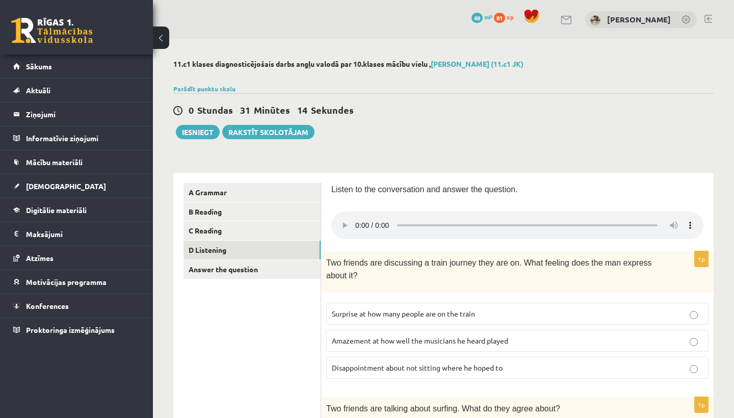
click at [356, 220] on audio at bounding box center [517, 225] width 372 height 28
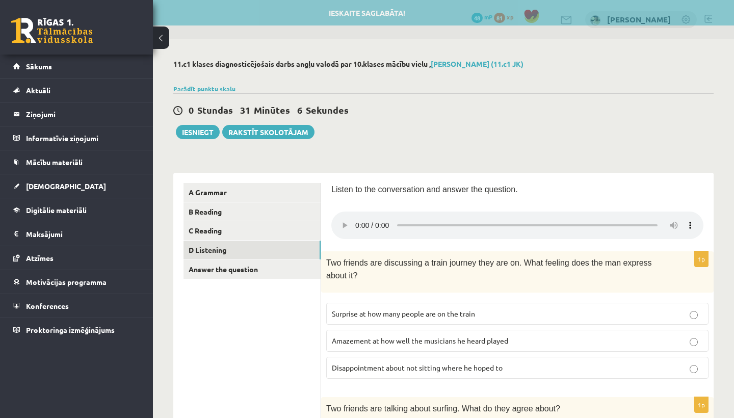
click at [356, 220] on audio at bounding box center [517, 225] width 372 height 28
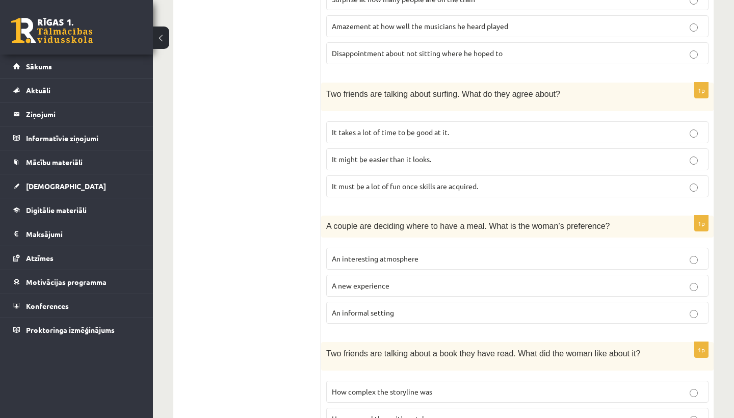
scroll to position [317, 0]
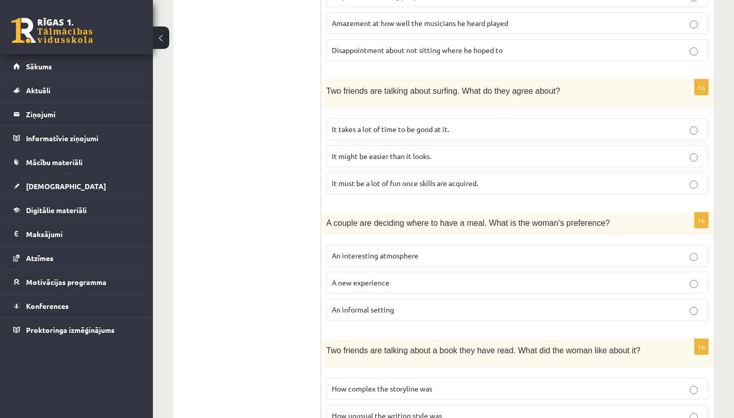
click at [401, 277] on p "A new experience" at bounding box center [517, 282] width 371 height 11
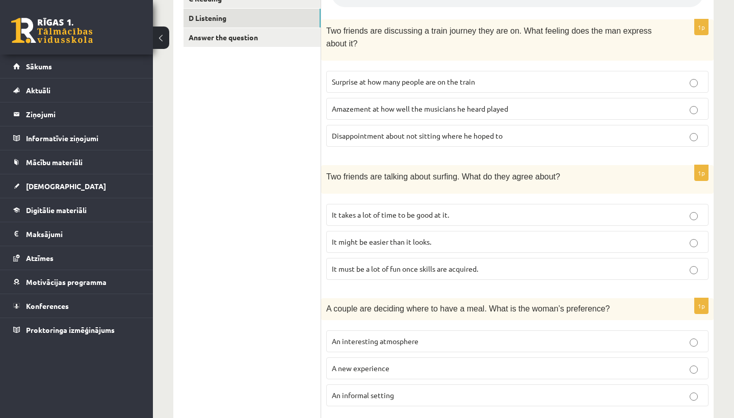
scroll to position [230, 0]
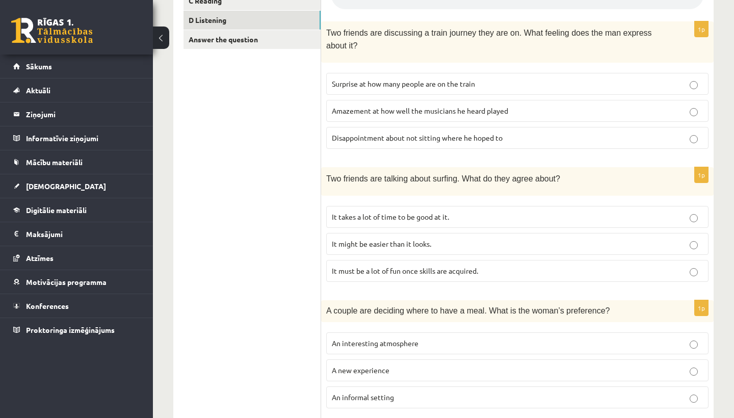
click at [389, 239] on span "It might be easier than it looks." at bounding box center [381, 243] width 99 height 9
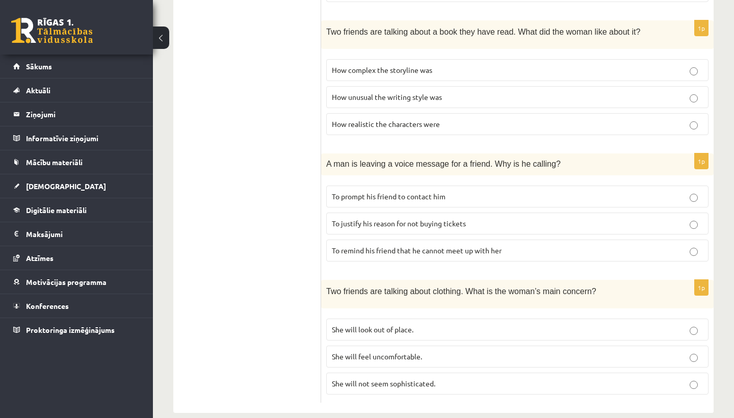
scroll to position [635, 0]
click at [388, 219] on span "To justify his reason for not buying tickets" at bounding box center [399, 223] width 134 height 9
click at [412, 192] on p "To prompt his friend to contact him" at bounding box center [517, 197] width 371 height 11
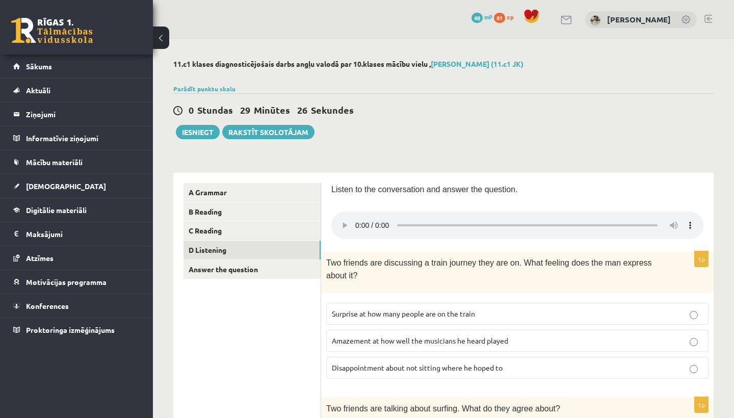
scroll to position [0, 0]
drag, startPoint x: 523, startPoint y: 219, endPoint x: 497, endPoint y: 220, distance: 26.0
click at [497, 220] on audio at bounding box center [517, 225] width 372 height 28
drag, startPoint x: 559, startPoint y: 222, endPoint x: 533, endPoint y: 224, distance: 26.0
click at [533, 224] on audio at bounding box center [517, 225] width 372 height 28
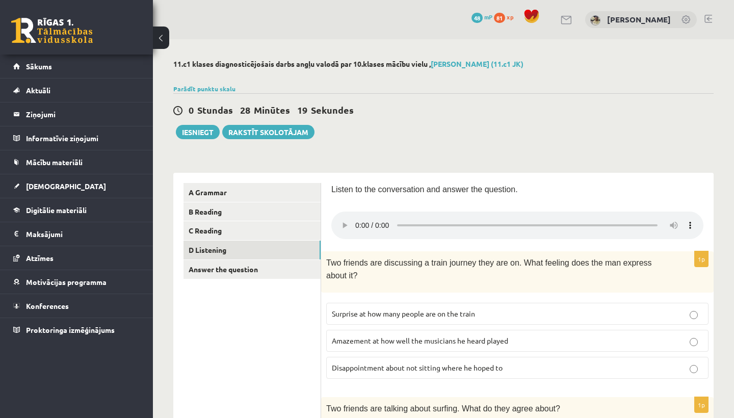
drag, startPoint x: 535, startPoint y: 223, endPoint x: 527, endPoint y: 224, distance: 7.7
click at [527, 224] on audio at bounding box center [517, 225] width 372 height 28
click at [527, 216] on audio at bounding box center [517, 225] width 372 height 28
click at [519, 218] on audio at bounding box center [517, 225] width 372 height 28
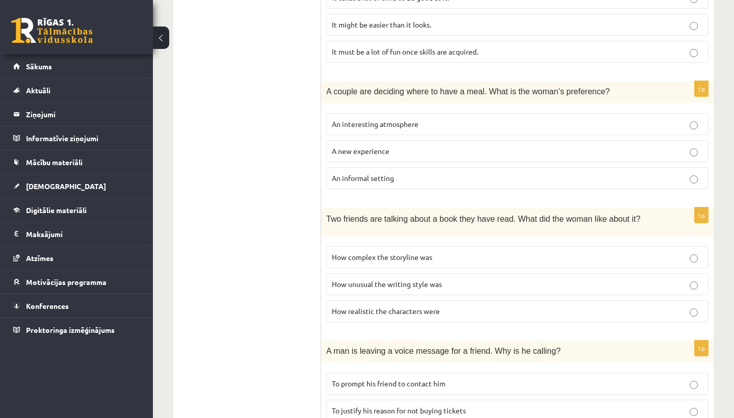
scroll to position [447, 0]
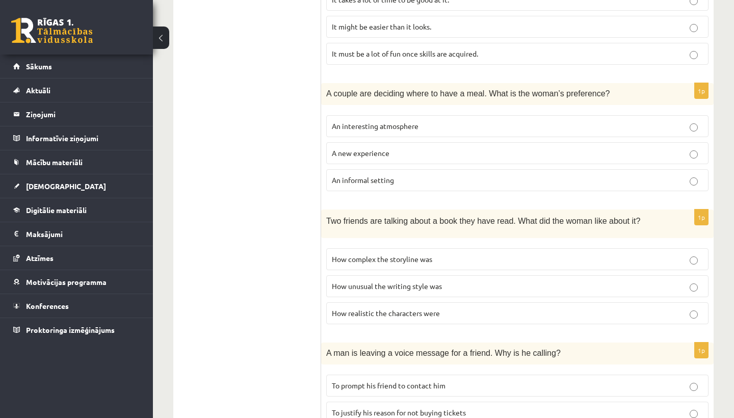
click at [361, 308] on span "How realistic the characters were" at bounding box center [386, 312] width 108 height 9
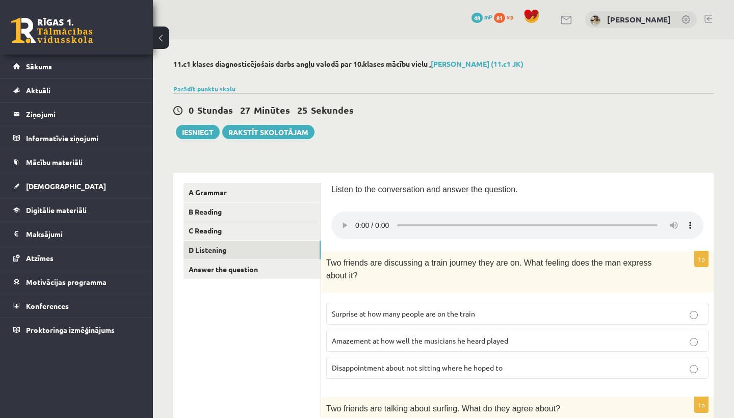
scroll to position [0, 0]
click at [357, 220] on audio at bounding box center [517, 225] width 372 height 28
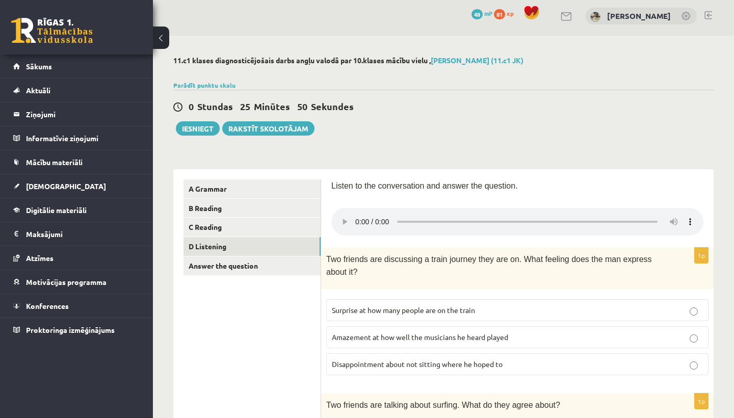
scroll to position [39, 0]
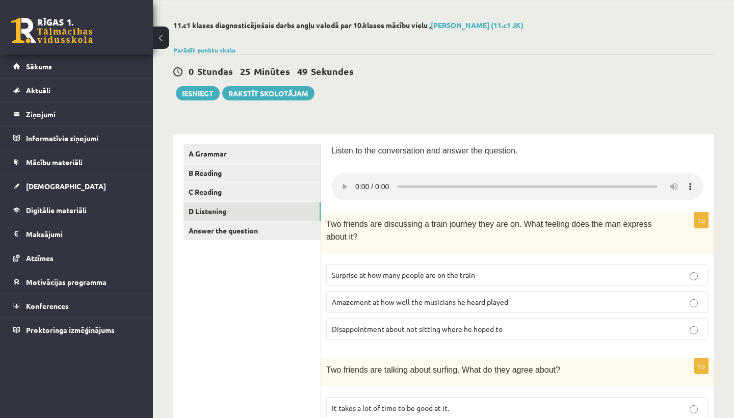
click at [354, 177] on audio at bounding box center [517, 187] width 372 height 28
click at [357, 182] on audio at bounding box center [517, 187] width 372 height 28
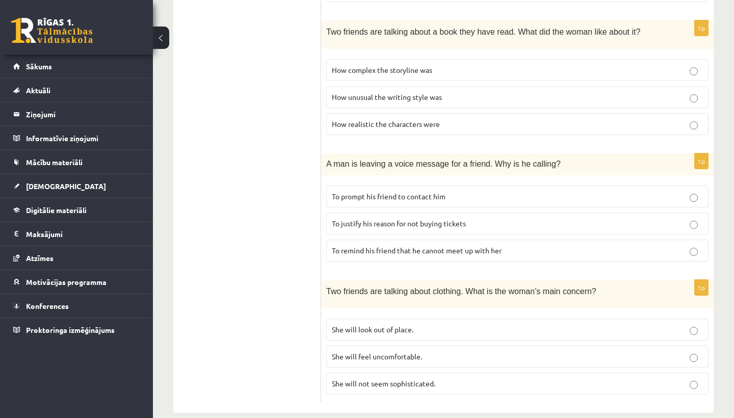
scroll to position [635, 0]
click at [364, 352] on span "She will feel uncomfortable." at bounding box center [377, 356] width 90 height 9
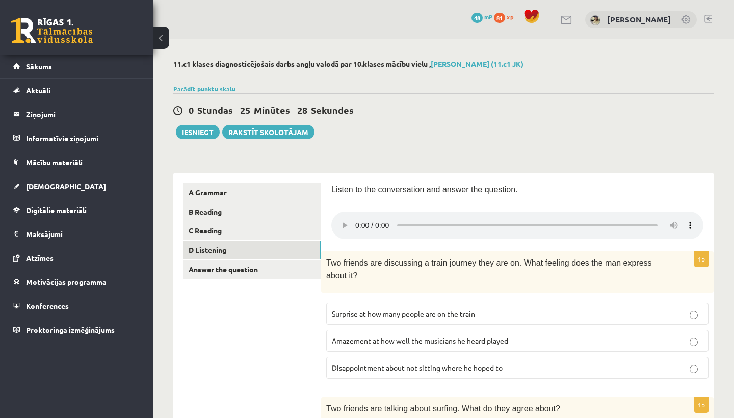
scroll to position [0, 0]
click at [555, 219] on audio at bounding box center [517, 225] width 372 height 28
click at [358, 218] on audio at bounding box center [517, 225] width 372 height 28
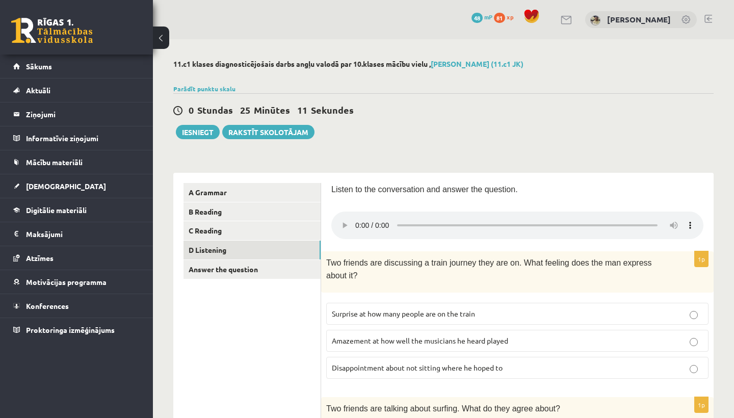
click at [562, 220] on audio at bounding box center [517, 225] width 372 height 28
click at [357, 219] on audio at bounding box center [517, 225] width 372 height 28
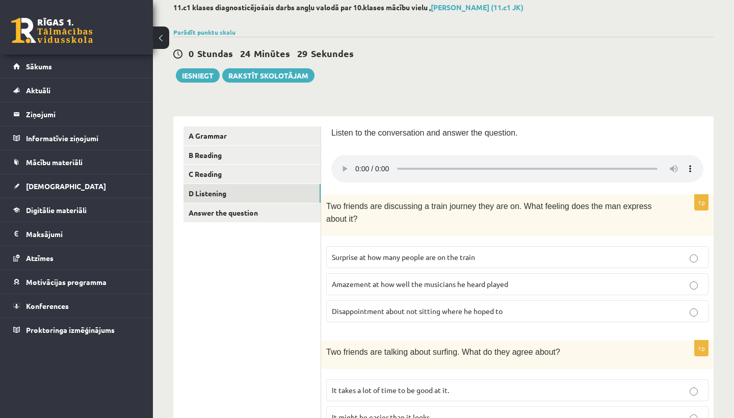
scroll to position [57, 0]
click at [354, 162] on audio at bounding box center [517, 168] width 372 height 28
click at [360, 161] on audio at bounding box center [517, 168] width 372 height 28
click at [359, 163] on audio at bounding box center [517, 168] width 372 height 28
click at [357, 162] on audio at bounding box center [517, 168] width 372 height 28
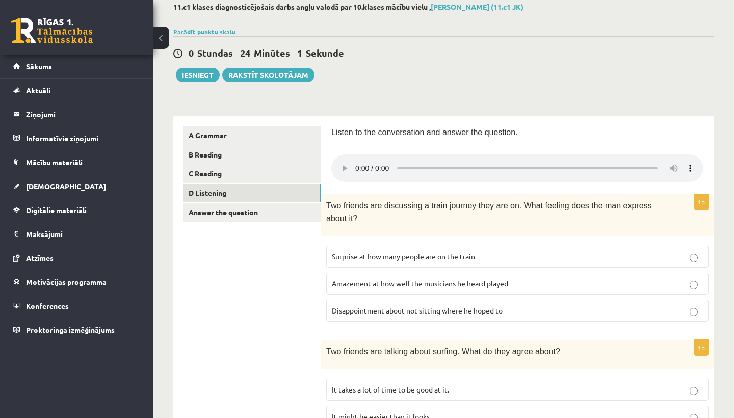
click at [597, 163] on audio at bounding box center [517, 168] width 372 height 28
click at [593, 163] on audio at bounding box center [517, 168] width 372 height 28
click at [589, 163] on audio at bounding box center [517, 168] width 372 height 28
click at [445, 279] on span "Amazement at how well the musicians he heard played" at bounding box center [420, 283] width 176 height 9
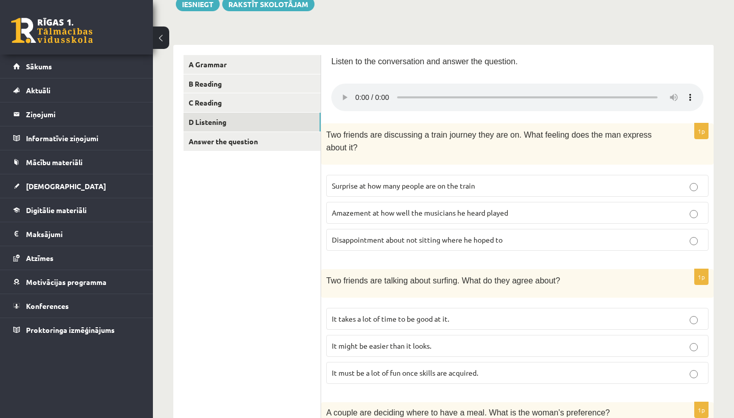
scroll to position [129, 0]
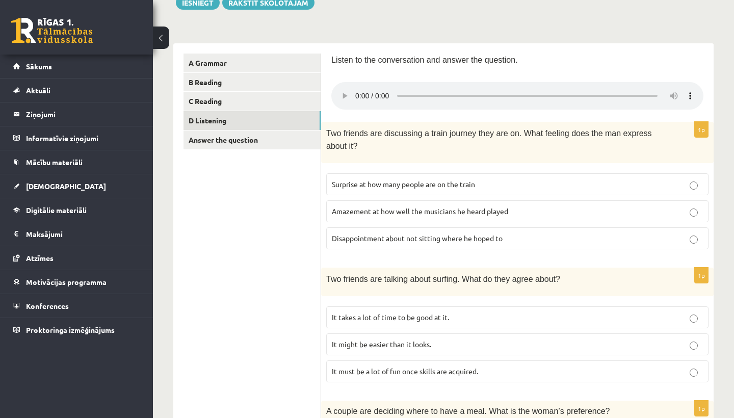
click at [358, 91] on audio at bounding box center [517, 96] width 372 height 28
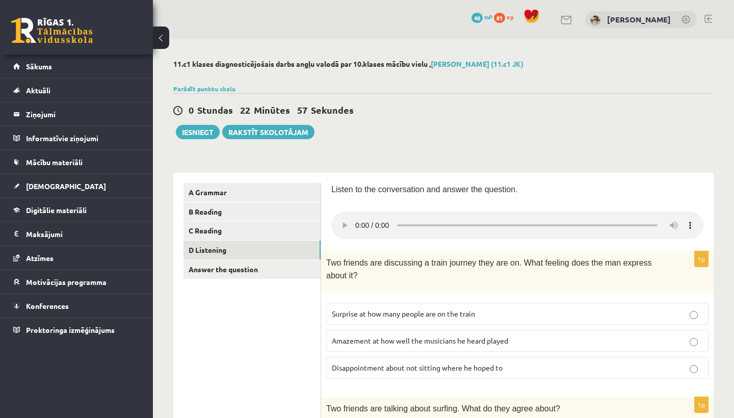
scroll to position [0, 0]
click at [356, 219] on audio at bounding box center [517, 225] width 372 height 28
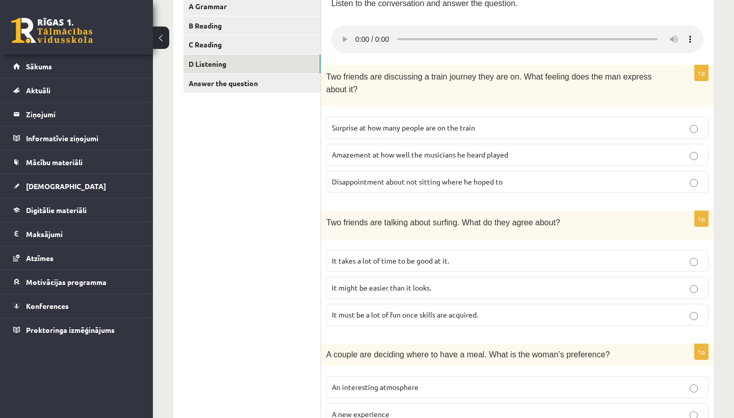
scroll to position [186, 0]
click at [479, 176] on span "Disappointment about not sitting where he hoped to" at bounding box center [417, 180] width 171 height 9
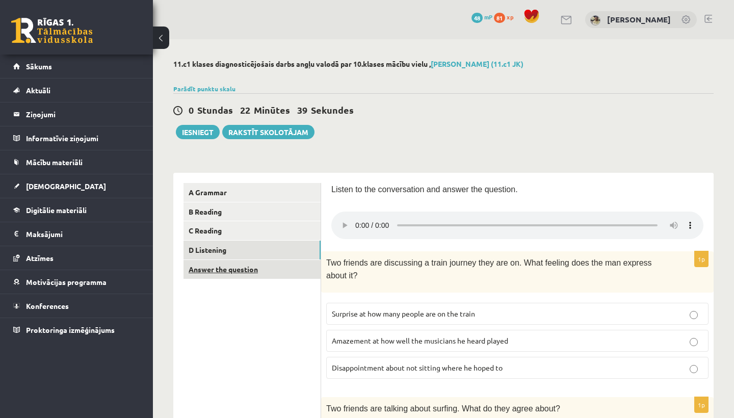
scroll to position [0, 0]
click at [234, 269] on link "Answer the question" at bounding box center [251, 269] width 137 height 19
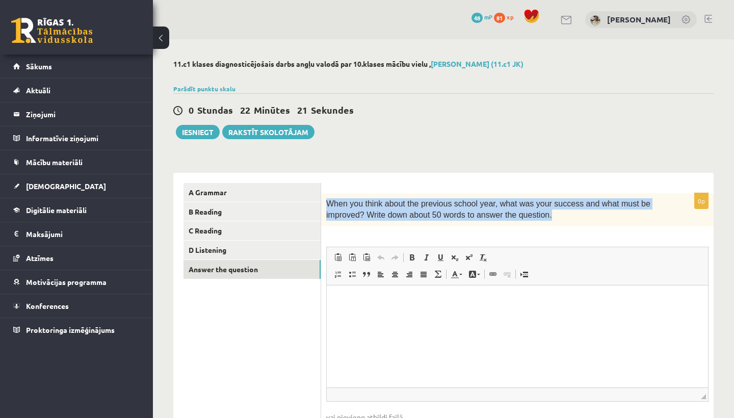
drag, startPoint x: 557, startPoint y: 217, endPoint x: 350, endPoint y: 193, distance: 208.8
click at [349, 193] on form "0p When you think about the previous school year, what was your success and wha…" at bounding box center [517, 321] width 372 height 276
click at [600, 225] on div "When you think about the previous school year, what was your success and what m…" at bounding box center [517, 209] width 392 height 33
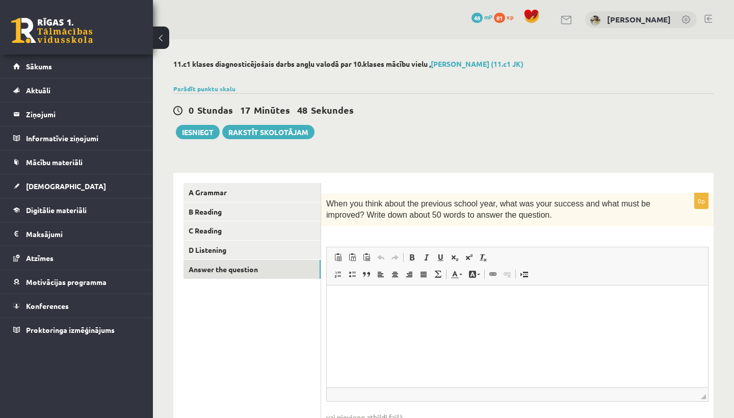
click at [439, 316] on html at bounding box center [517, 300] width 381 height 31
click at [402, 302] on p "**********" at bounding box center [517, 300] width 361 height 10
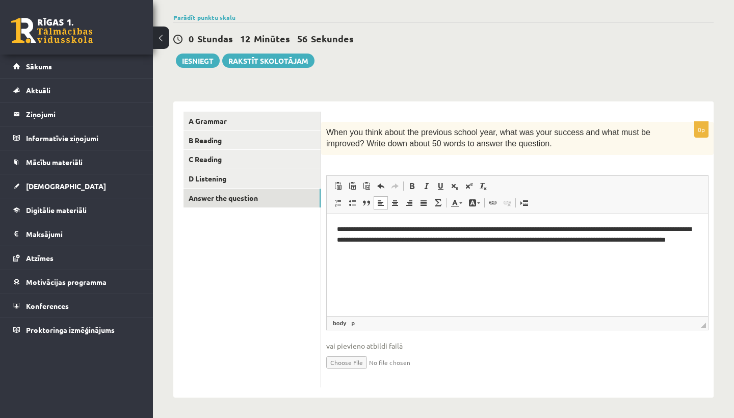
scroll to position [71, 0]
drag, startPoint x: 608, startPoint y: 228, endPoint x: 571, endPoint y: 230, distance: 37.7
click at [571, 230] on p "**********" at bounding box center [517, 239] width 361 height 31
click at [389, 251] on p "**********" at bounding box center [517, 239] width 361 height 31
click at [665, 238] on p "**********" at bounding box center [517, 239] width 361 height 31
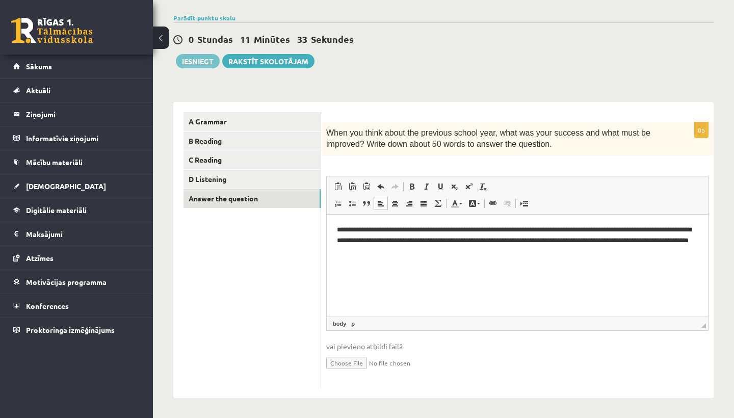
click at [195, 59] on button "Iesniegt" at bounding box center [198, 61] width 44 height 14
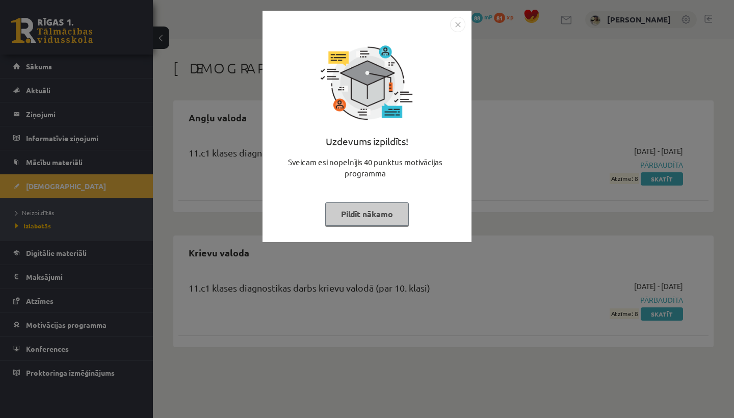
click at [455, 23] on img "Close" at bounding box center [457, 24] width 15 height 15
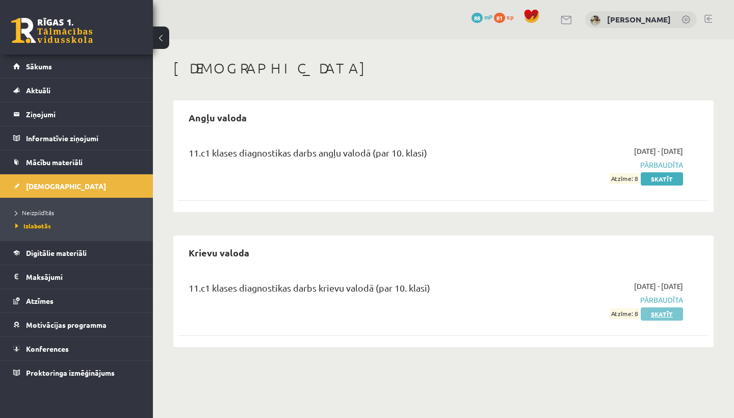
click at [663, 313] on link "Skatīt" at bounding box center [661, 313] width 42 height 13
click at [659, 178] on link "Skatīt" at bounding box center [661, 178] width 42 height 13
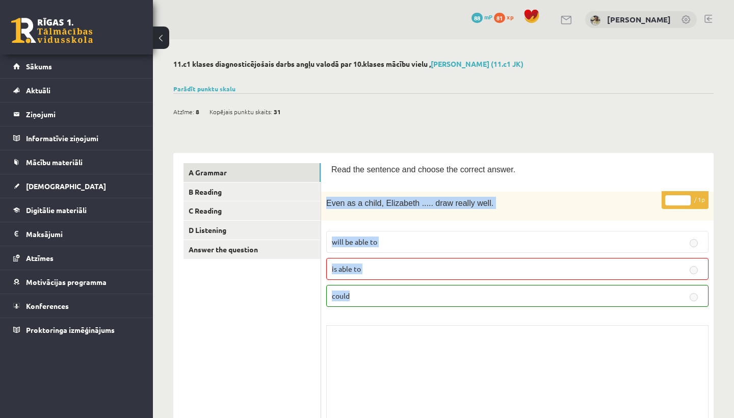
drag, startPoint x: 358, startPoint y: 292, endPoint x: 327, endPoint y: 199, distance: 98.3
click at [327, 199] on div "* / 1p Even as a child, [PERSON_NAME] ..... draw really well. will be able to i…" at bounding box center [517, 312] width 392 height 240
copy div "Even as a child, Elizabeth ..... draw really well. will be able to is able to c…"
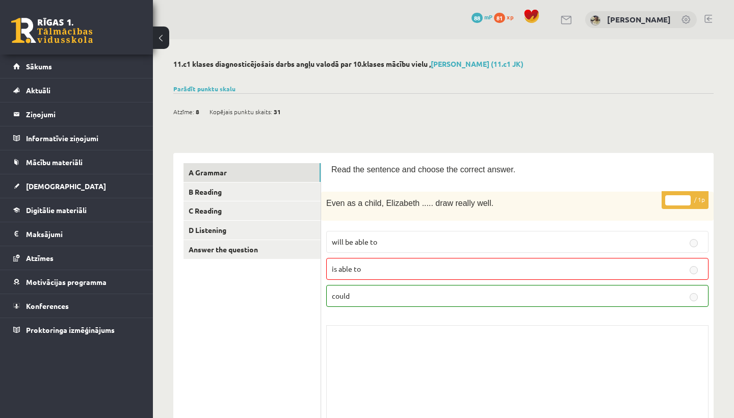
click at [214, 189] on link "B Reading" at bounding box center [251, 191] width 137 height 19
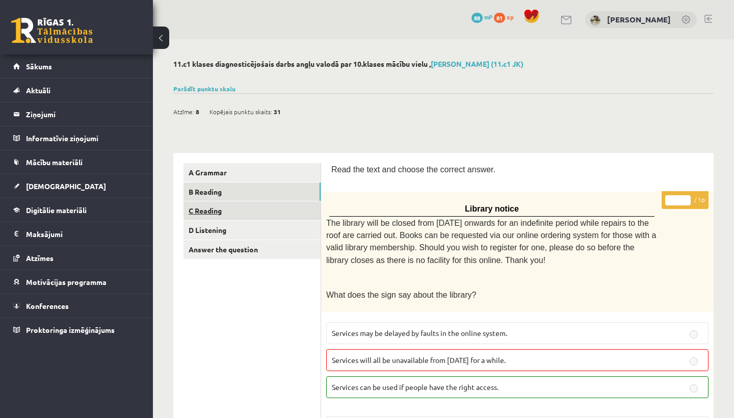
click at [208, 207] on link "C Reading" at bounding box center [251, 210] width 137 height 19
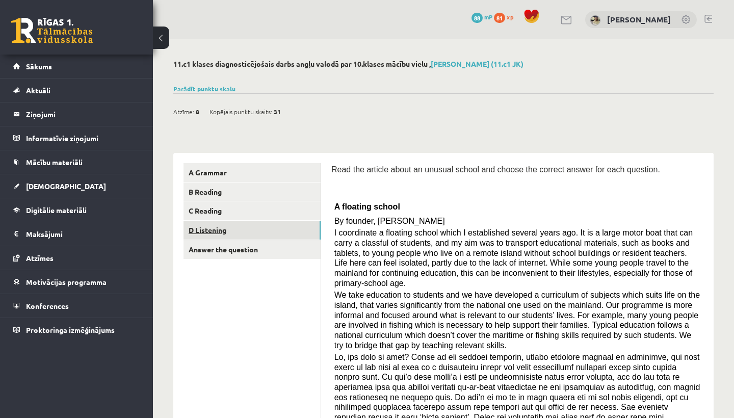
click at [207, 229] on link "D Listening" at bounding box center [251, 230] width 137 height 19
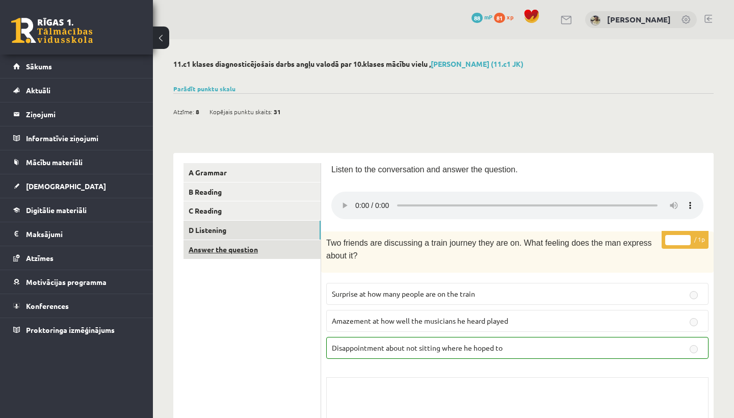
click at [234, 245] on link "Answer the question" at bounding box center [251, 249] width 137 height 19
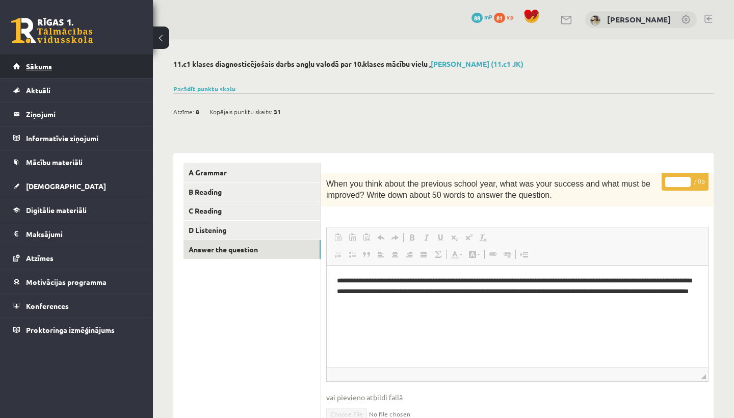
click at [23, 67] on link "Sākums" at bounding box center [76, 66] width 127 height 23
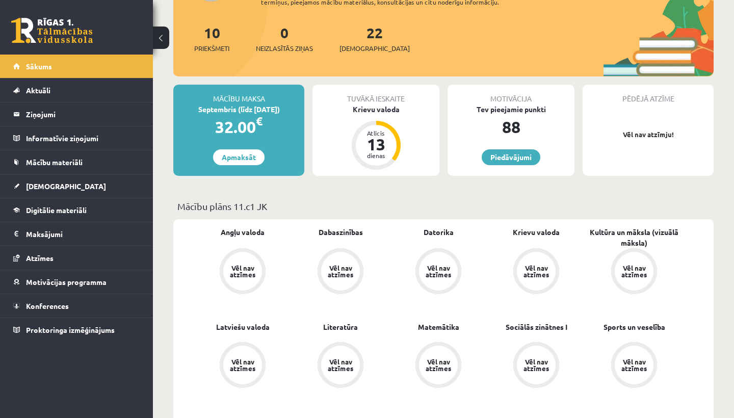
scroll to position [113, 0]
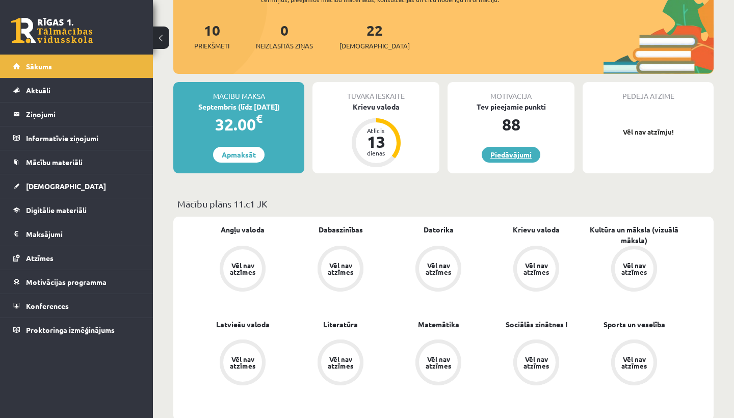
click at [506, 152] on link "Piedāvājumi" at bounding box center [511, 155] width 59 height 16
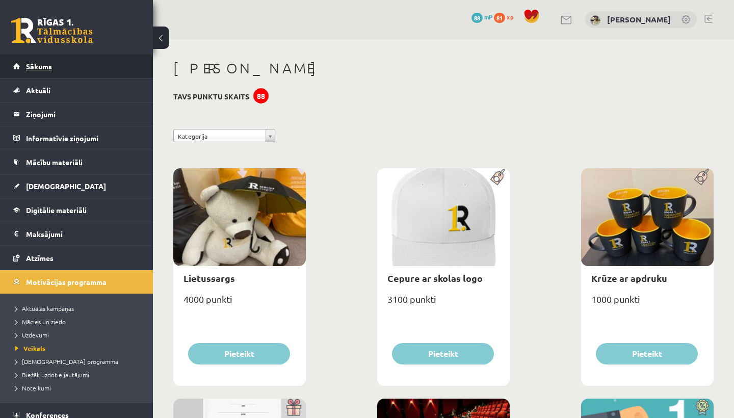
click at [60, 72] on link "Sākums" at bounding box center [76, 66] width 127 height 23
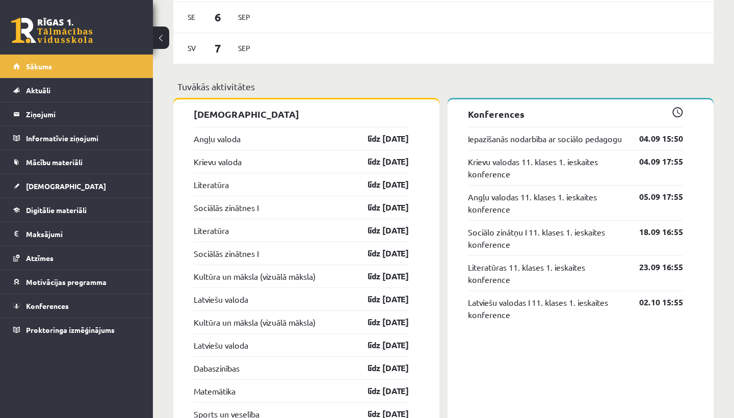
scroll to position [743, 0]
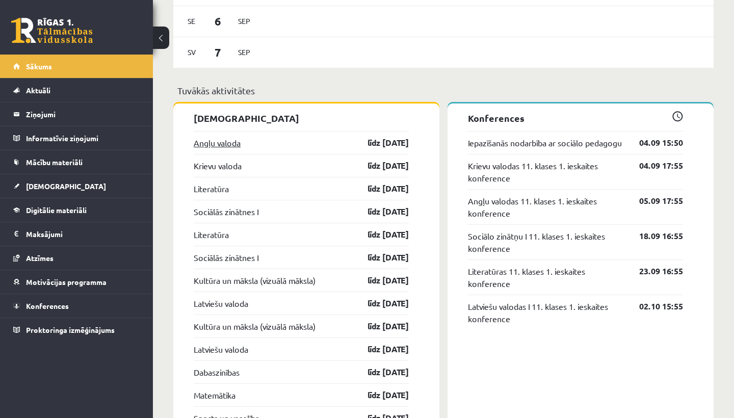
click at [213, 146] on link "Angļu valoda" at bounding box center [217, 143] width 47 height 12
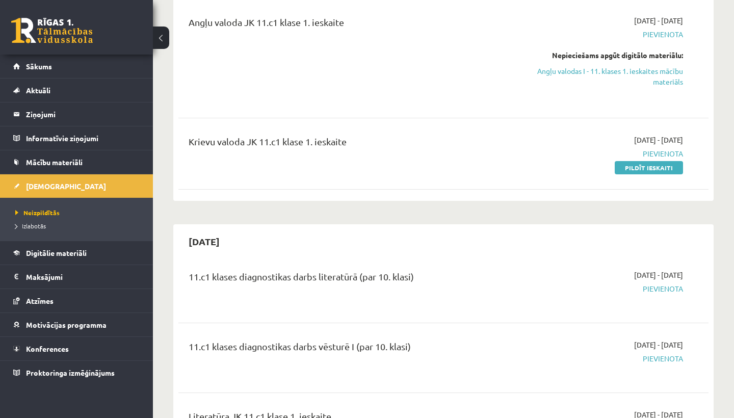
scroll to position [131, 0]
drag, startPoint x: 603, startPoint y: 136, endPoint x: 691, endPoint y: 138, distance: 87.7
click at [691, 138] on div "Krievu valoda JK 11.c1 klase 1. ieskaite [DATE] - [DATE] [GEOGRAPHIC_DATA] Pild…" at bounding box center [444, 153] width 510 height 38
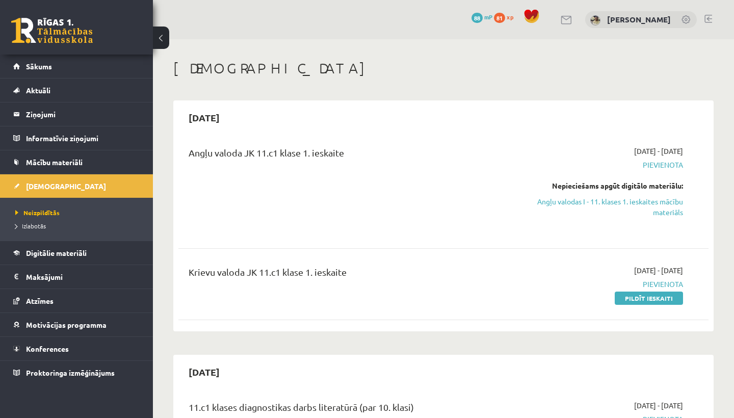
scroll to position [0, 0]
click at [631, 199] on link "Angļu valodas I - 11. klases 1. ieskaites mācību materiāls" at bounding box center [605, 206] width 154 height 21
click at [43, 117] on legend "Ziņojumi 0" at bounding box center [83, 113] width 114 height 23
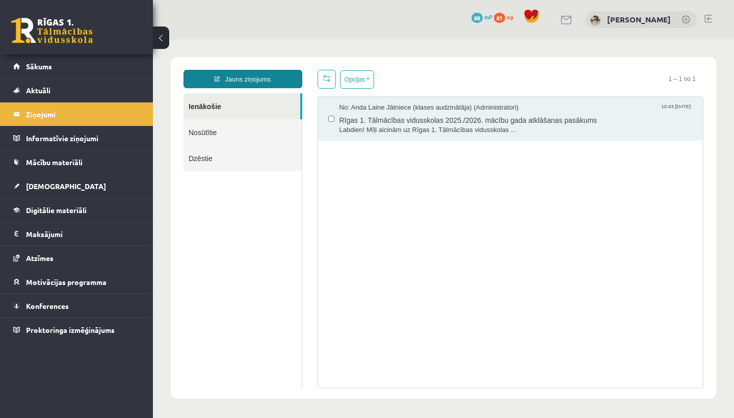
click at [241, 79] on link "Jauns ziņojums" at bounding box center [242, 79] width 119 height 18
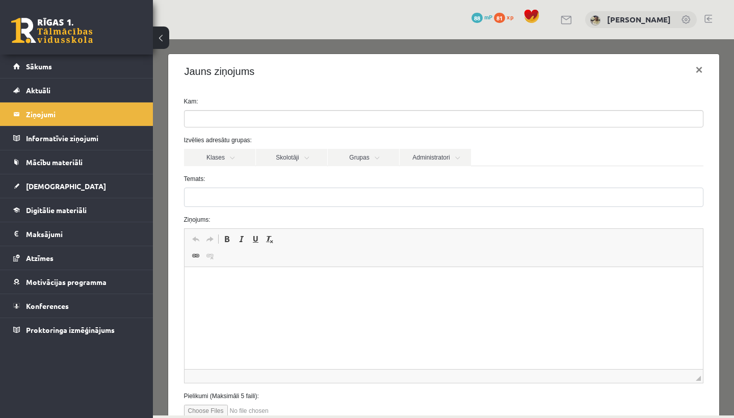
click at [201, 113] on input "search" at bounding box center [202, 119] width 36 height 16
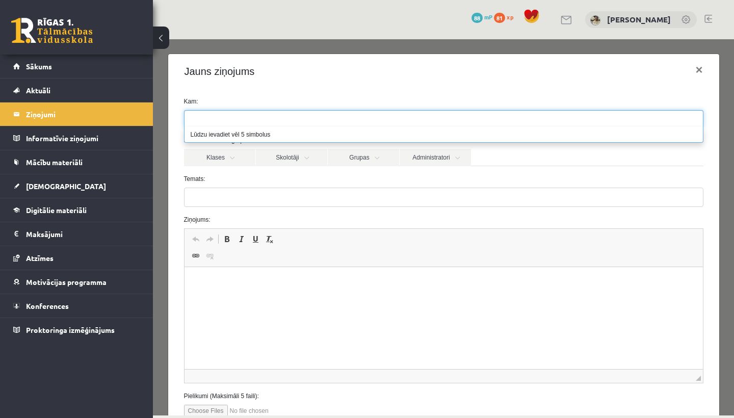
click at [222, 89] on div "Kam: Izvēlies adresātu grupas: Klases Skolotāji Grupas Administratori 11.c1 JK …" at bounding box center [443, 261] width 551 height 344
